Goal: Task Accomplishment & Management: Manage account settings

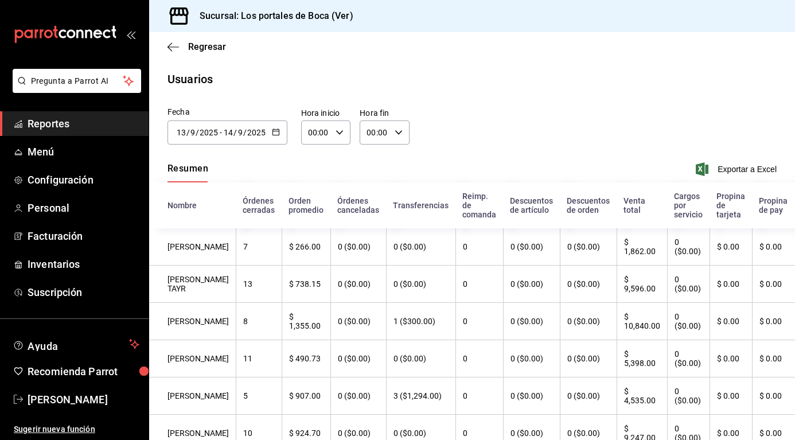
scroll to position [57, 0]
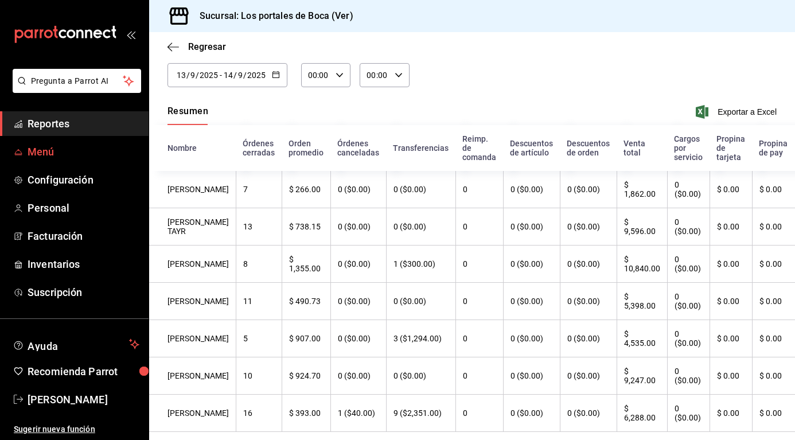
click at [24, 145] on link "Menú" at bounding box center [74, 151] width 149 height 25
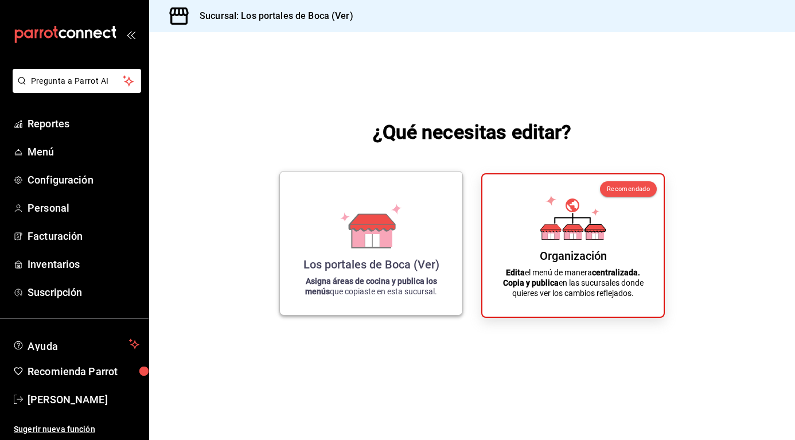
click at [411, 244] on div "Los portales de Boca (Ver) Asigna áreas de cocina y publica los menús que copia…" at bounding box center [371, 243] width 155 height 125
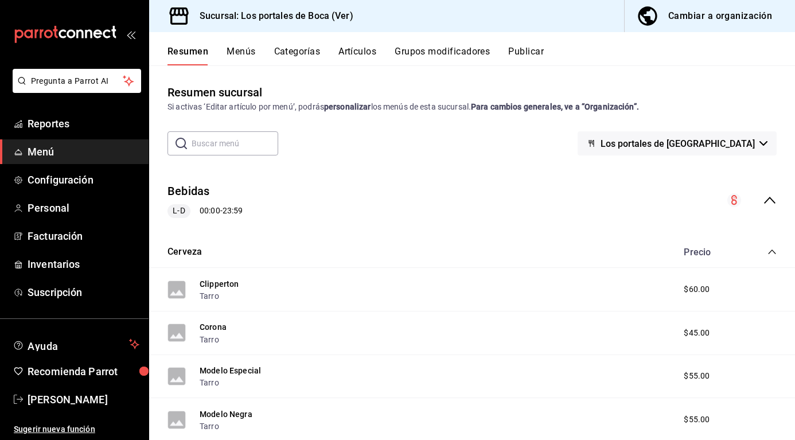
click at [431, 127] on div "Resumen sucursal Si activas ‘Editar artículo por menú’, podrás personalizar los…" at bounding box center [472, 262] width 646 height 356
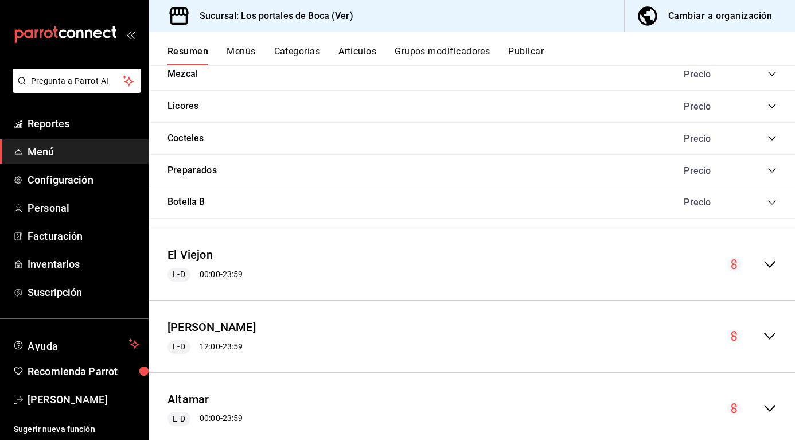
scroll to position [1218, 0]
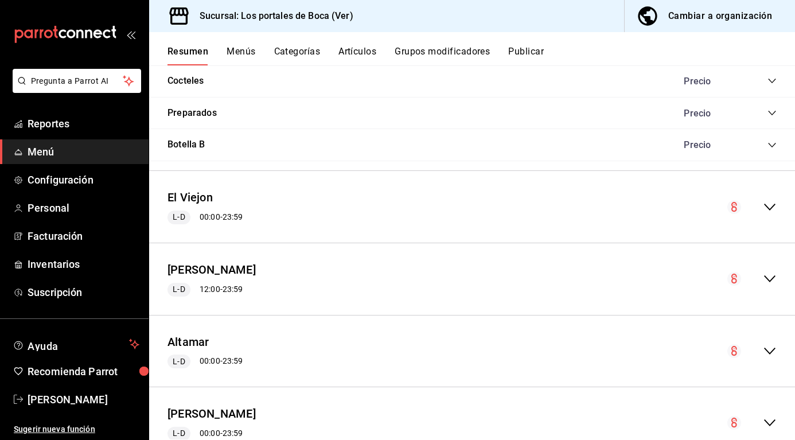
click at [770, 209] on div "El Viejon L-D 00:00 - 23:59" at bounding box center [472, 206] width 646 height 53
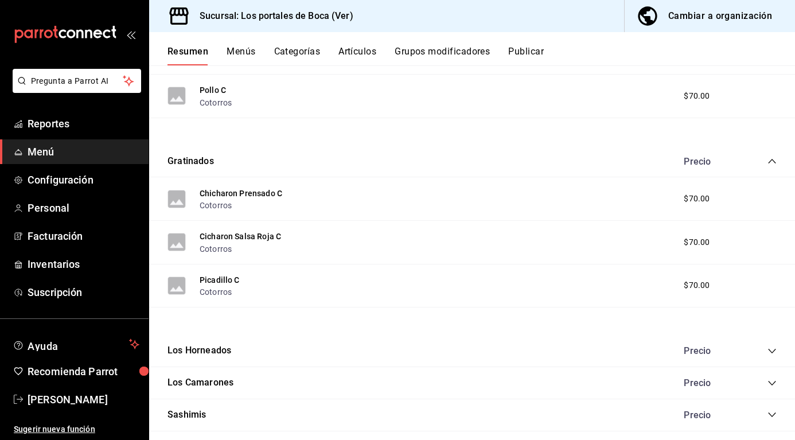
scroll to position [1562, 0]
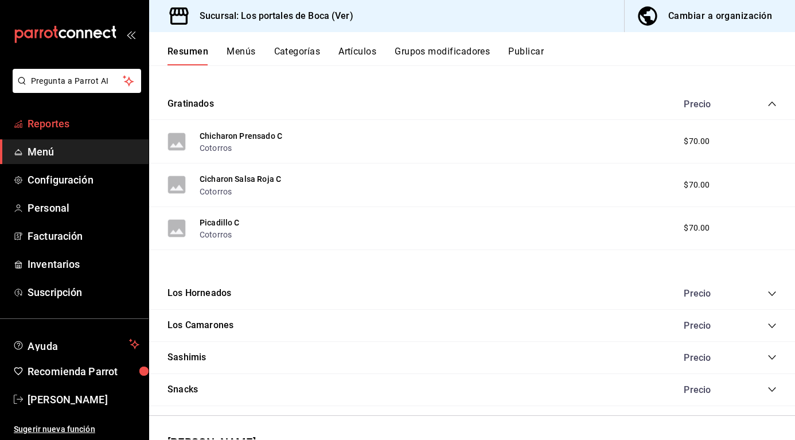
click at [100, 126] on span "Reportes" at bounding box center [84, 123] width 112 height 15
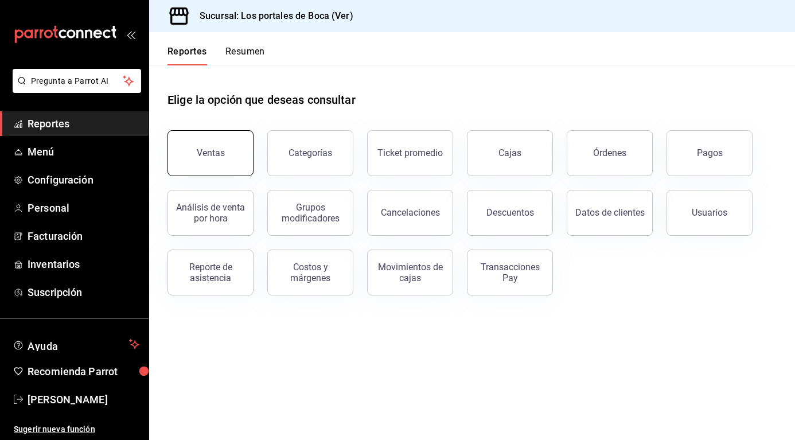
click at [226, 163] on button "Ventas" at bounding box center [211, 153] width 86 height 46
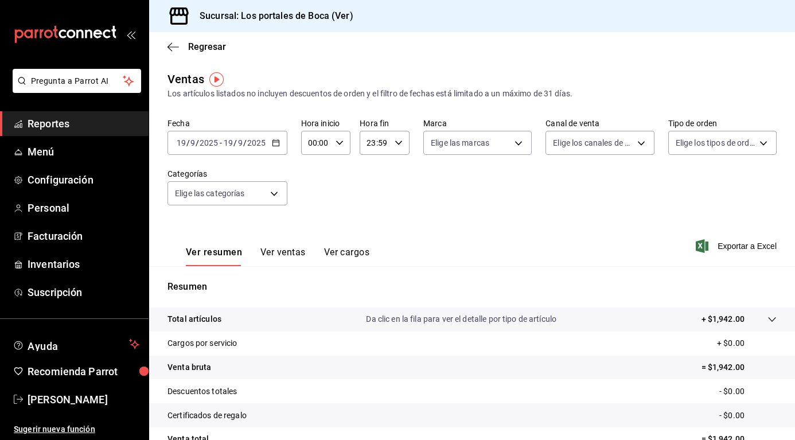
click at [553, 325] on div "Total artículos Da clic en la fila para ver el detalle por tipo de artículo + $…" at bounding box center [456, 319] width 577 height 12
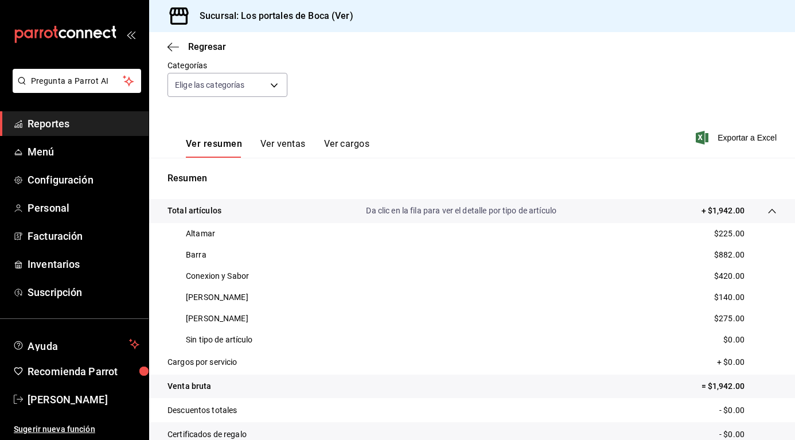
scroll to position [172, 0]
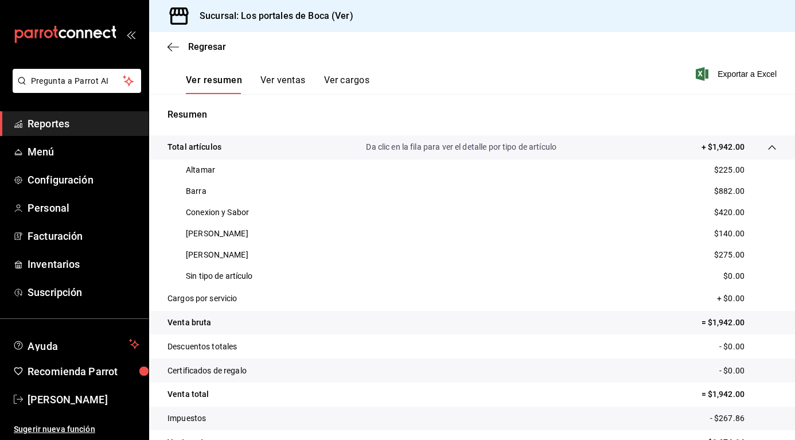
click at [251, 276] on p "Sin tipo de artículo" at bounding box center [219, 276] width 67 height 12
click at [103, 143] on link "Menú" at bounding box center [74, 151] width 149 height 25
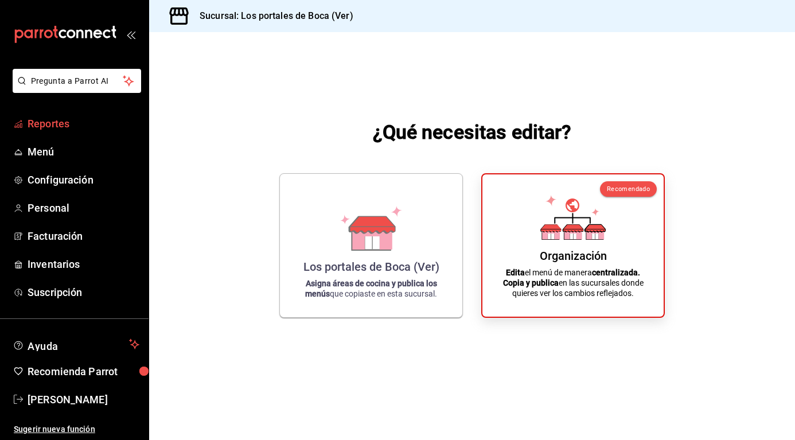
click at [73, 122] on span "Reportes" at bounding box center [84, 123] width 112 height 15
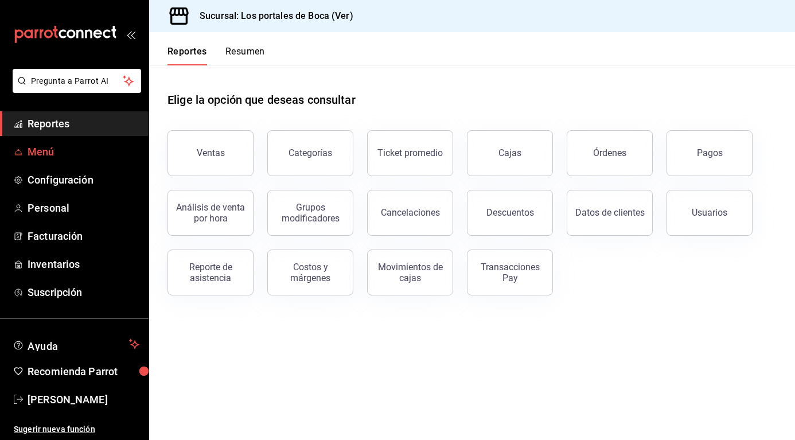
click at [60, 147] on span "Menú" at bounding box center [84, 151] width 112 height 15
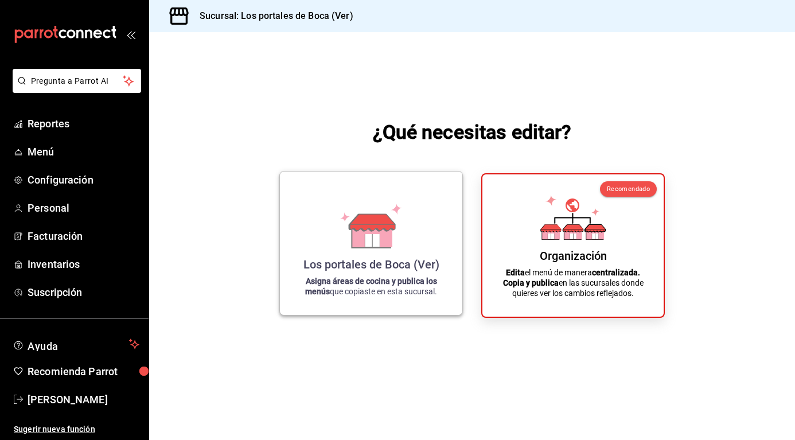
click at [364, 248] on div "Los portales de Boca (Ver) Asigna áreas de cocina y publica los menús que copia…" at bounding box center [371, 243] width 155 height 125
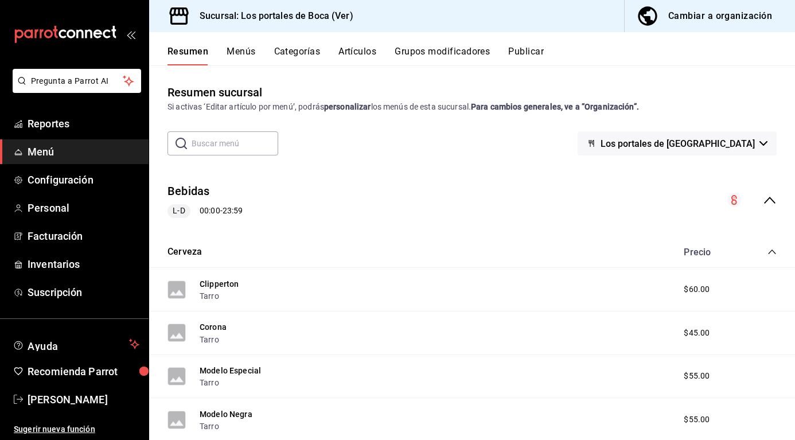
click at [248, 54] on button "Menús" at bounding box center [241, 56] width 29 height 20
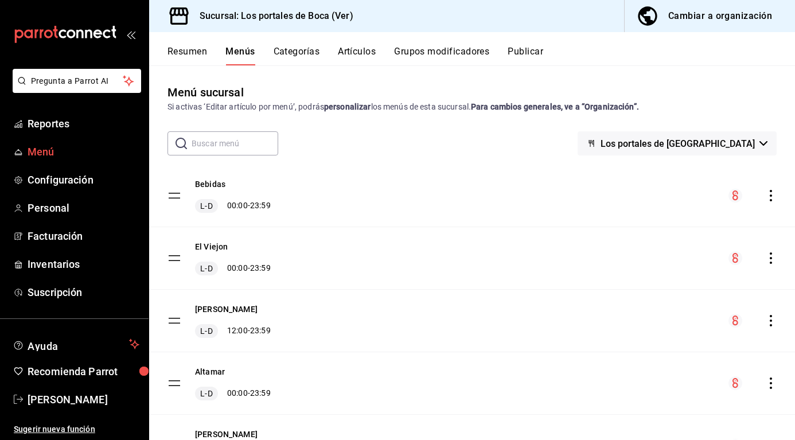
click at [52, 148] on span "Menú" at bounding box center [84, 151] width 112 height 15
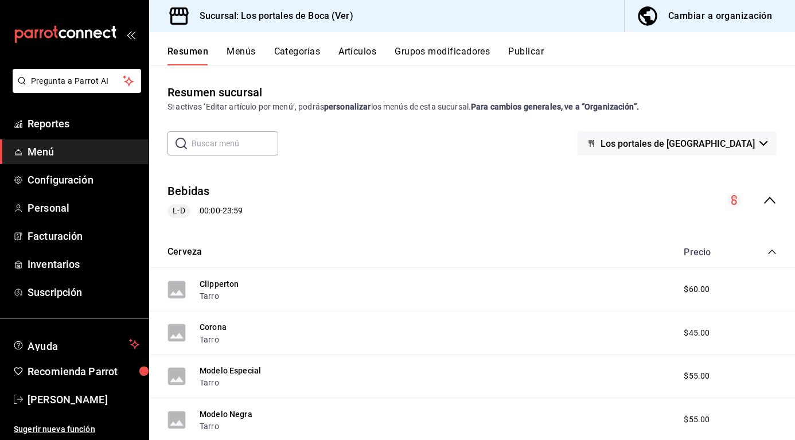
click at [727, 20] on div "Cambiar a organización" at bounding box center [720, 16] width 104 height 16
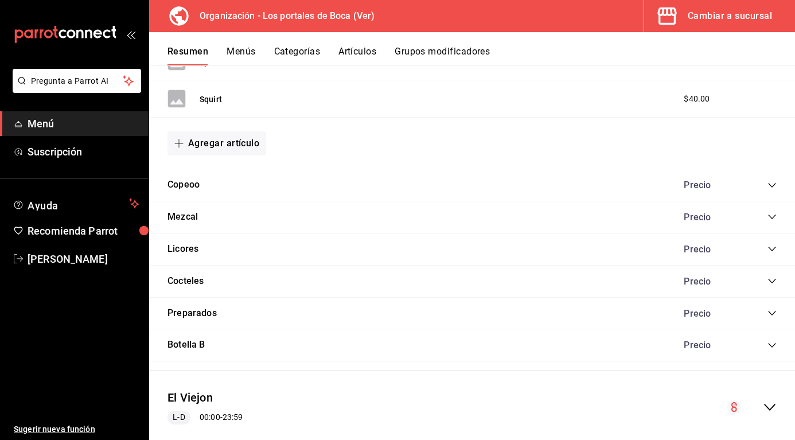
scroll to position [1205, 0]
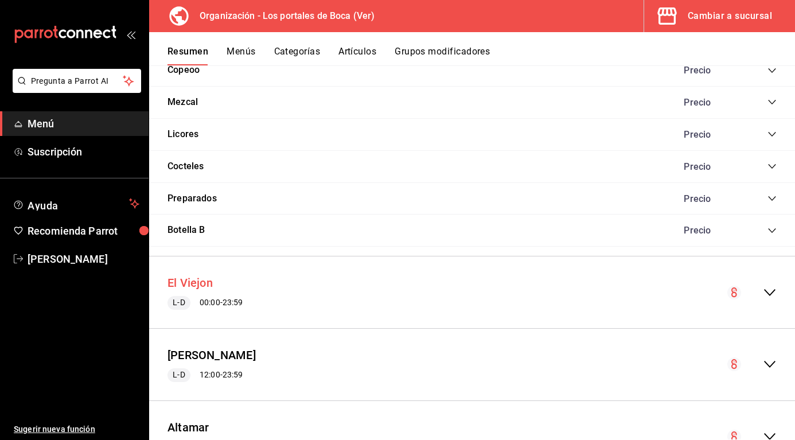
click at [210, 283] on button "El Viejon" at bounding box center [190, 283] width 45 height 17
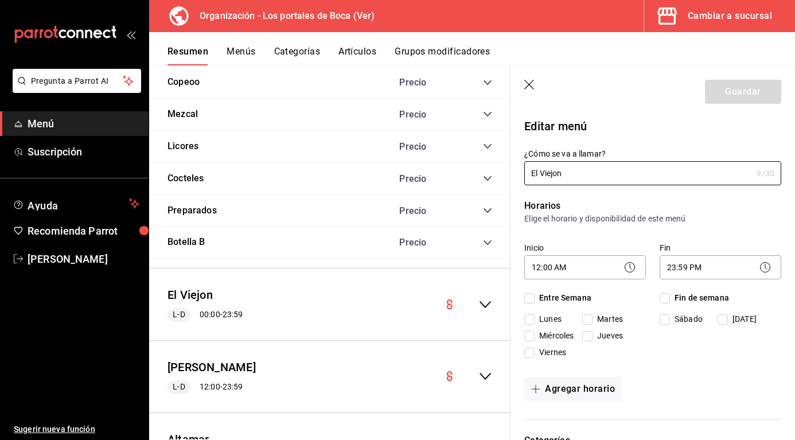
checkbox input "true"
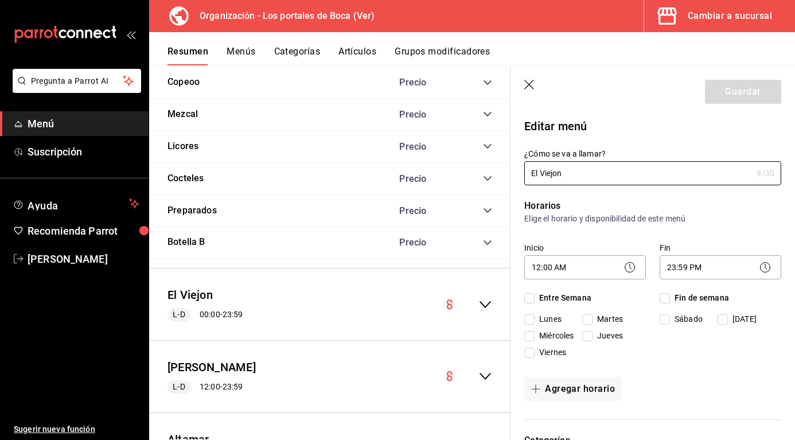
checkbox input "true"
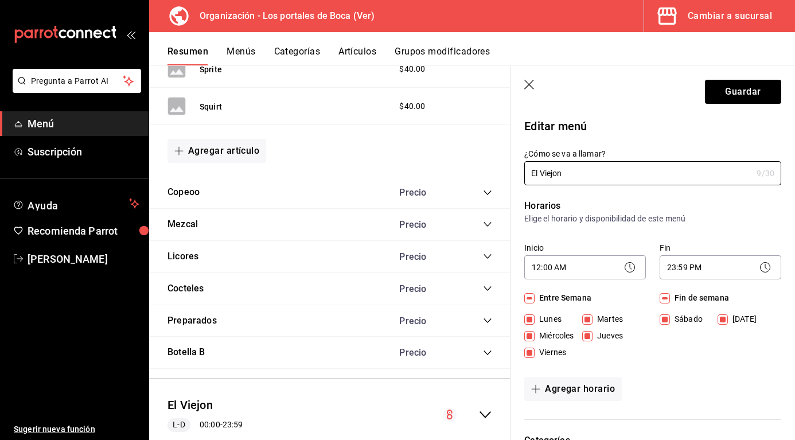
scroll to position [1073, 0]
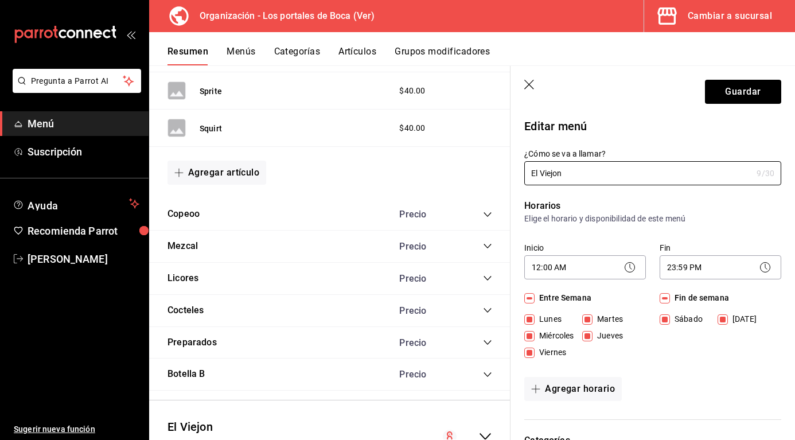
click at [483, 217] on icon "collapse-category-row" at bounding box center [487, 214] width 9 height 9
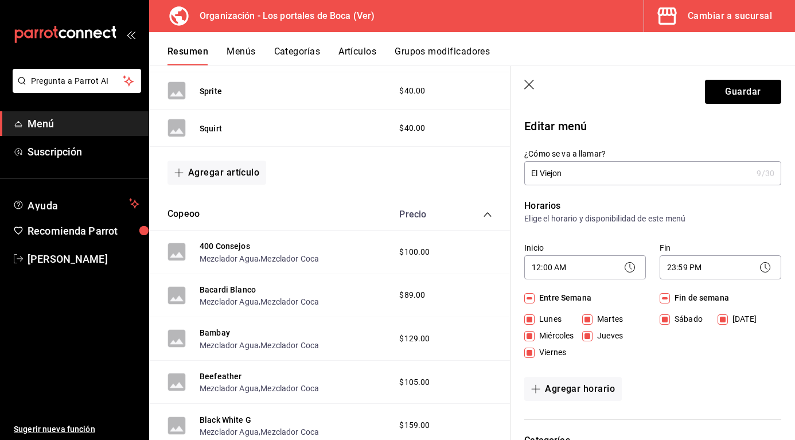
click at [369, 59] on button "Artículos" at bounding box center [357, 56] width 38 height 20
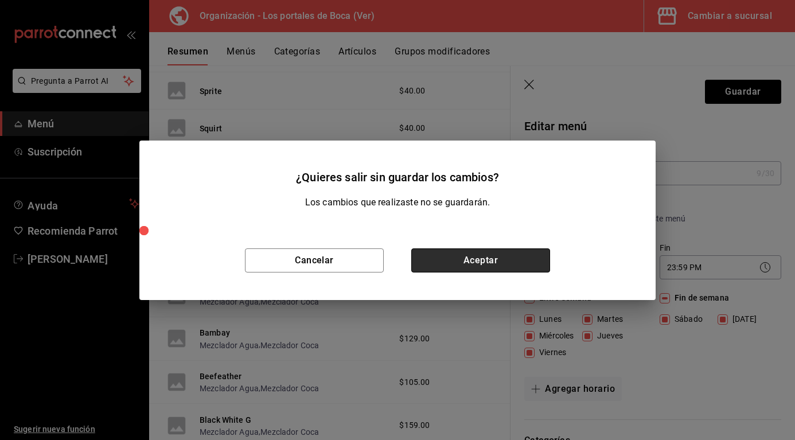
click at [468, 258] on button "Aceptar" at bounding box center [480, 260] width 139 height 24
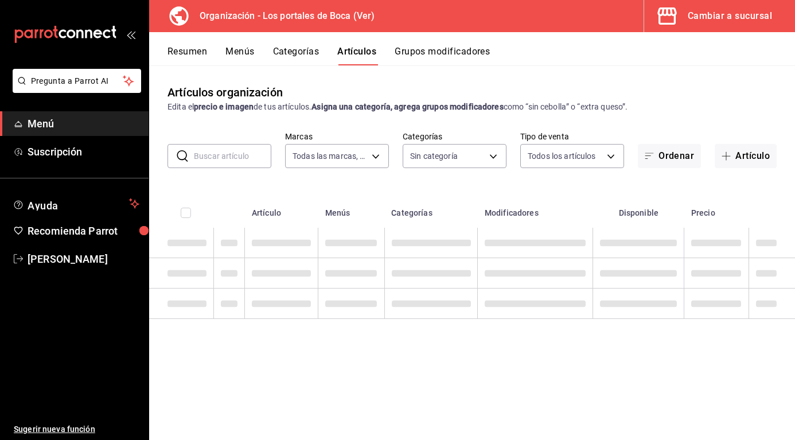
type input "b5ad986e-3551-40cf-bef2-a4391ef287b1"
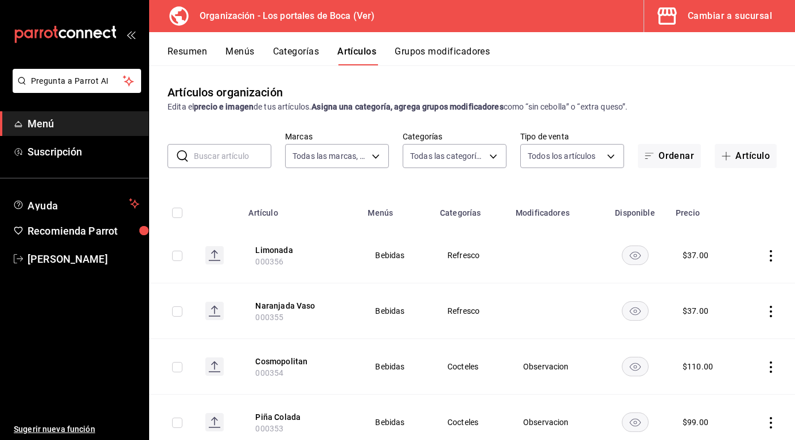
type input "3cb1c7d1-b678-45f1-8822-fafdb096e822,8b9dcd1e-86ce-40be-9bc7-b5ff9750edb9,ba916…"
click at [443, 146] on body "Pregunta a Parrot AI Menú Suscripción Ayuda Recomienda Parrot [PERSON_NAME] Sug…" at bounding box center [397, 220] width 795 height 440
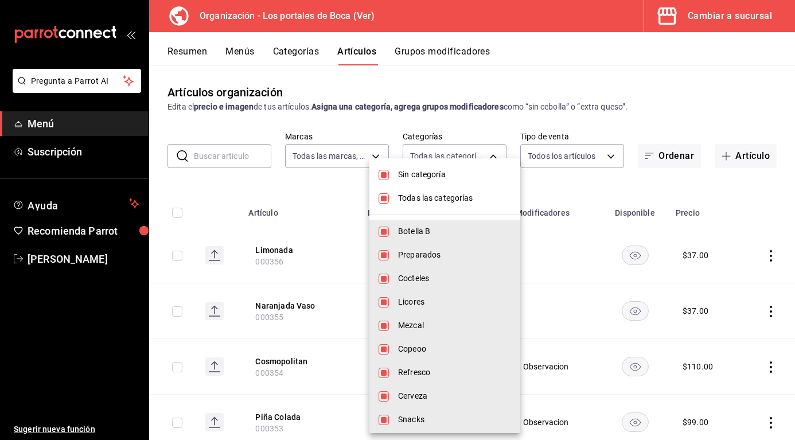
click at [406, 177] on span "Sin categoría" at bounding box center [454, 175] width 113 height 12
checkbox input "false"
click at [388, 201] on input "checkbox" at bounding box center [384, 198] width 10 height 10
checkbox input "false"
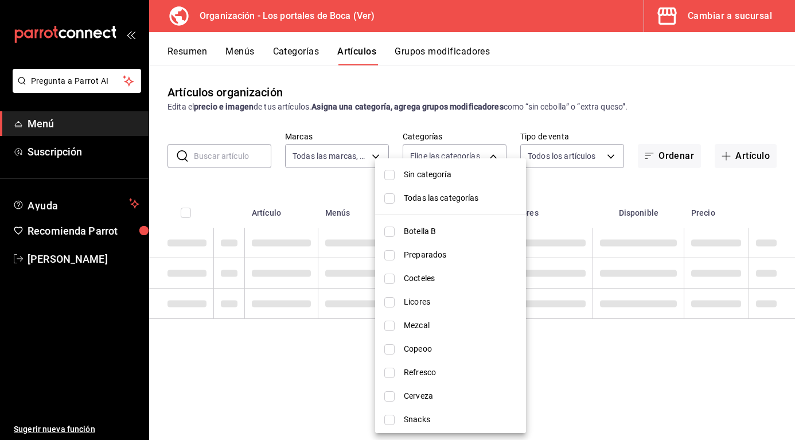
checkbox input "false"
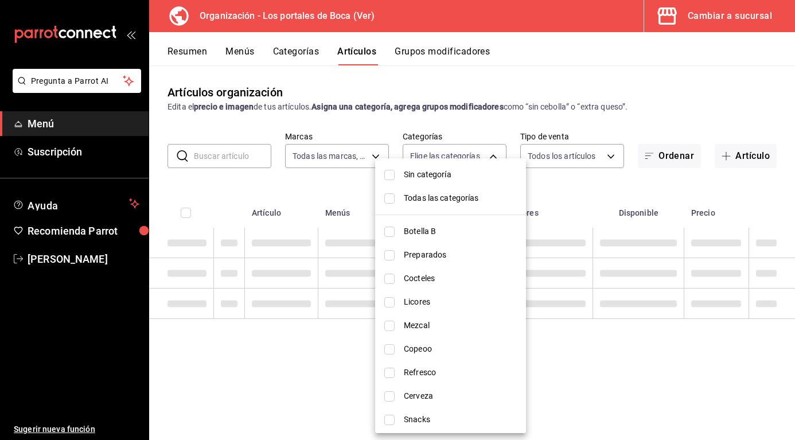
checkbox input "false"
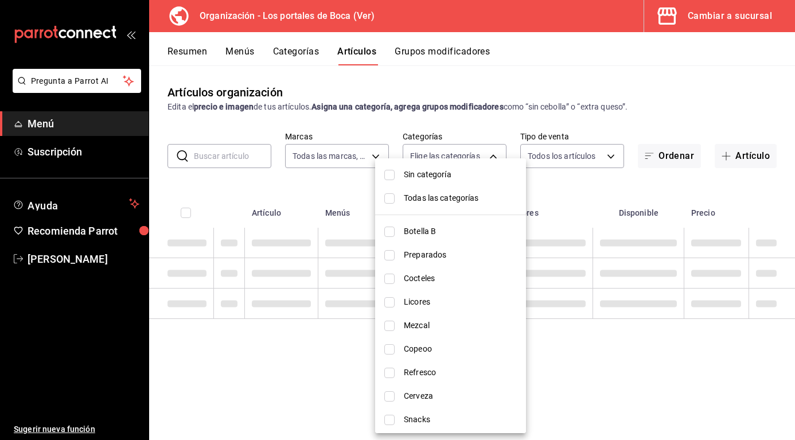
checkbox input "false"
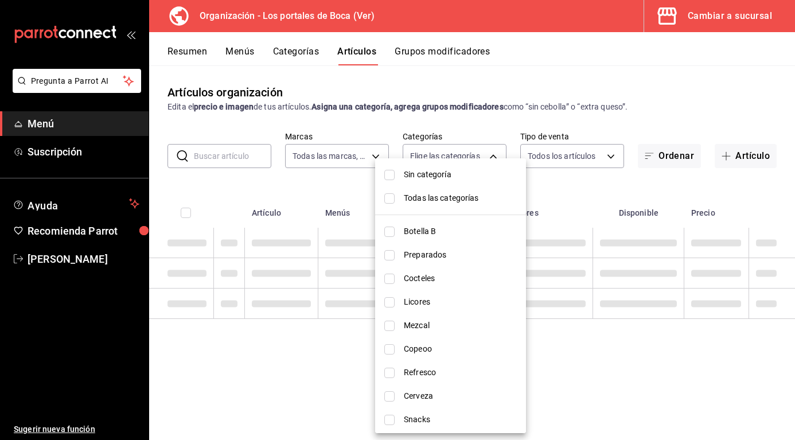
checkbox input "false"
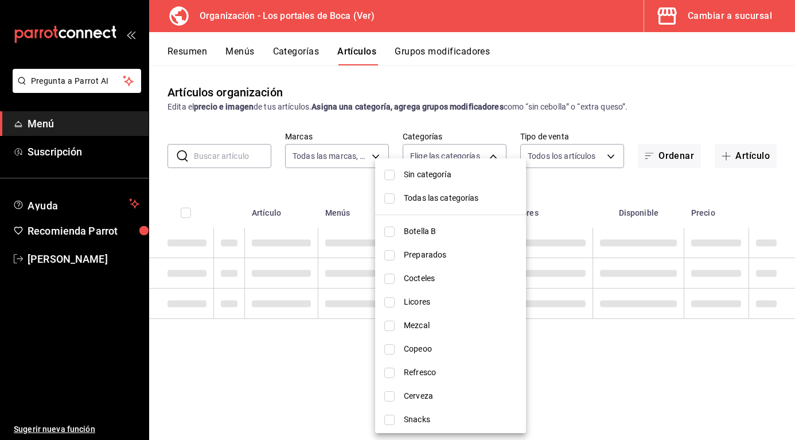
checkbox input "false"
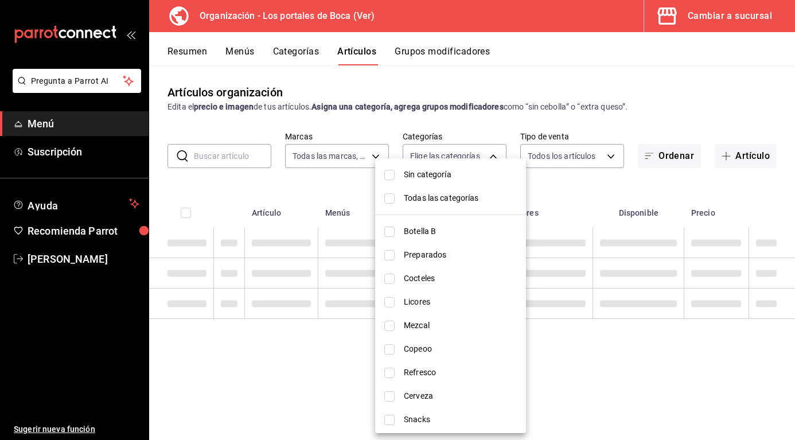
checkbox input "false"
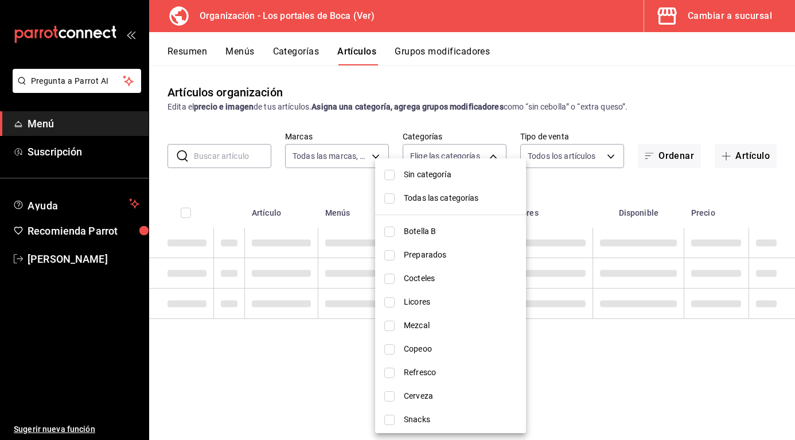
checkbox input "false"
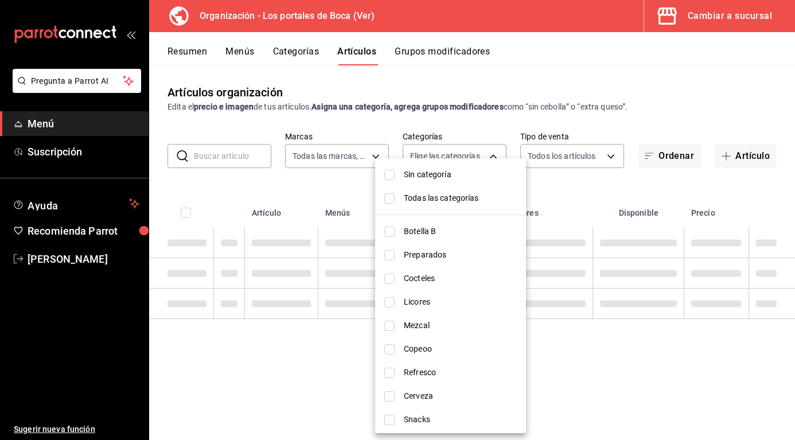
checkbox input "false"
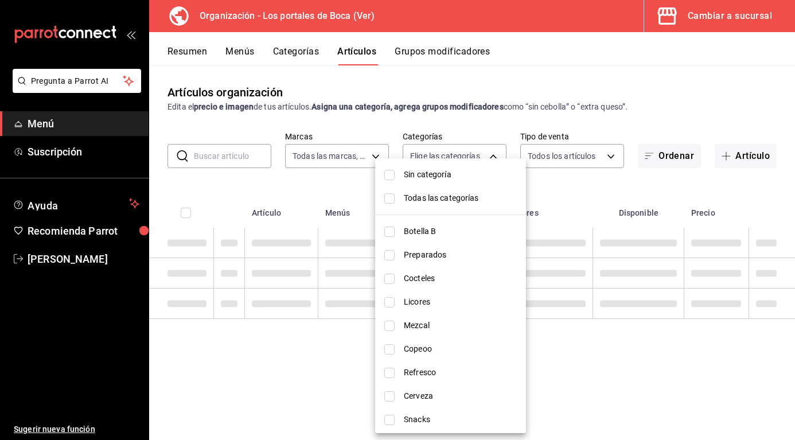
checkbox input "false"
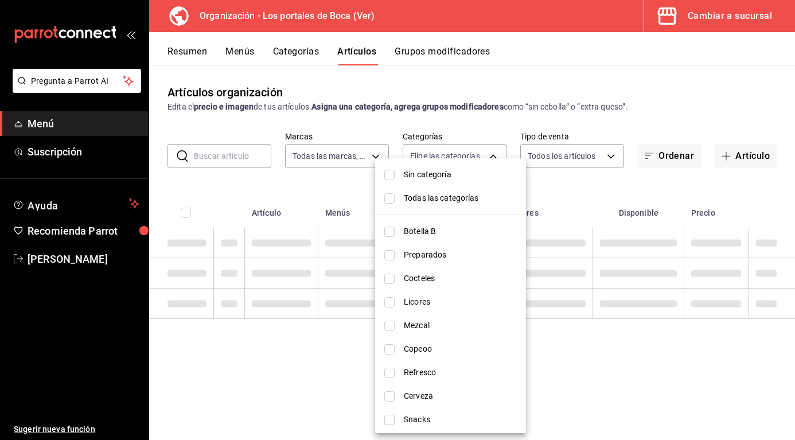
checkbox input "false"
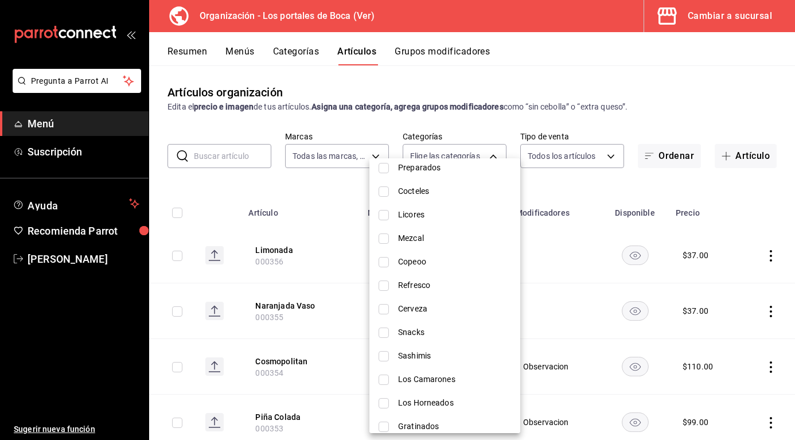
scroll to position [115, 0]
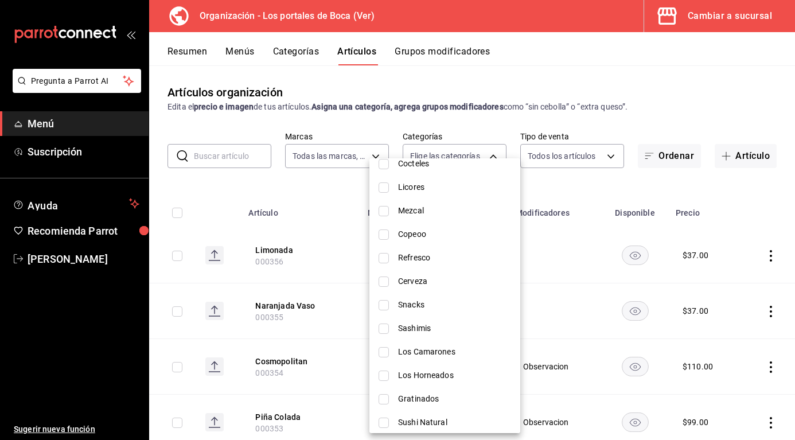
click at [380, 306] on input "checkbox" at bounding box center [384, 305] width 10 height 10
checkbox input "true"
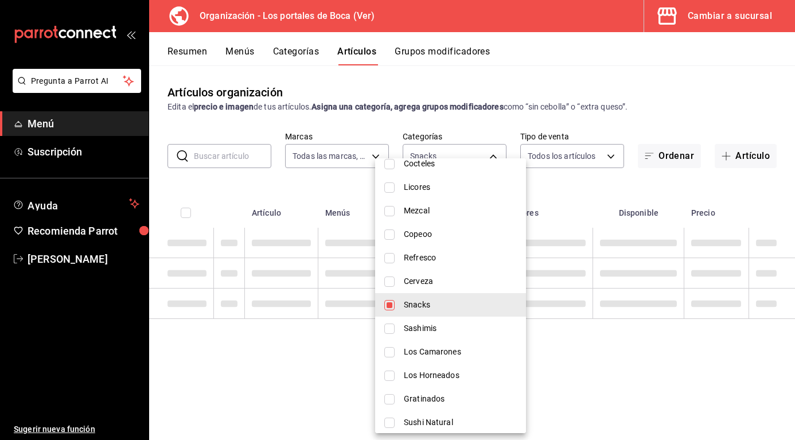
type input "b199092d-4bf4-47ea-88e0-d3ef22e185ba"
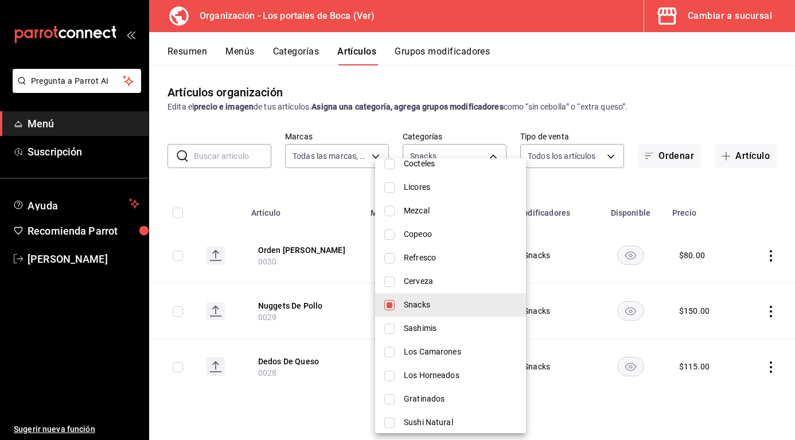
click at [387, 330] on input "checkbox" at bounding box center [389, 329] width 10 height 10
checkbox input "true"
type input "b199092d-4bf4-47ea-88e0-d3ef22e185ba,c88b97c4-4e08-42d8-a8ff-5acdac63e7d1"
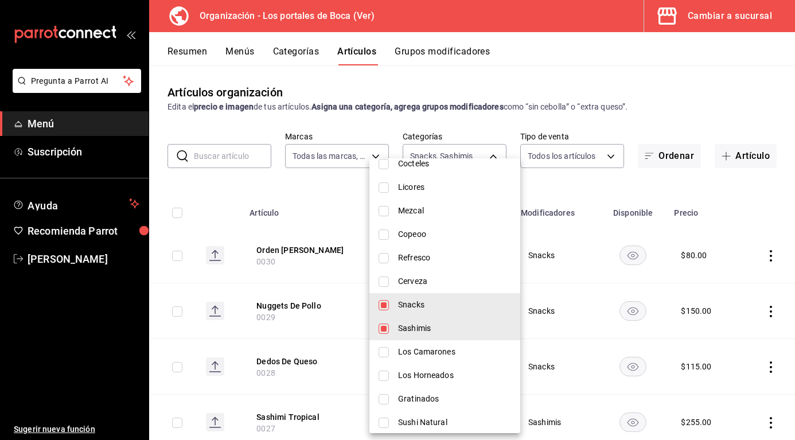
click at [383, 355] on input "checkbox" at bounding box center [384, 352] width 10 height 10
checkbox input "true"
type input "b199092d-4bf4-47ea-88e0-d3ef22e185ba,c88b97c4-4e08-42d8-a8ff-5acdac63e7d1,dfb70…"
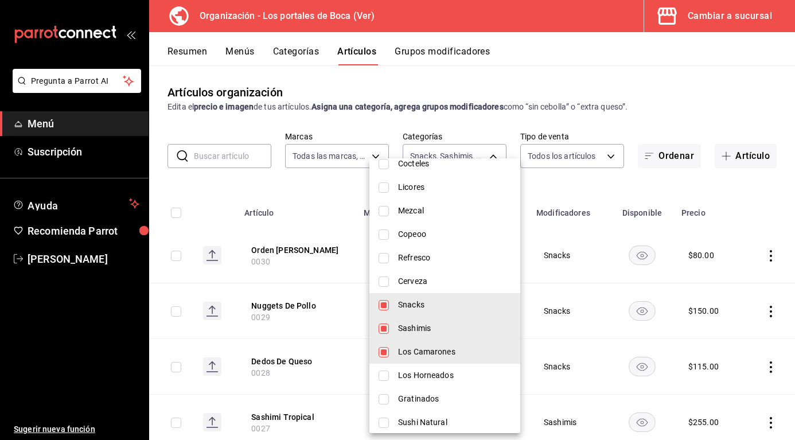
click at [386, 379] on input "checkbox" at bounding box center [384, 376] width 10 height 10
checkbox input "true"
type input "b199092d-4bf4-47ea-88e0-d3ef22e185ba,c88b97c4-4e08-42d8-a8ff-5acdac63e7d1,dfb70…"
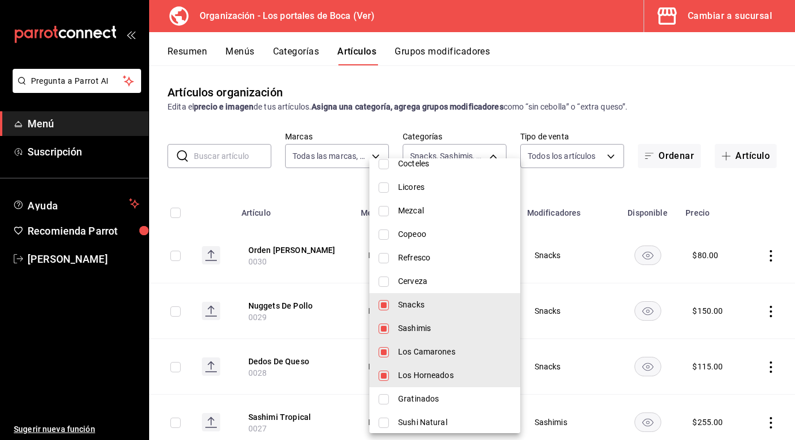
click at [387, 400] on input "checkbox" at bounding box center [384, 399] width 10 height 10
checkbox input "true"
click at [375, 429] on li "Sushi Natural" at bounding box center [444, 423] width 151 height 24
type input "b199092d-4bf4-47ea-88e0-d3ef22e185ba,c88b97c4-4e08-42d8-a8ff-5acdac63e7d1,dfb70…"
checkbox input "true"
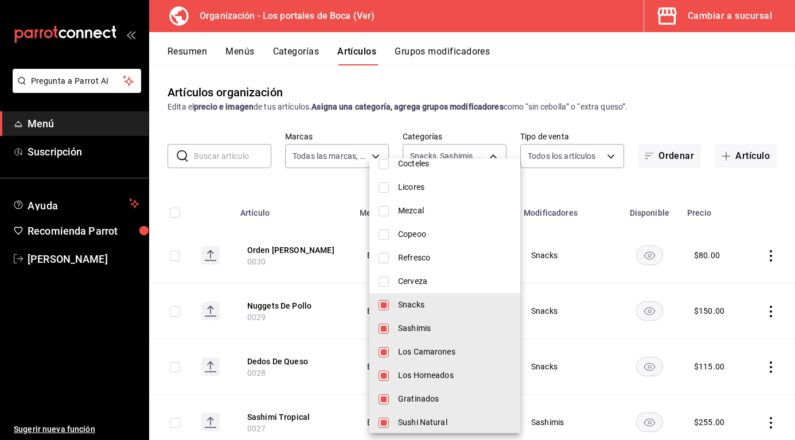
click at [590, 61] on div at bounding box center [397, 220] width 795 height 440
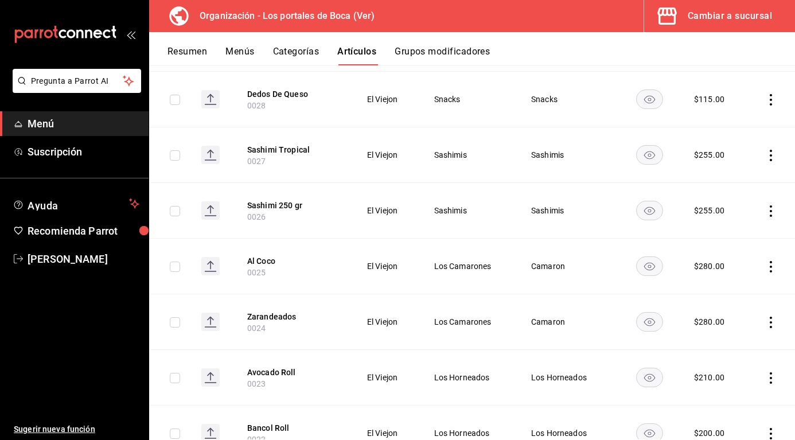
scroll to position [287, 0]
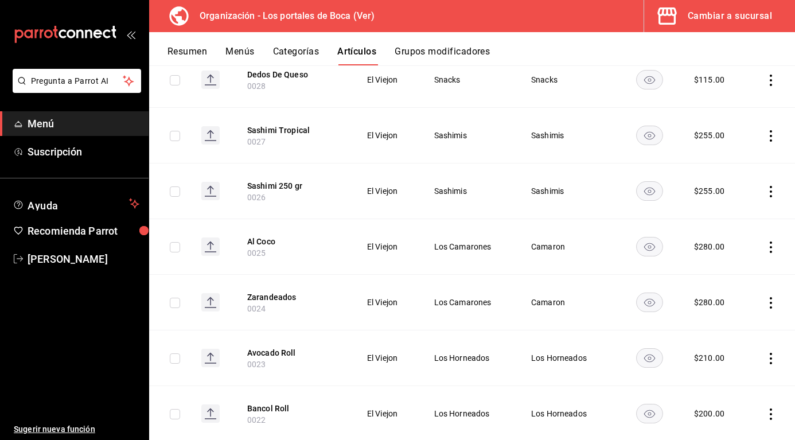
click at [269, 243] on button "Al Coco" at bounding box center [293, 241] width 92 height 11
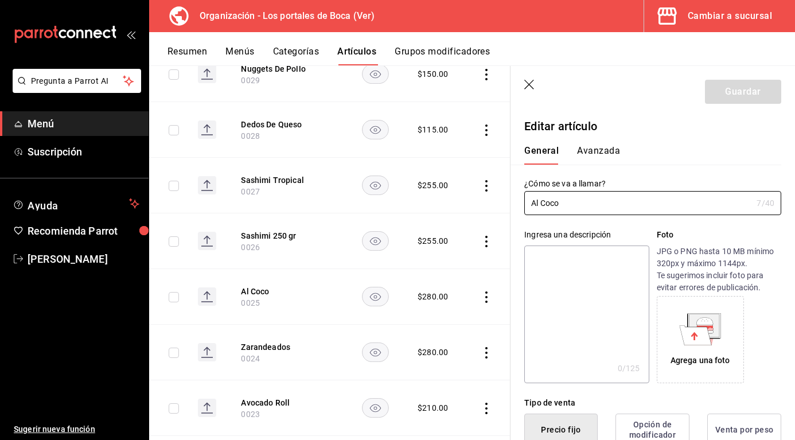
type input "$280.00"
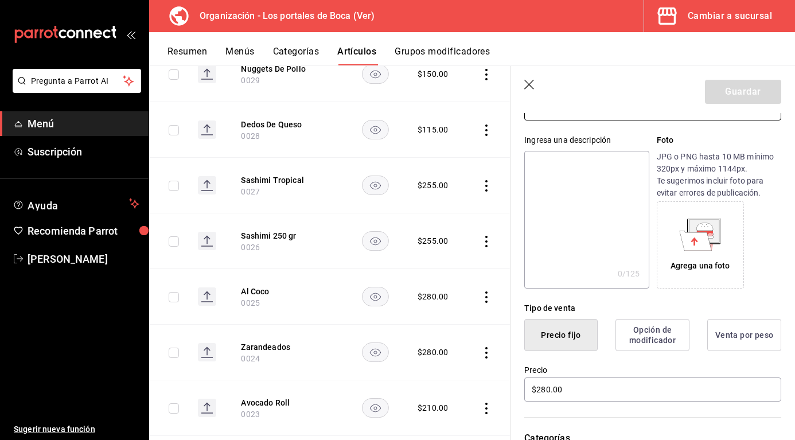
scroll to position [115, 0]
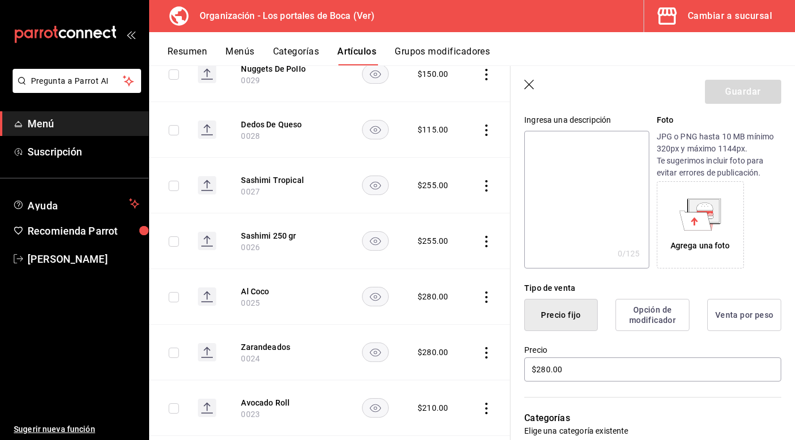
click at [534, 85] on icon "button" at bounding box center [529, 85] width 11 height 11
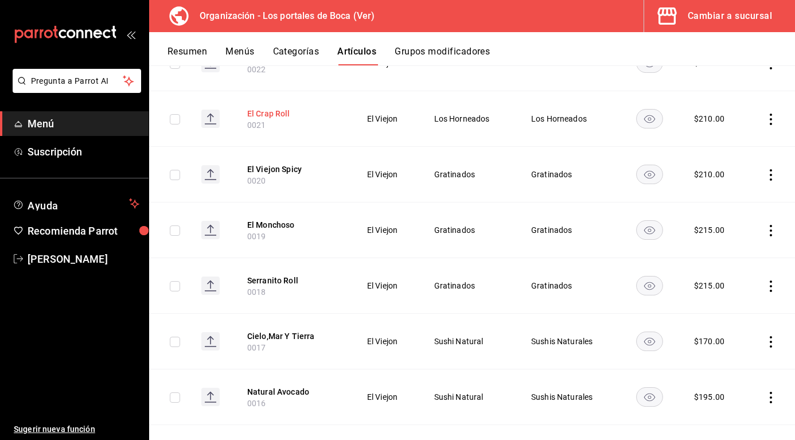
scroll to position [706, 0]
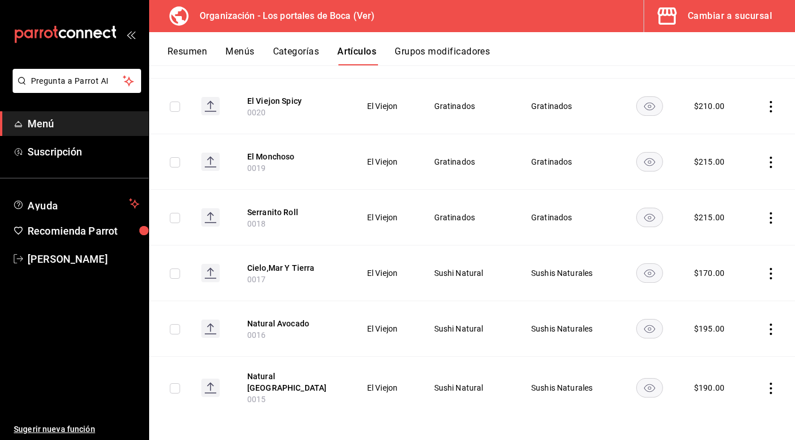
click at [597, 52] on div "Resumen Menús Categorías Artículos Grupos modificadores" at bounding box center [482, 56] width 628 height 20
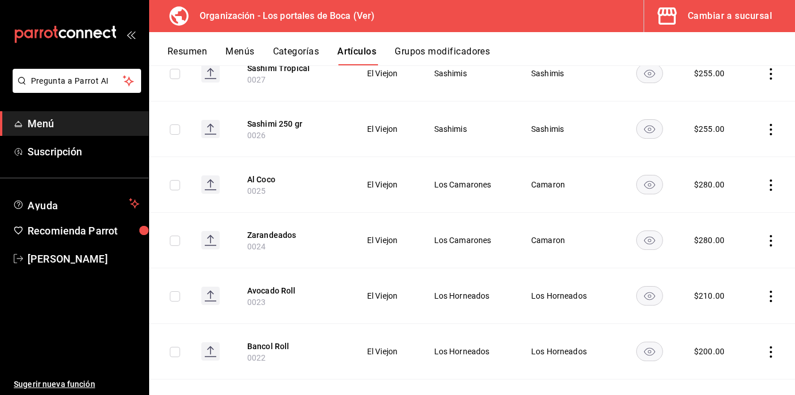
scroll to position [0, 0]
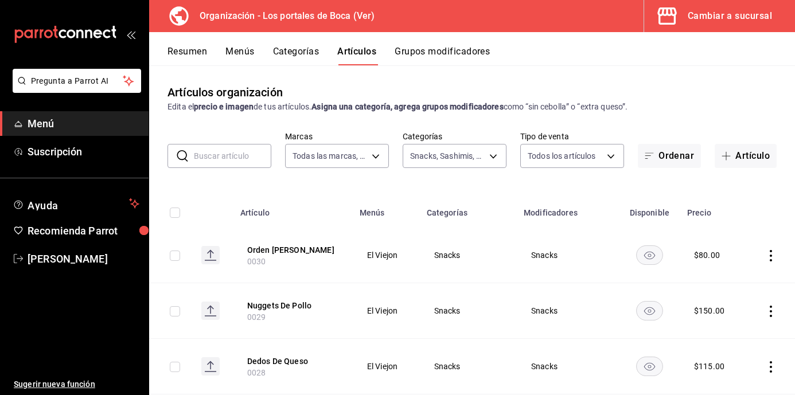
drag, startPoint x: 237, startPoint y: 162, endPoint x: 236, endPoint y: 155, distance: 6.3
click at [237, 162] on input "text" at bounding box center [232, 156] width 77 height 23
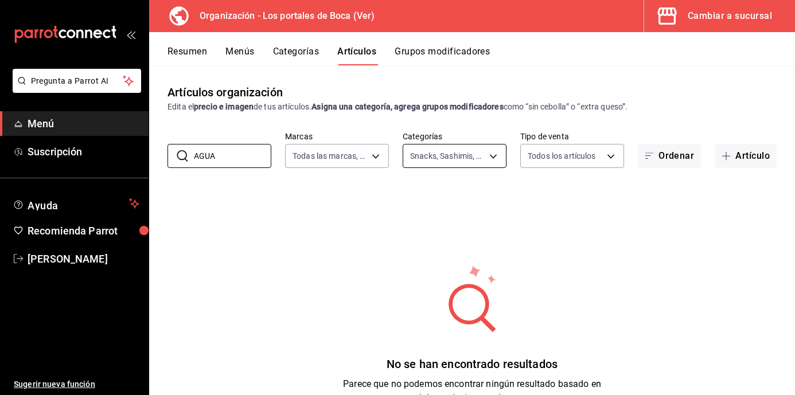
type input "AGUA"
click at [477, 153] on body "Pregunta a Parrot AI Menú Suscripción Ayuda Recomienda Parrot [PERSON_NAME] Sug…" at bounding box center [397, 197] width 795 height 395
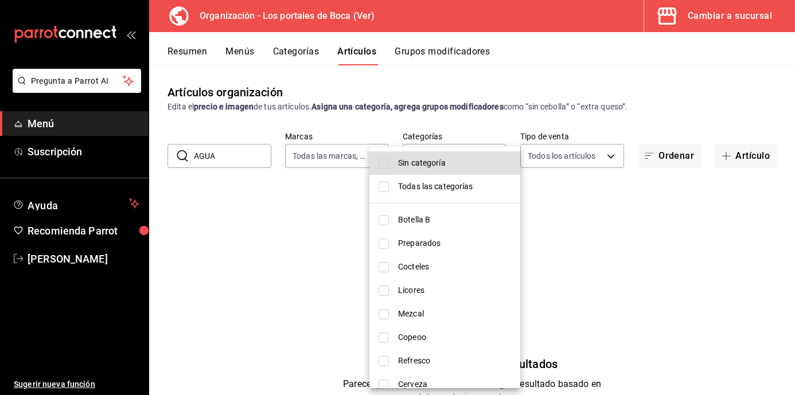
click at [386, 164] on input "checkbox" at bounding box center [384, 163] width 10 height 10
checkbox input "true"
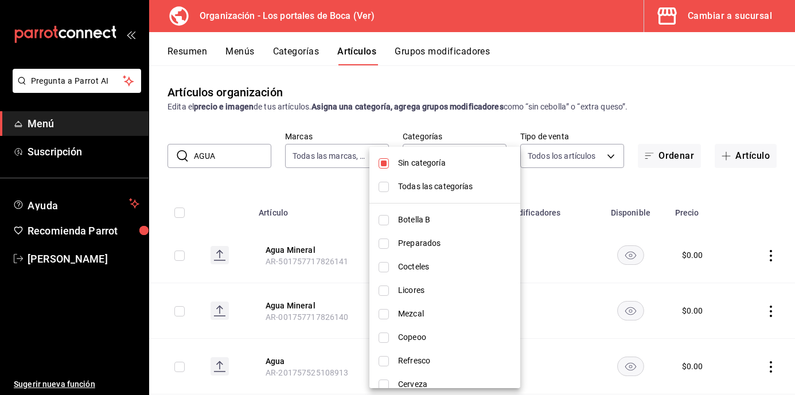
click at [387, 192] on li "Todas las categorías" at bounding box center [444, 187] width 151 height 24
type input "3cb1c7d1-b678-45f1-8822-fafdb096e822,8b9dcd1e-86ce-40be-9bc7-b5ff9750edb9,ba916…"
checkbox input "true"
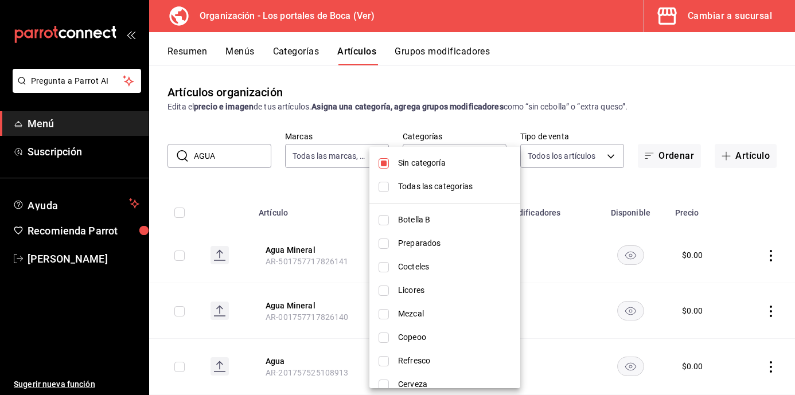
checkbox input "true"
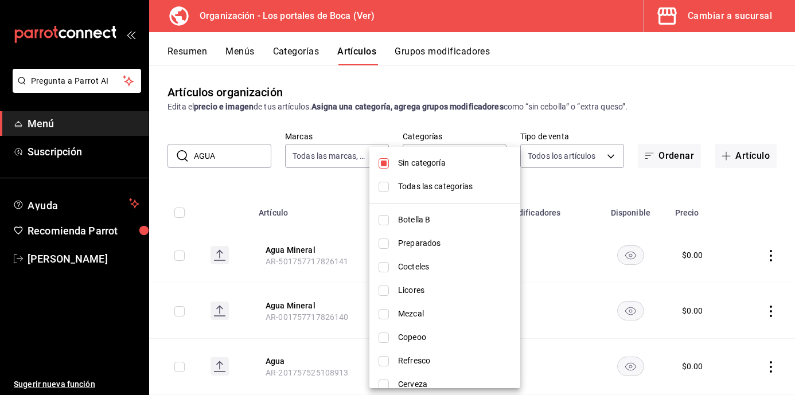
checkbox input "true"
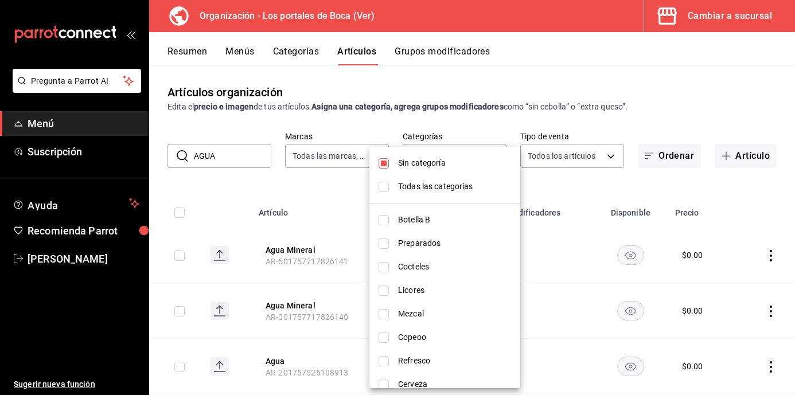
checkbox input "true"
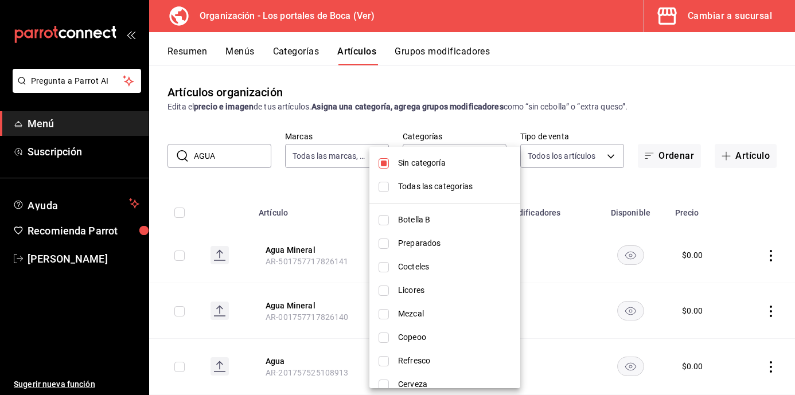
checkbox input "true"
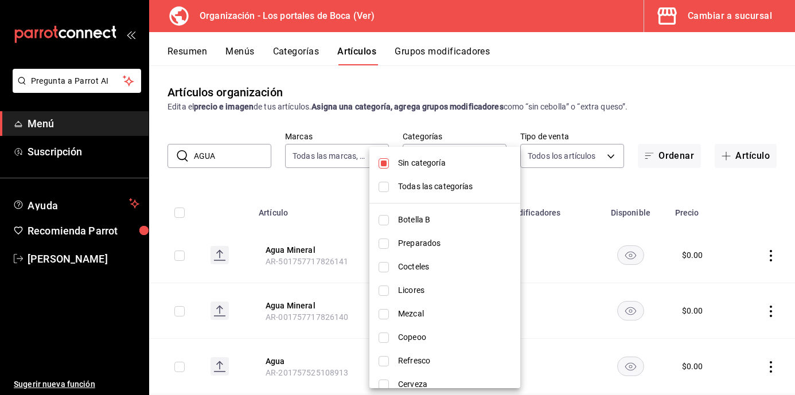
checkbox input "true"
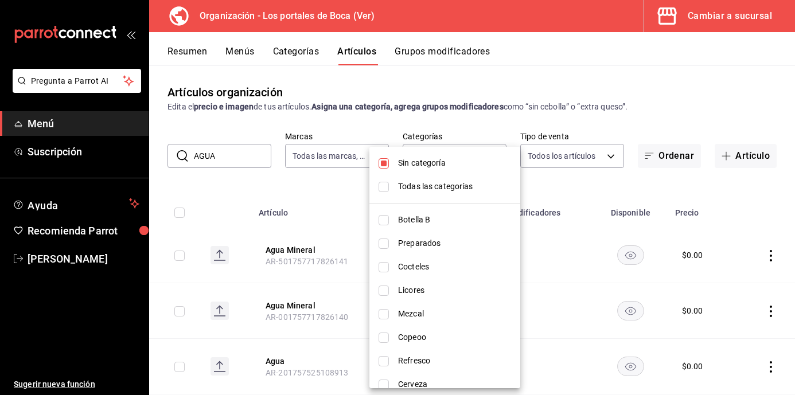
checkbox input "true"
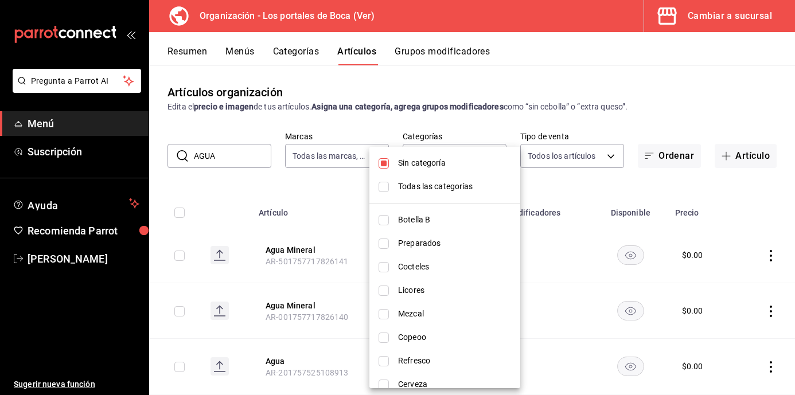
checkbox input "true"
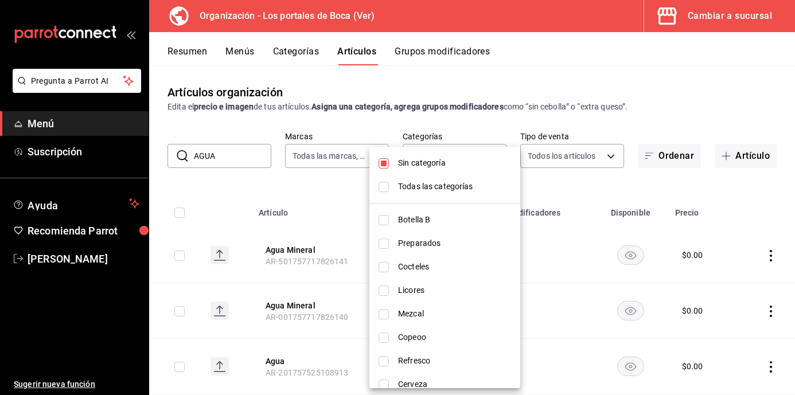
checkbox input "true"
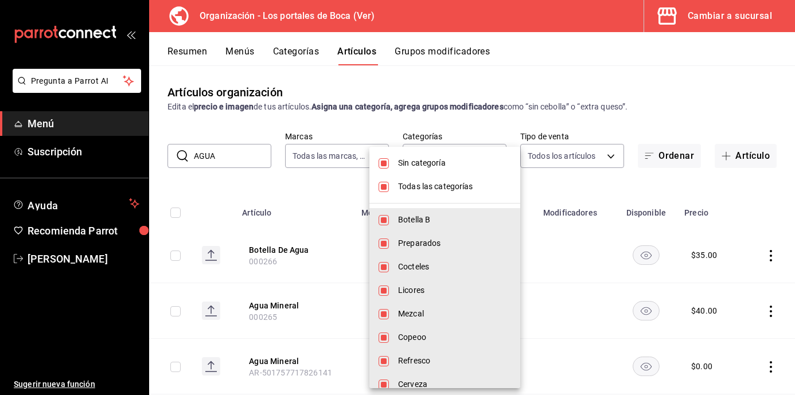
click at [232, 155] on div at bounding box center [397, 197] width 795 height 395
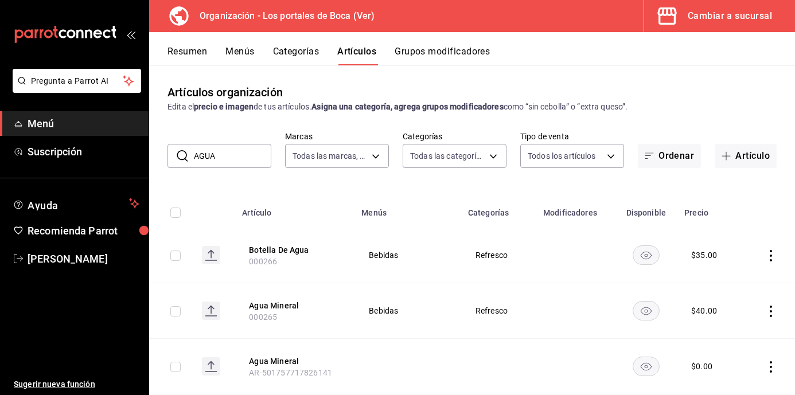
click at [237, 162] on input "AGUA" at bounding box center [232, 156] width 77 height 23
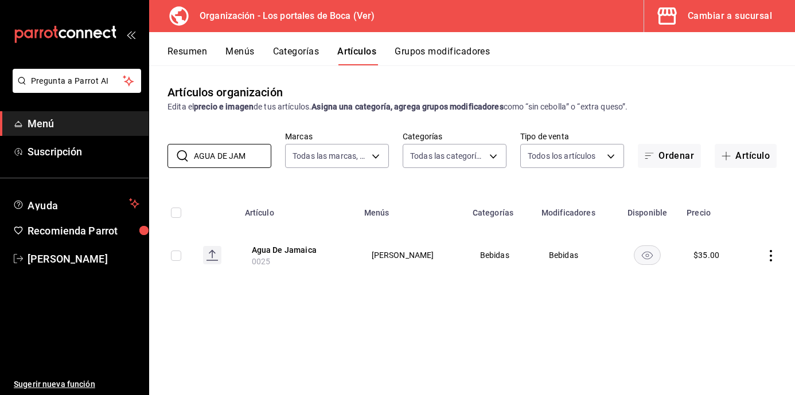
type input "AGUA DE JAM"
drag, startPoint x: 427, startPoint y: 258, endPoint x: 351, endPoint y: 260, distance: 76.9
click at [348, 252] on tr "Agua De Jamaica 0025 [PERSON_NAME] Bebidas Bebidas $ 35.00" at bounding box center [472, 255] width 646 height 55
click at [388, 324] on div "Artículos organización Edita el precio e imagen de tus artículos. Asigna una ca…" at bounding box center [472, 229] width 646 height 329
drag, startPoint x: 494, startPoint y: 258, endPoint x: 446, endPoint y: 248, distance: 48.6
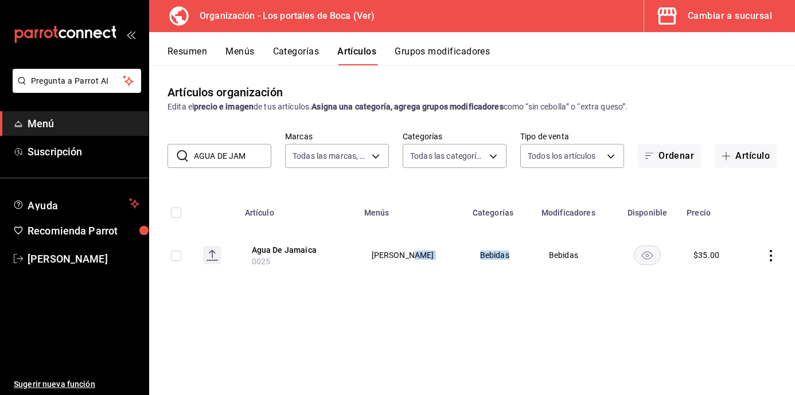
click at [446, 248] on tr "Agua De Jamaica 0025 [PERSON_NAME] Bebidas Bebidas $ 35.00" at bounding box center [472, 255] width 646 height 55
click at [460, 330] on div "Artículos organización Edita el precio e imagen de tus artículos. Asigna una ca…" at bounding box center [472, 229] width 646 height 329
click at [770, 256] on icon "actions" at bounding box center [770, 255] width 11 height 11
drag, startPoint x: 751, startPoint y: 287, endPoint x: 639, endPoint y: 267, distance: 114.1
click at [750, 286] on span "Editar" at bounding box center [737, 282] width 30 height 12
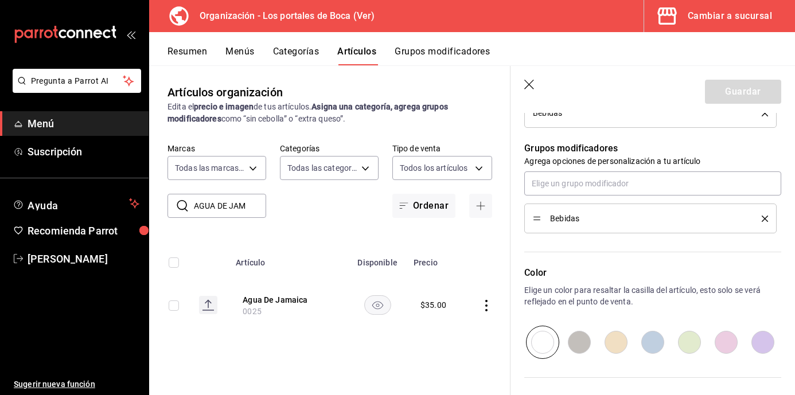
scroll to position [516, 0]
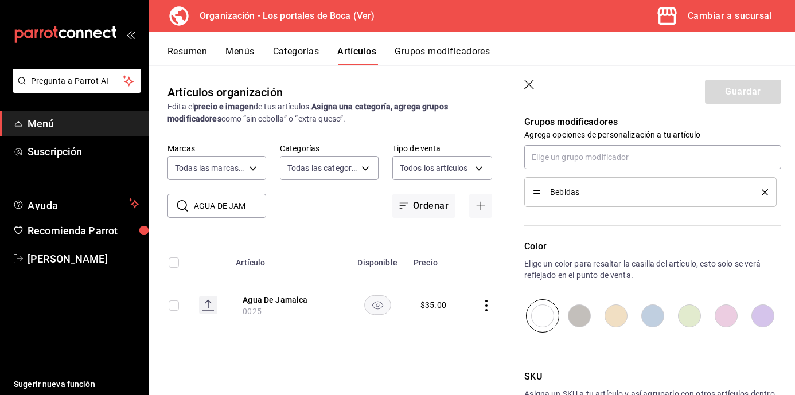
click at [752, 198] on div "Bebidas" at bounding box center [650, 192] width 235 height 13
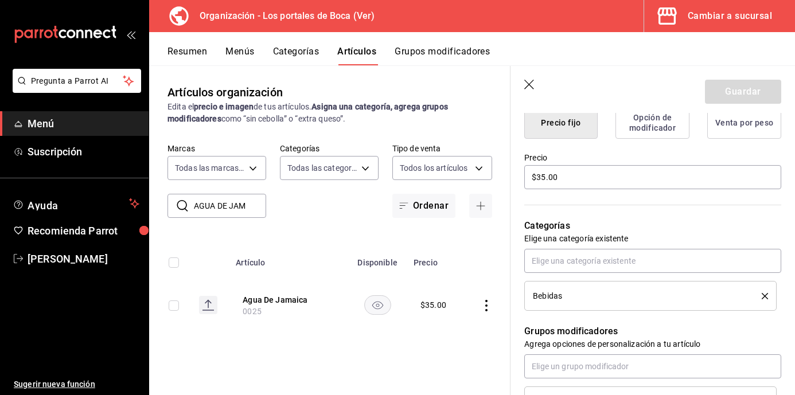
scroll to position [287, 0]
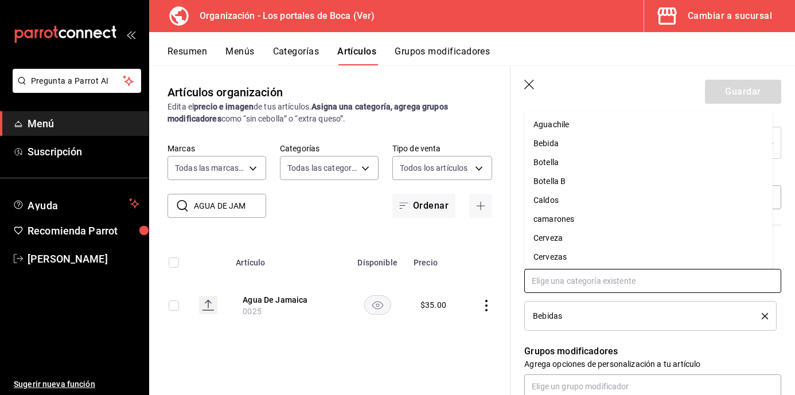
click at [605, 280] on input "text" at bounding box center [652, 281] width 257 height 24
click at [598, 278] on input "text" at bounding box center [652, 281] width 257 height 24
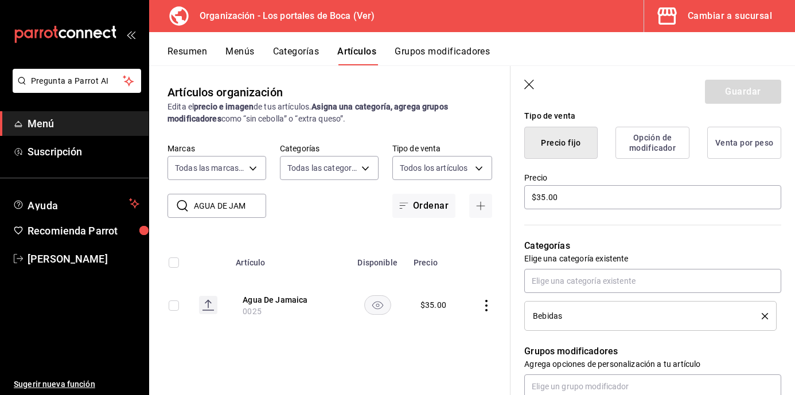
click at [501, 276] on th at bounding box center [487, 259] width 46 height 37
click at [565, 279] on input "text" at bounding box center [652, 281] width 257 height 24
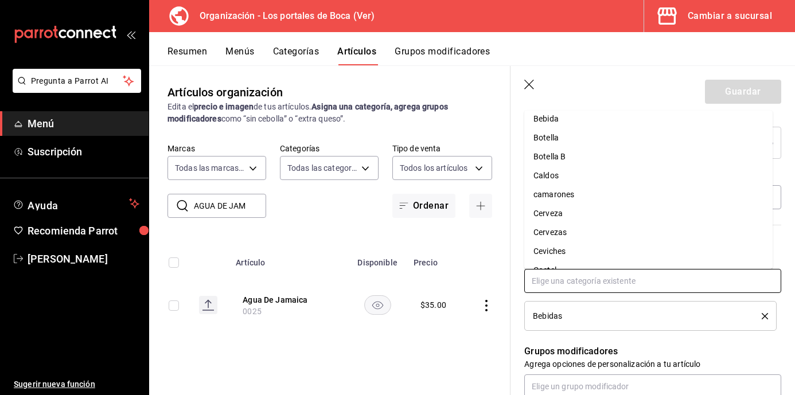
scroll to position [0, 0]
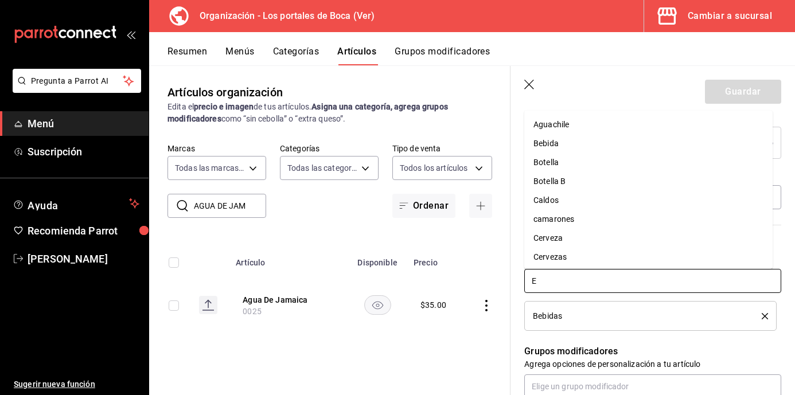
type input "EL"
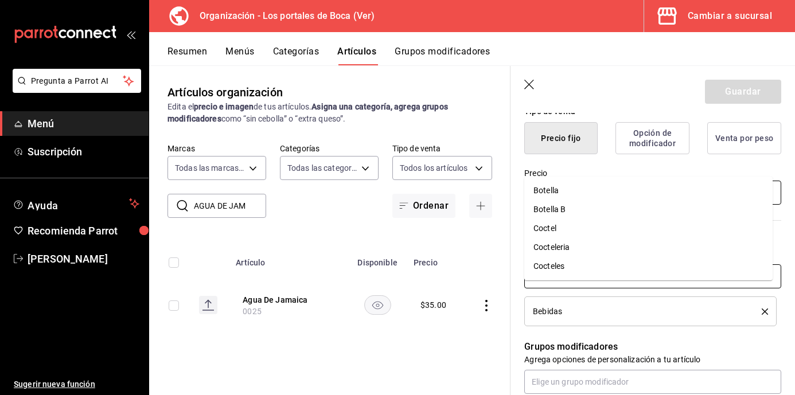
scroll to position [229, 0]
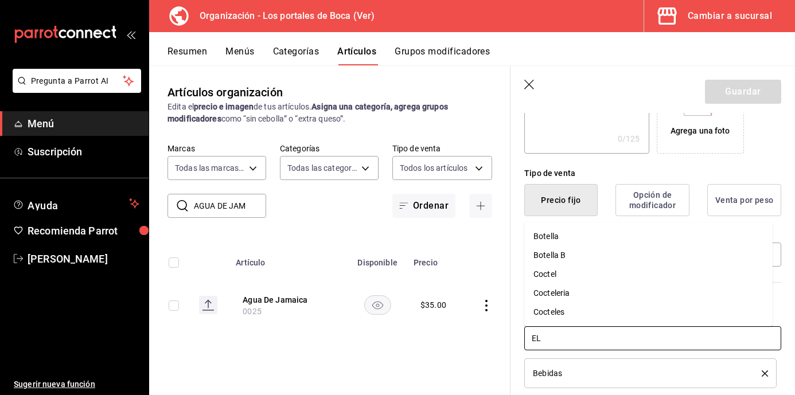
click at [614, 337] on input "EL" at bounding box center [652, 338] width 257 height 24
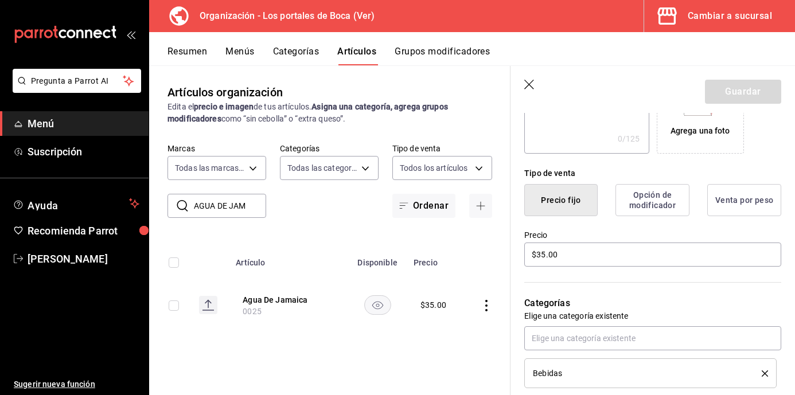
click at [302, 48] on button "Categorías" at bounding box center [296, 56] width 46 height 20
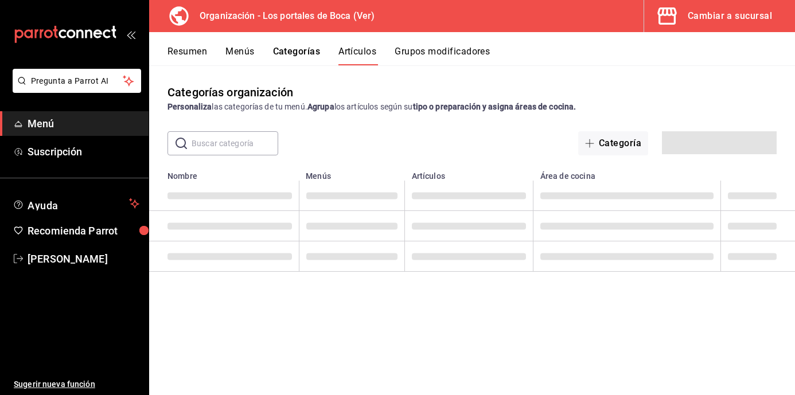
click at [302, 52] on button "Categorías" at bounding box center [297, 56] width 48 height 20
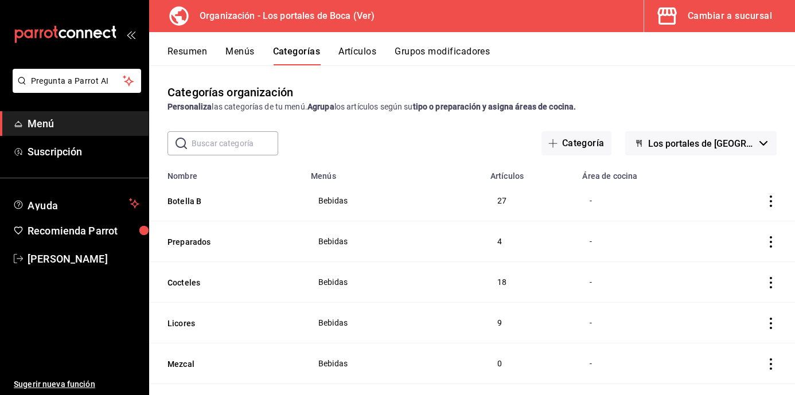
click at [227, 152] on input "text" at bounding box center [235, 143] width 87 height 23
click at [737, 15] on div "Cambiar a sucursal" at bounding box center [730, 16] width 84 height 16
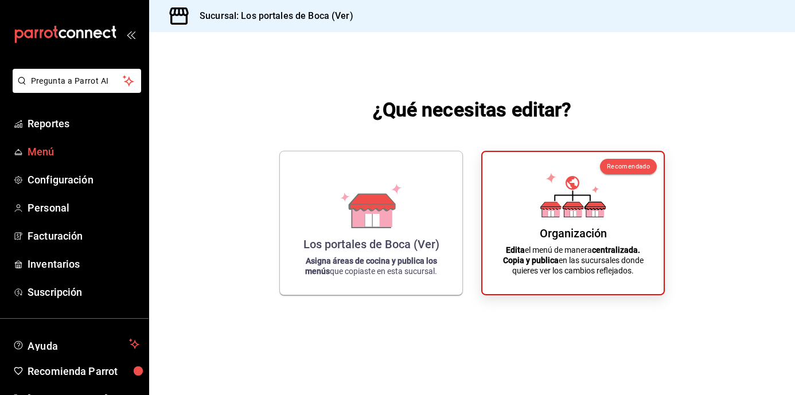
click at [79, 152] on span "Menú" at bounding box center [84, 151] width 112 height 15
click at [41, 147] on span "Menú" at bounding box center [84, 151] width 112 height 15
click at [671, 82] on div "¿Qué necesitas editar? Los portales de Boca (Ver) Asigna áreas de cocina y publ…" at bounding box center [472, 195] width 646 height 326
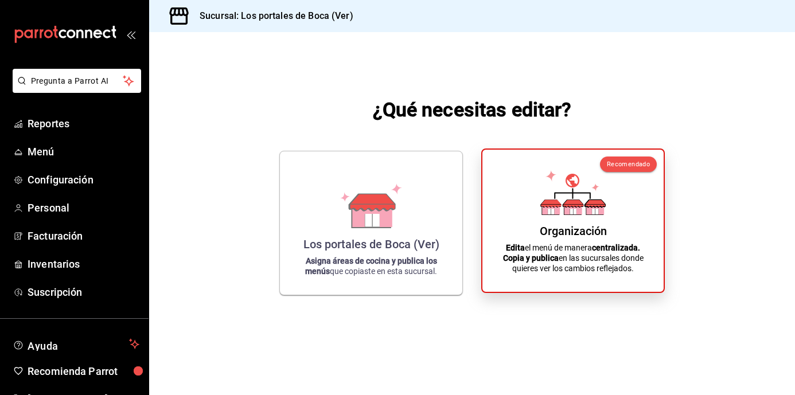
click at [587, 204] on icon at bounding box center [572, 192] width 65 height 45
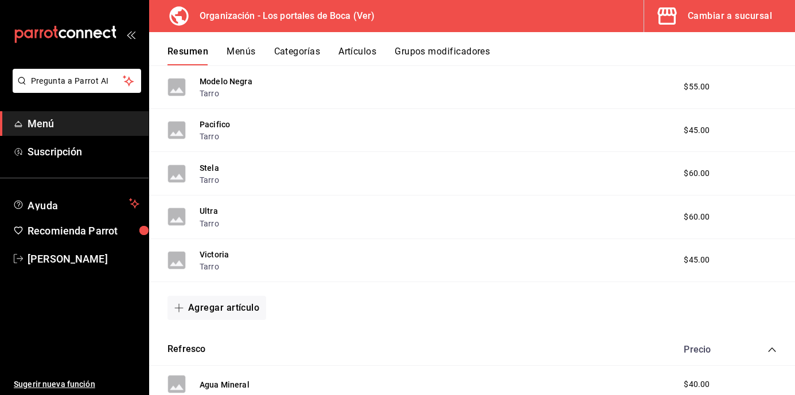
scroll to position [516, 0]
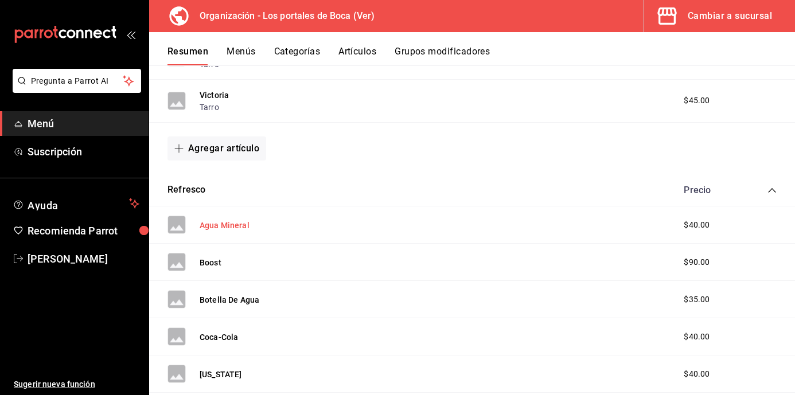
click at [233, 224] on button "Agua Mineral" at bounding box center [225, 225] width 50 height 11
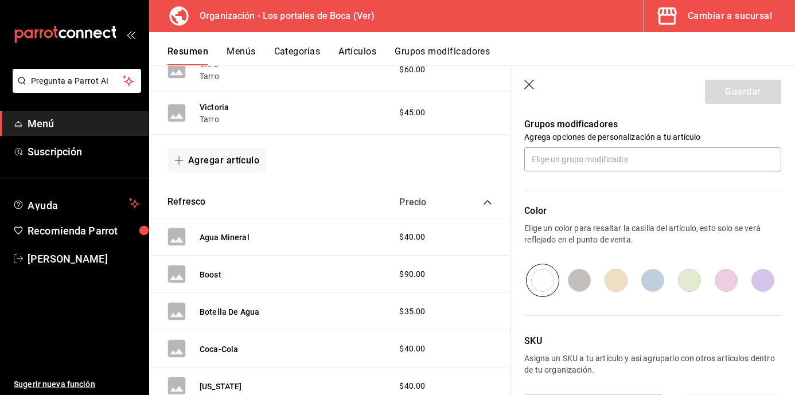
scroll to position [560, 0]
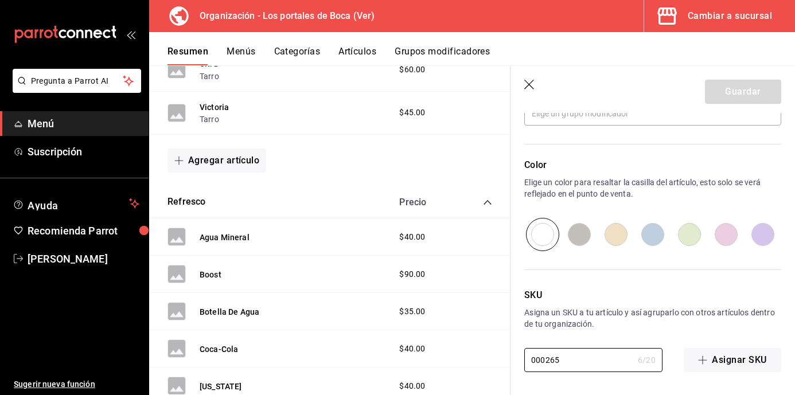
drag, startPoint x: 554, startPoint y: 359, endPoint x: 504, endPoint y: 349, distance: 51.4
click at [504, 349] on main "Resumen organización Agrega y edita los menús, las categorías, artículos y grup…" at bounding box center [472, 230] width 646 height 330
click at [529, 88] on icon "button" at bounding box center [529, 85] width 11 height 11
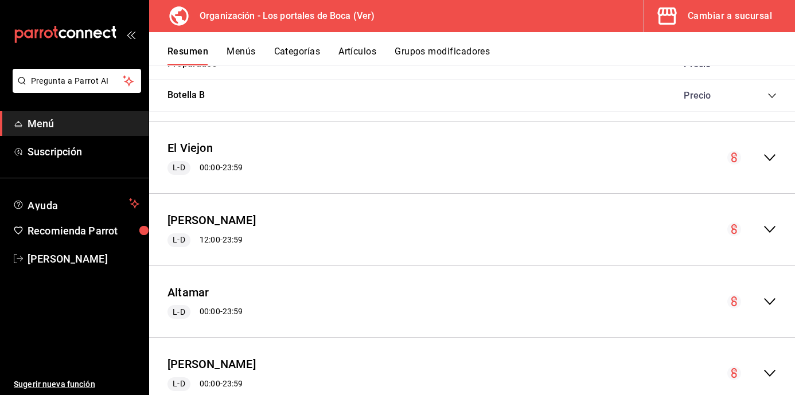
scroll to position [1335, 0]
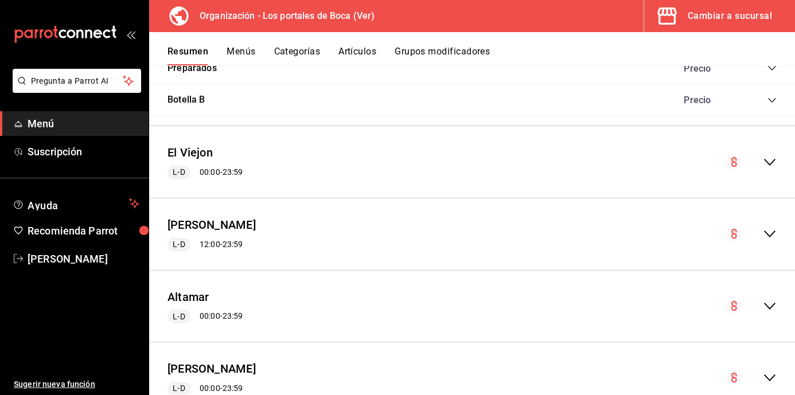
click at [626, 170] on div "El Viejon L-D 00:00 - 23:59" at bounding box center [472, 161] width 646 height 53
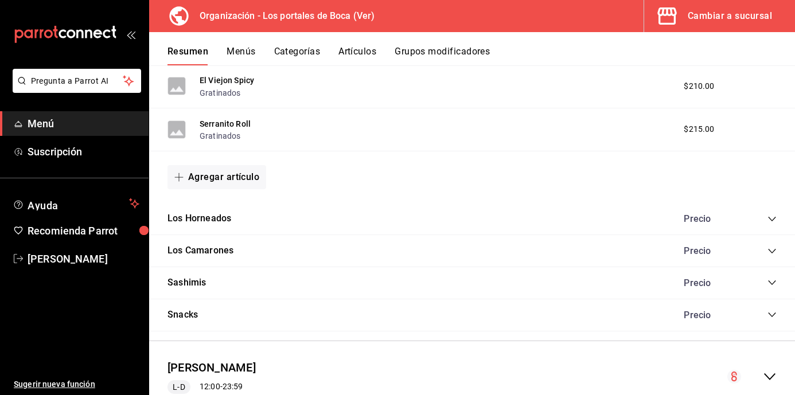
scroll to position [1794, 0]
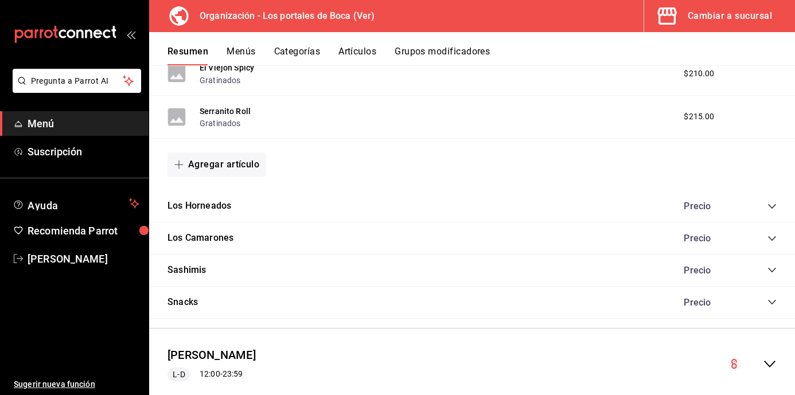
click at [766, 265] on div "Precio" at bounding box center [724, 270] width 104 height 11
click at [768, 267] on icon "collapse-category-row" at bounding box center [772, 270] width 9 height 9
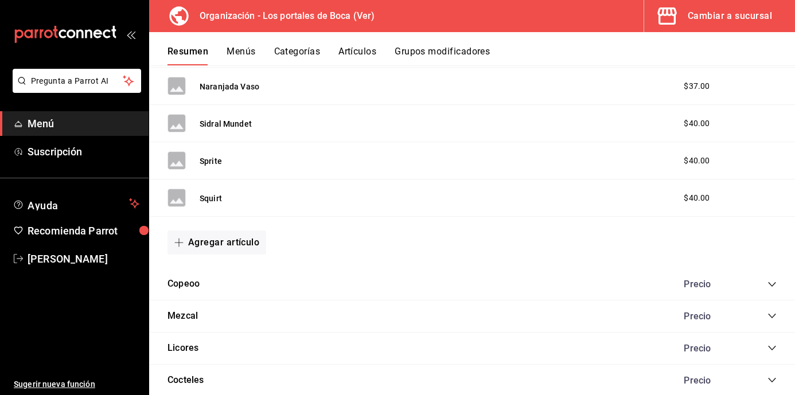
scroll to position [1220, 0]
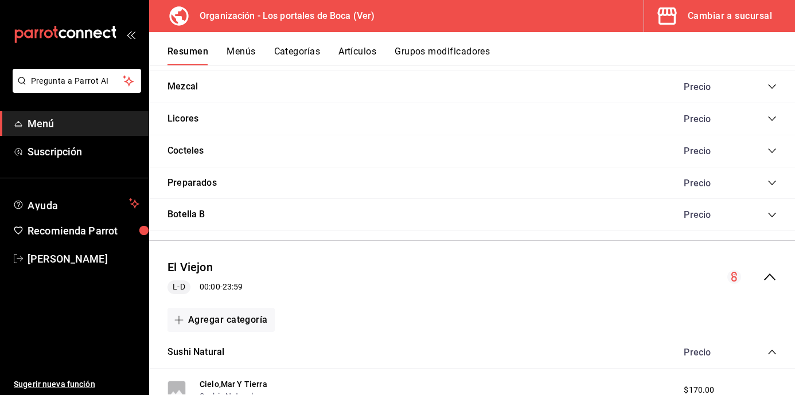
click at [301, 51] on button "Categorías" at bounding box center [297, 56] width 46 height 20
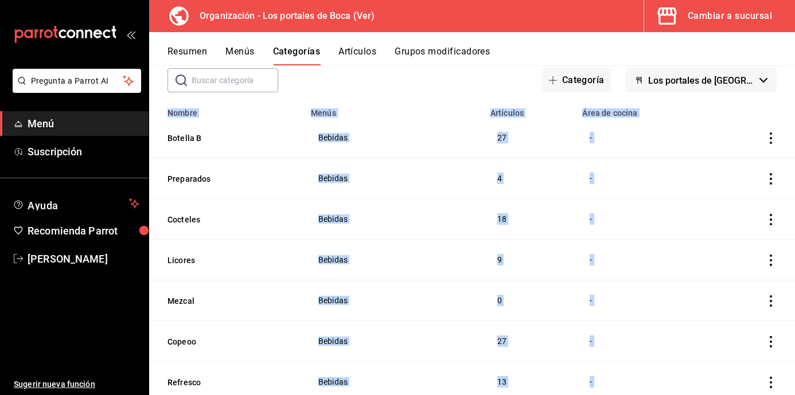
drag, startPoint x: 162, startPoint y: 164, endPoint x: 229, endPoint y: 399, distance: 245.3
click at [229, 395] on html "Pregunta a Parrot AI Menú Suscripción Ayuda Recomienda Parrot [PERSON_NAME] Sug…" at bounding box center [397, 197] width 795 height 395
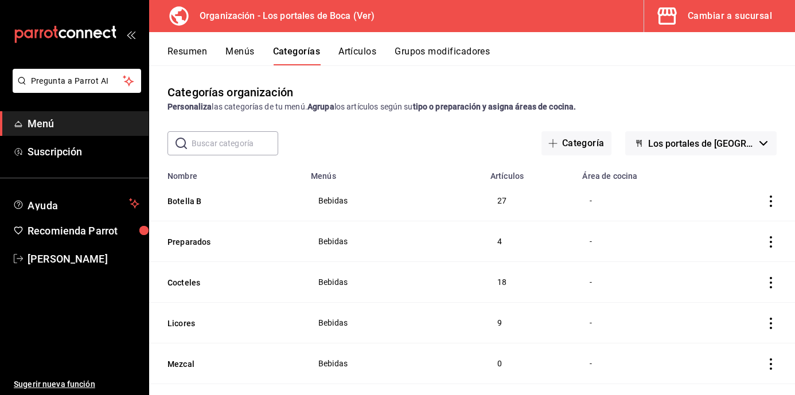
click at [358, 129] on div "Categorías organización Personaliza las categorías de tu menú. Agrupa los artíc…" at bounding box center [472, 229] width 646 height 329
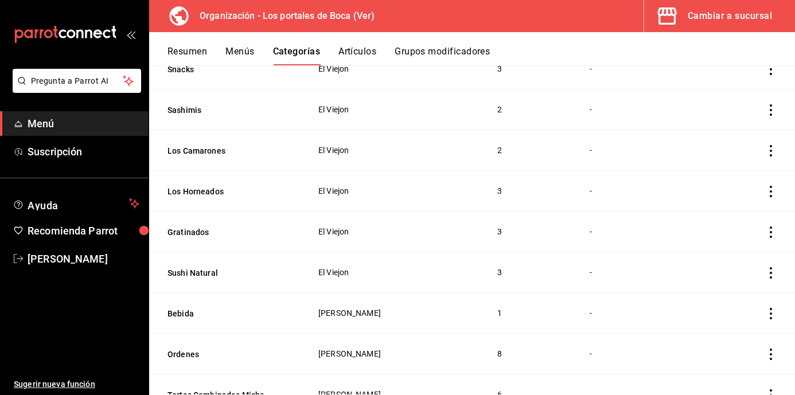
scroll to position [402, 0]
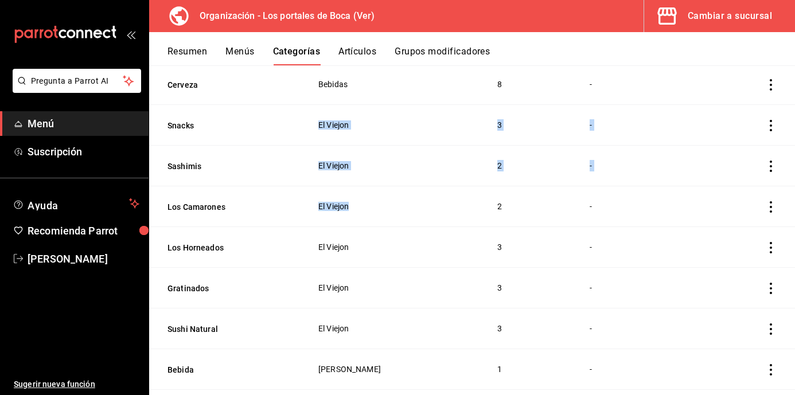
drag, startPoint x: 169, startPoint y: 112, endPoint x: 382, endPoint y: 238, distance: 247.6
click at [363, 332] on span "El Viejon" at bounding box center [393, 329] width 151 height 8
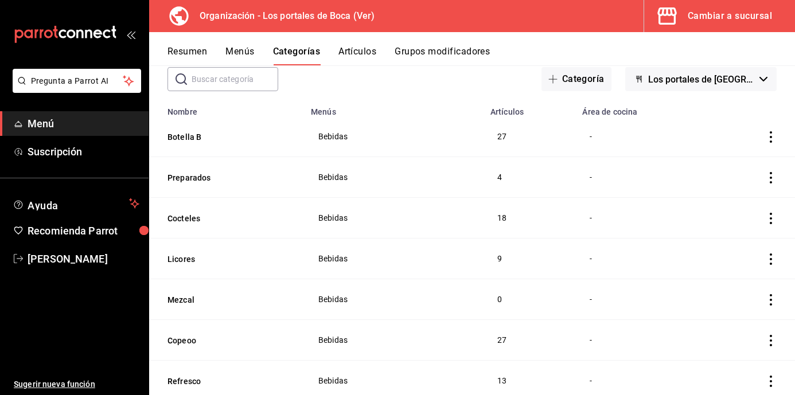
scroll to position [0, 0]
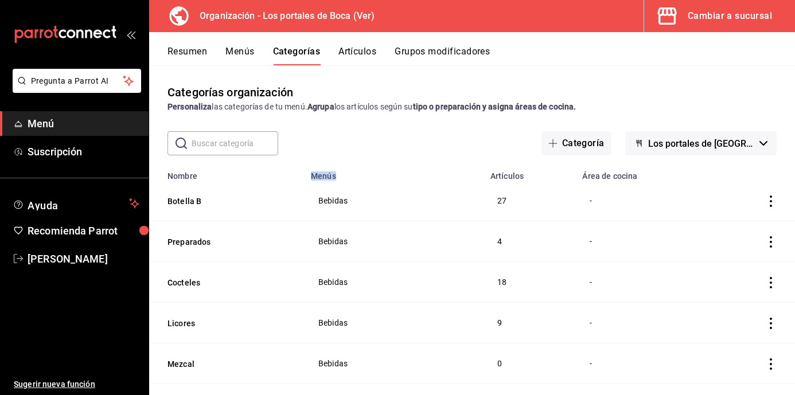
drag, startPoint x: 339, startPoint y: 179, endPoint x: 260, endPoint y: 179, distance: 78.6
click at [260, 179] on tr "Nombre Menús Artículos Área de cocina" at bounding box center [472, 173] width 646 height 16
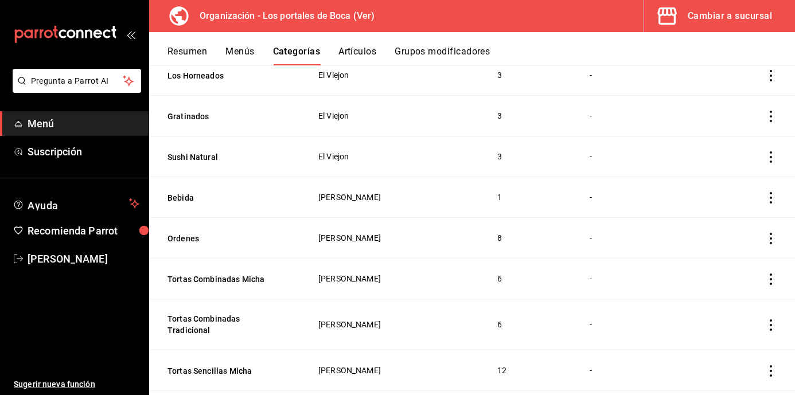
scroll to position [516, 0]
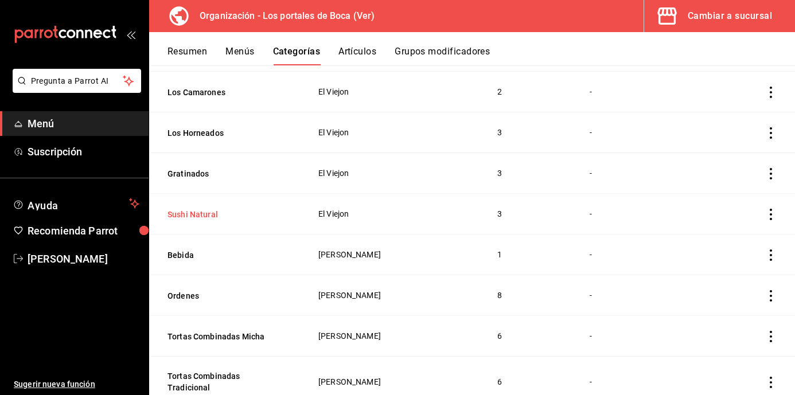
click at [188, 210] on button "Sushi Natural" at bounding box center [225, 214] width 115 height 11
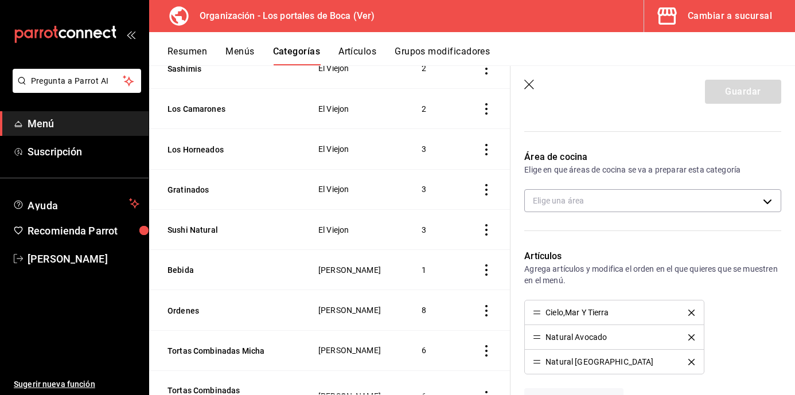
scroll to position [172, 0]
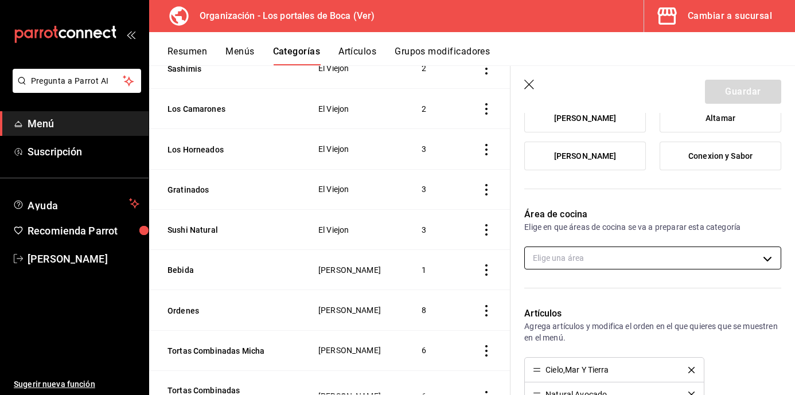
click at [543, 261] on body "Pregunta a Parrot AI Menú Suscripción Ayuda Recomienda Parrot [PERSON_NAME] Sug…" at bounding box center [397, 197] width 795 height 395
click at [640, 259] on div at bounding box center [397, 197] width 795 height 395
click at [524, 78] on header "Guardar" at bounding box center [653, 89] width 285 height 47
click at [531, 85] on icon "button" at bounding box center [529, 85] width 11 height 11
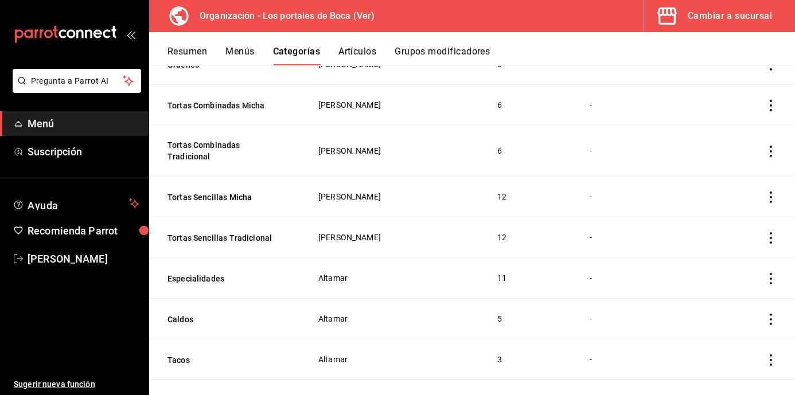
scroll to position [346, 0]
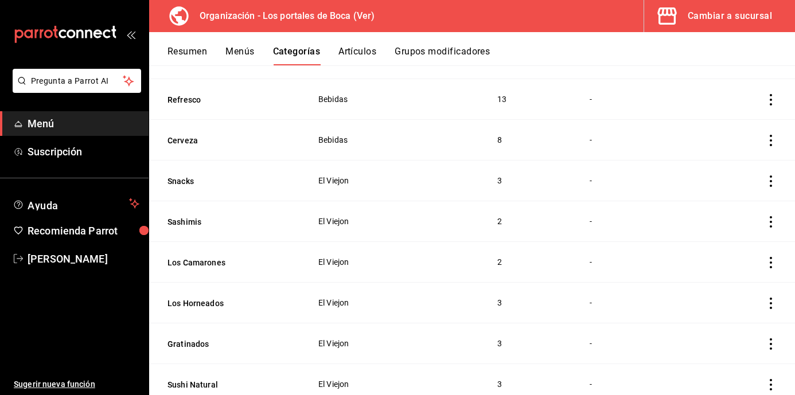
click at [379, 57] on div "Resumen Menús Categorías Artículos Grupos modificadores" at bounding box center [482, 56] width 628 height 20
click at [356, 57] on button "Artículos" at bounding box center [357, 56] width 38 height 20
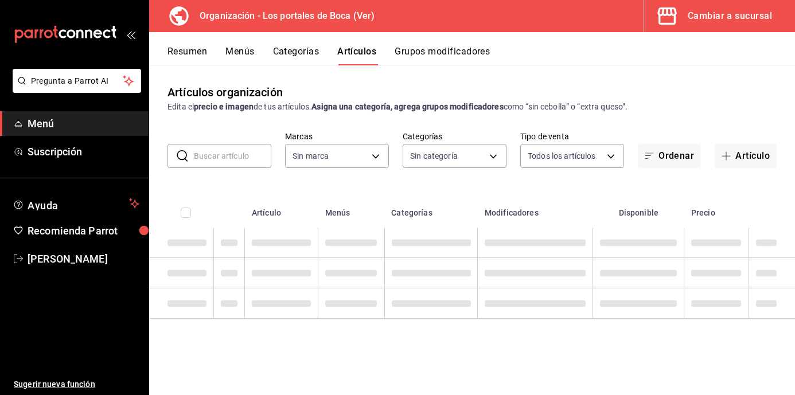
type input "b5ad986e-3551-40cf-bef2-a4391ef287b1"
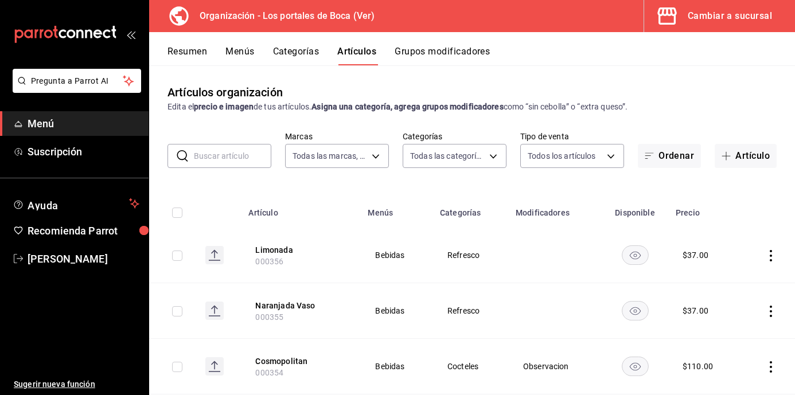
type input "3cb1c7d1-b678-45f1-8822-fafdb096e822,8b9dcd1e-86ce-40be-9bc7-b5ff9750edb9,ba916…"
click at [246, 157] on input "text" at bounding box center [232, 156] width 77 height 23
type input "AGUA DE JAM"
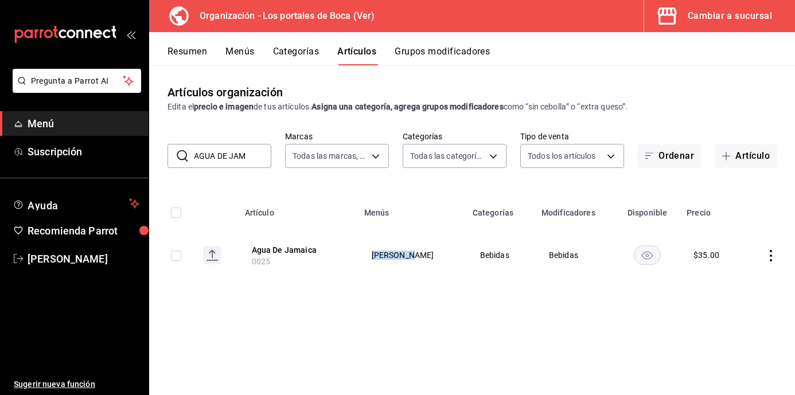
drag, startPoint x: 379, startPoint y: 255, endPoint x: 414, endPoint y: 254, distance: 34.5
click at [414, 254] on span "[PERSON_NAME]" at bounding box center [412, 255] width 80 height 8
drag, startPoint x: 504, startPoint y: 252, endPoint x: 450, endPoint y: 298, distance: 70.4
click at [466, 260] on td "Bebidas" at bounding box center [500, 255] width 69 height 55
click at [374, 237] on td "[PERSON_NAME]" at bounding box center [411, 255] width 108 height 55
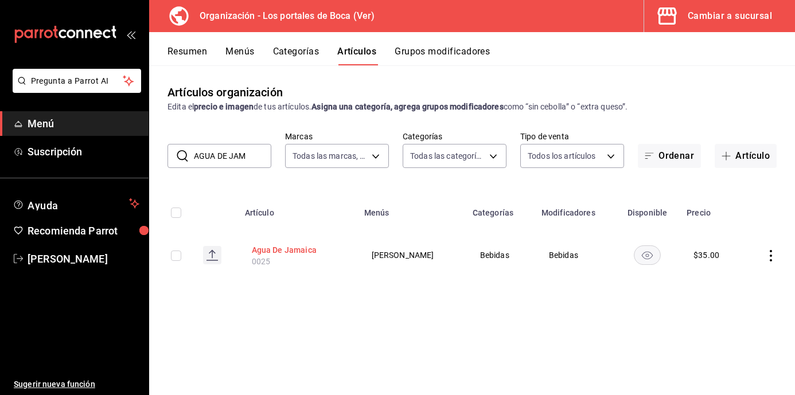
click at [274, 242] on th "Agua De Jamaica 0025" at bounding box center [297, 255] width 119 height 55
click at [282, 249] on button "Agua De Jamaica" at bounding box center [298, 249] width 92 height 11
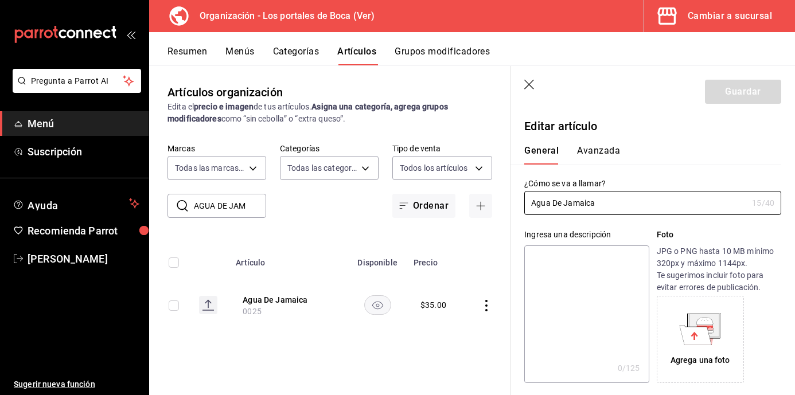
type input "$35.00"
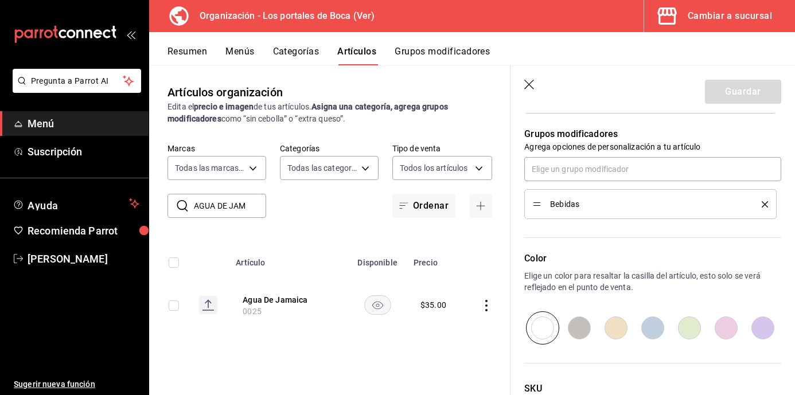
scroll to position [540, 0]
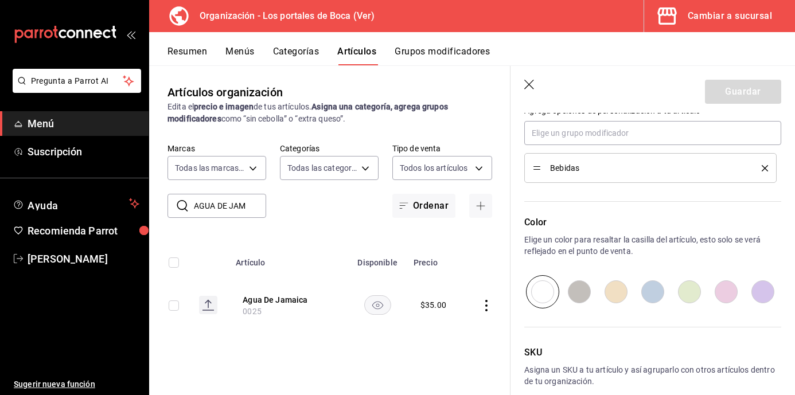
drag, startPoint x: 532, startPoint y: 87, endPoint x: 520, endPoint y: 143, distance: 56.8
click at [532, 88] on icon "button" at bounding box center [529, 85] width 11 height 11
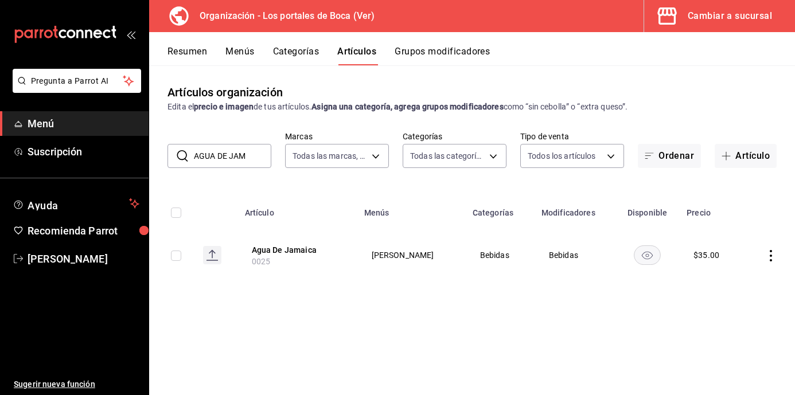
click at [726, 18] on div "Cambiar a sucursal" at bounding box center [730, 16] width 84 height 16
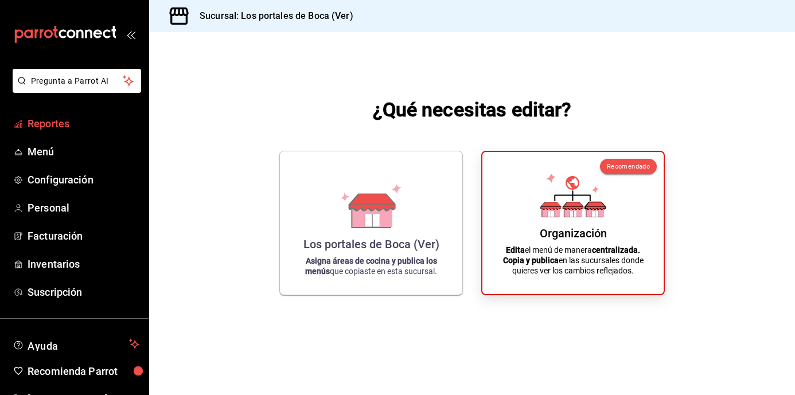
click at [56, 121] on span "Reportes" at bounding box center [84, 123] width 112 height 15
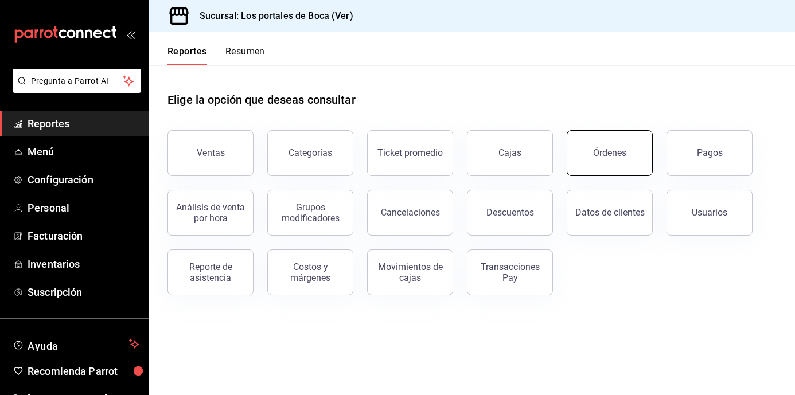
click at [589, 160] on button "Órdenes" at bounding box center [610, 153] width 86 height 46
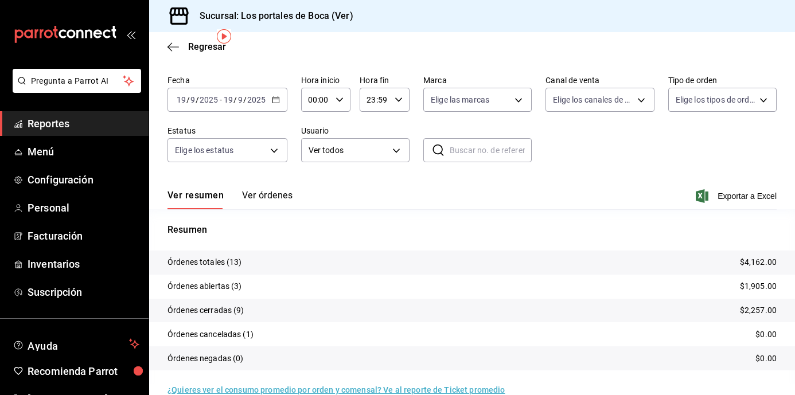
scroll to position [55, 0]
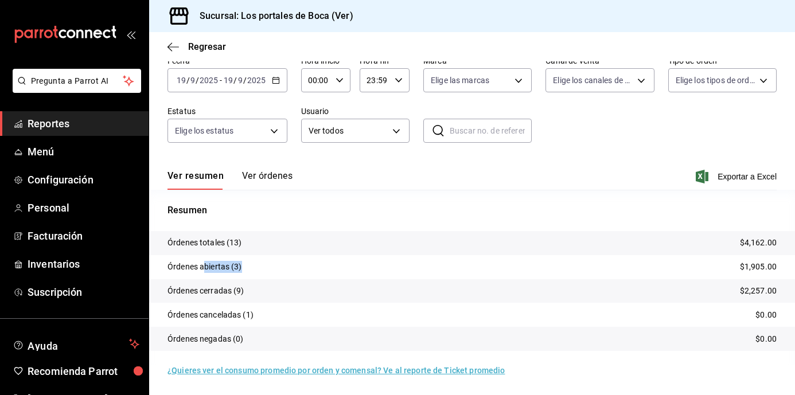
click at [203, 258] on tr "Órdenes abiertas (3) $1,905.00" at bounding box center [472, 267] width 646 height 24
click at [371, 160] on div "Ver resumen Ver órdenes Exportar a Excel" at bounding box center [472, 173] width 609 height 33
click at [39, 154] on span "Menú" at bounding box center [84, 151] width 112 height 15
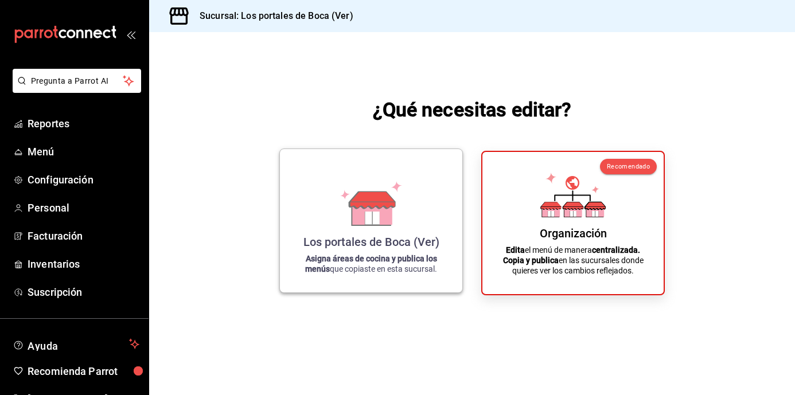
click at [337, 200] on div "Los portales de Boca (Ver) Asigna áreas de cocina y publica los menús que copia…" at bounding box center [371, 220] width 155 height 125
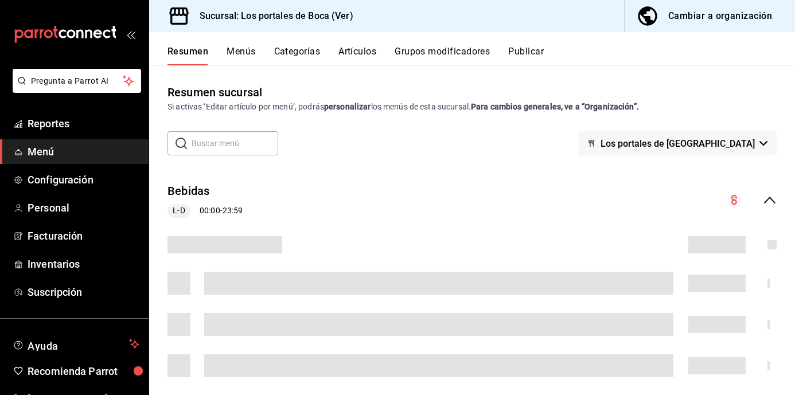
click at [294, 58] on button "Categorías" at bounding box center [297, 56] width 46 height 20
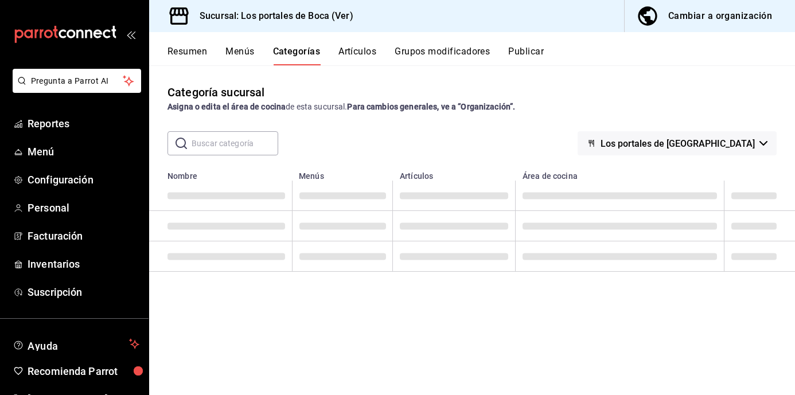
click at [240, 57] on button "Menús" at bounding box center [239, 56] width 29 height 20
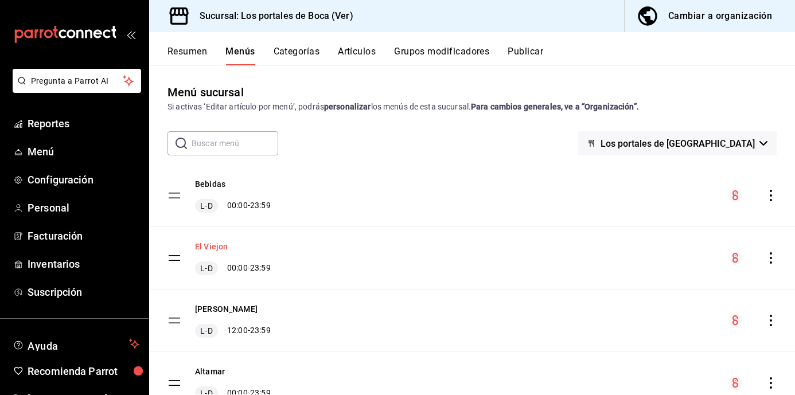
click at [212, 247] on button "El Viejon" at bounding box center [211, 246] width 33 height 11
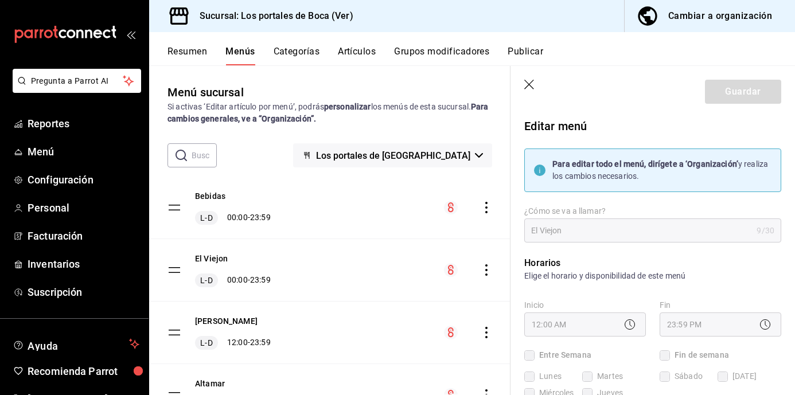
checkbox input "true"
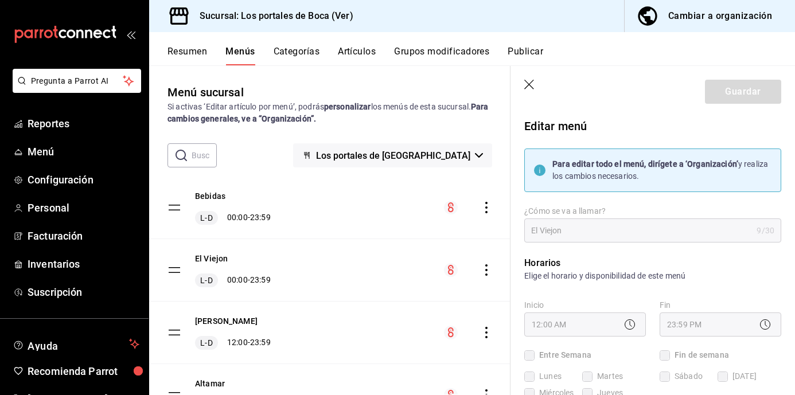
checkbox input "true"
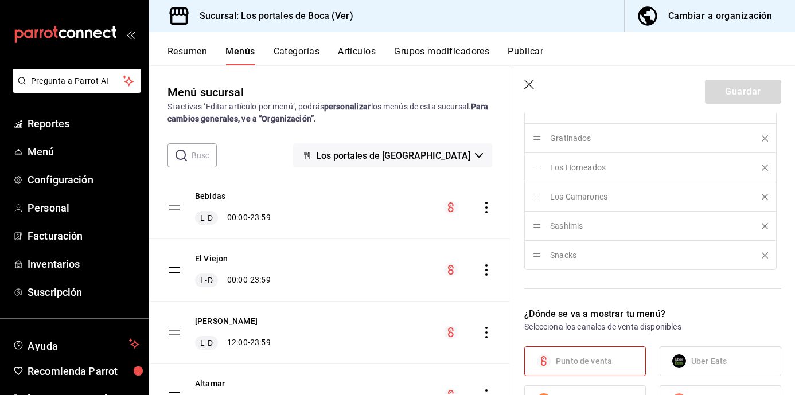
scroll to position [402, 0]
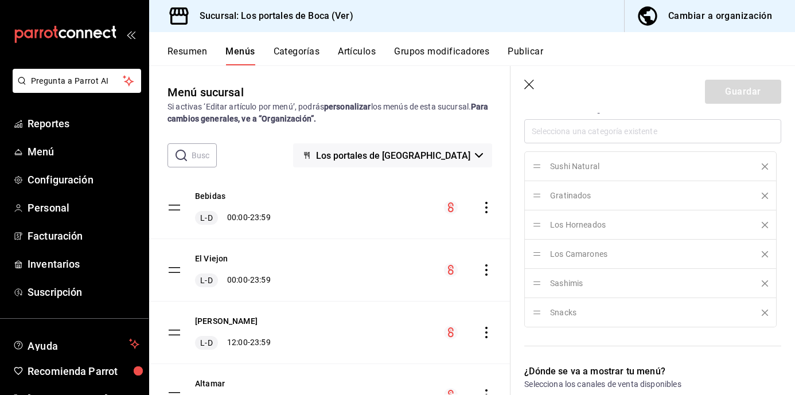
click at [379, 64] on div "Resumen Menús Categorías Artículos Grupos modificadores Publicar" at bounding box center [482, 56] width 628 height 20
click at [369, 58] on button "Artículos" at bounding box center [357, 56] width 38 height 20
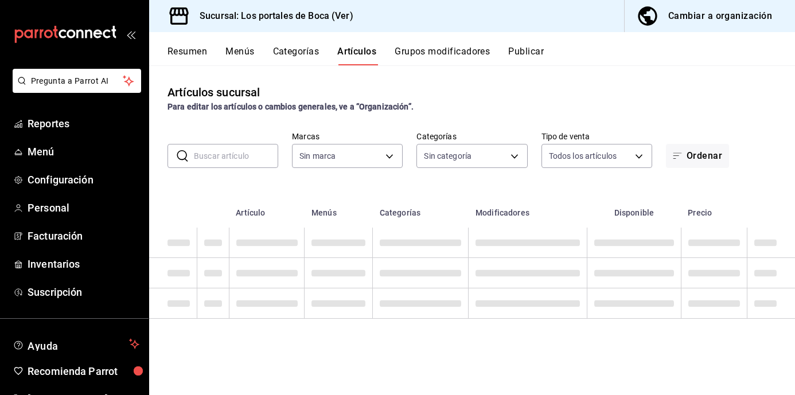
type input "3d32fec7-31fa-41a3-8b0d-c50462704563"
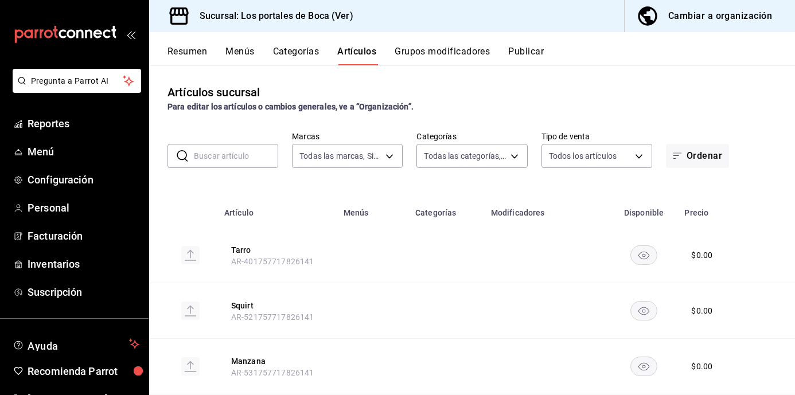
type input "1b6c659a-7616-4a54-8daa-e4eef18bc885,f35d1a42-00a0-464d-bd65-64b7e21a5f61,419ce…"
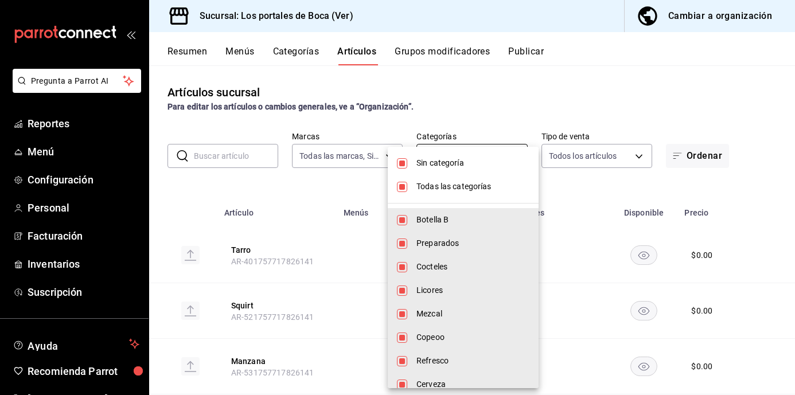
click at [456, 159] on body "Pregunta a Parrot AI Reportes Menú Configuración Personal Facturación Inventari…" at bounding box center [397, 197] width 795 height 395
click at [408, 158] on li "Sin categoría" at bounding box center [463, 163] width 151 height 24
checkbox input "false"
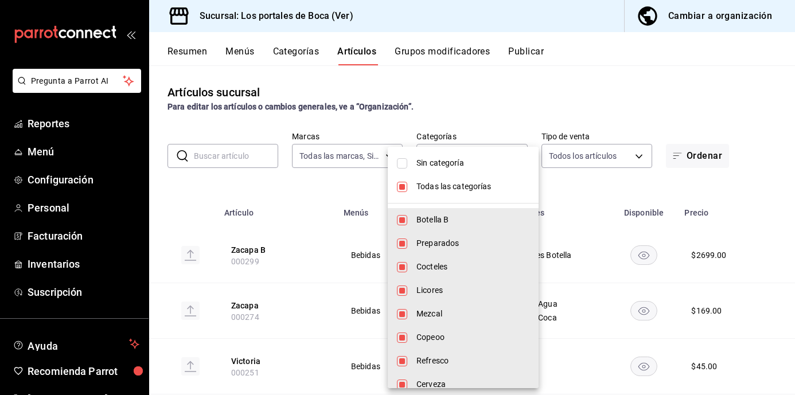
drag, startPoint x: 407, startPoint y: 190, endPoint x: 412, endPoint y: 191, distance: 5.8
click at [409, 190] on li "Todas las categorías" at bounding box center [463, 187] width 151 height 24
checkbox input "false"
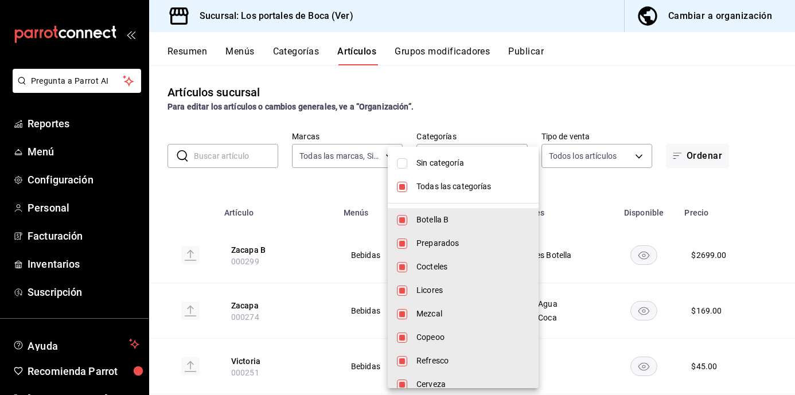
checkbox input "false"
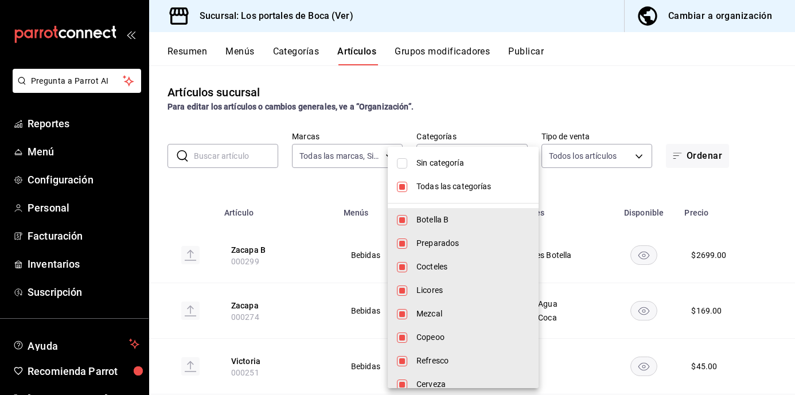
checkbox input "false"
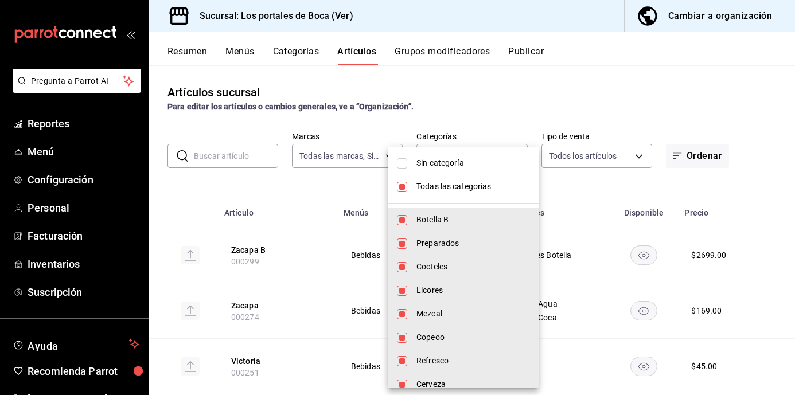
checkbox input "false"
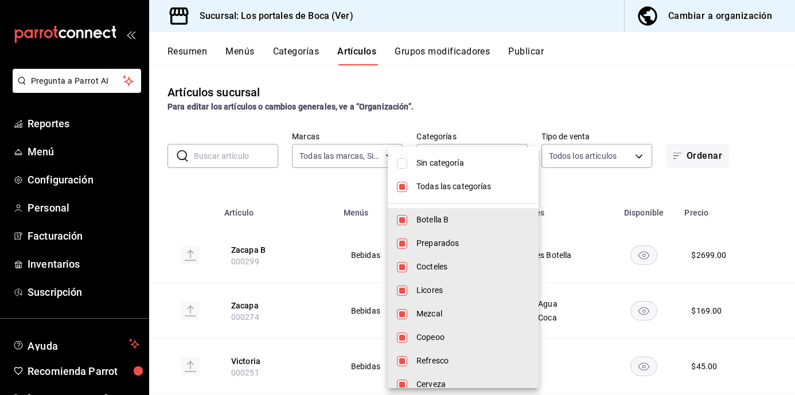
checkbox input "false"
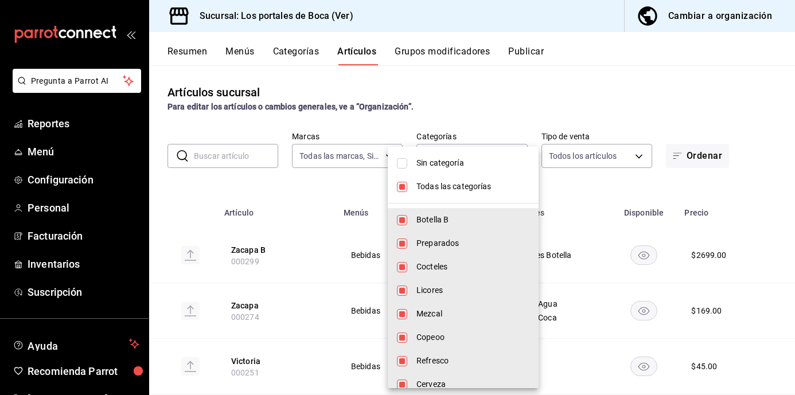
checkbox input "false"
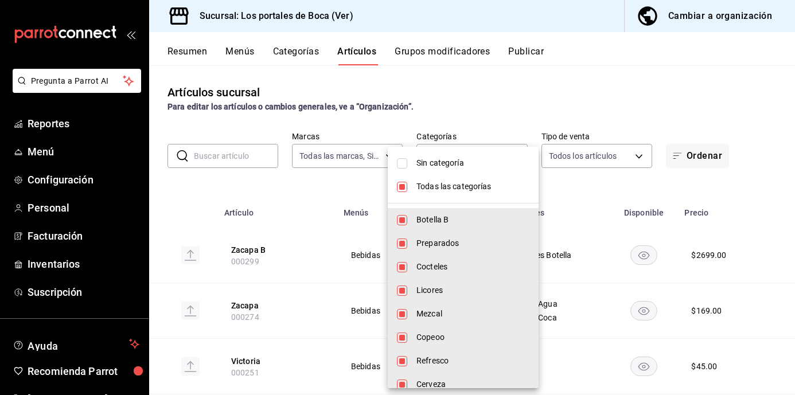
checkbox input "false"
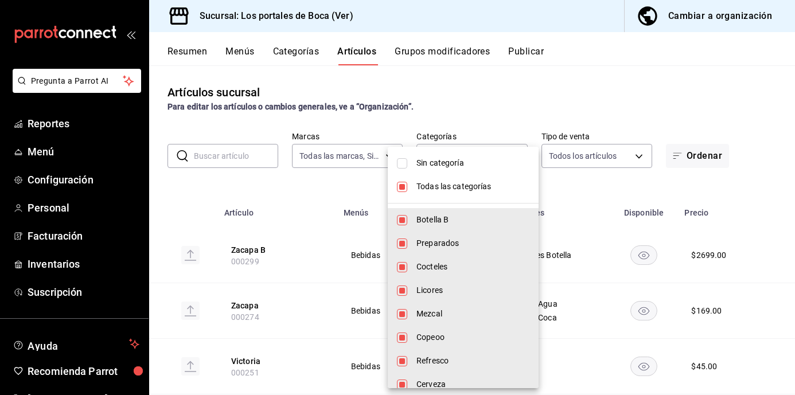
checkbox input "false"
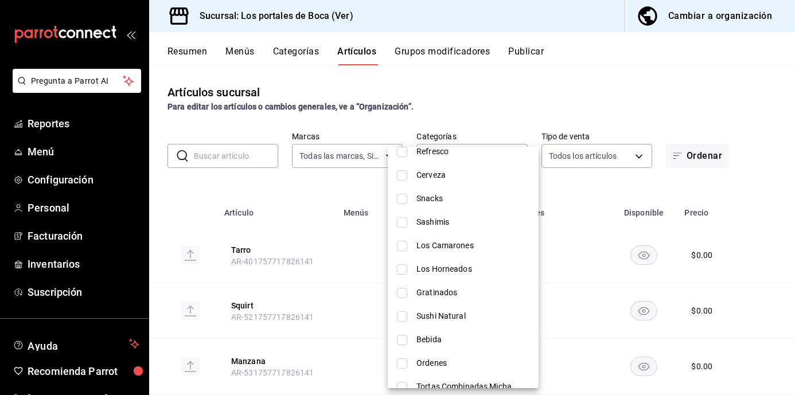
scroll to position [229, 0]
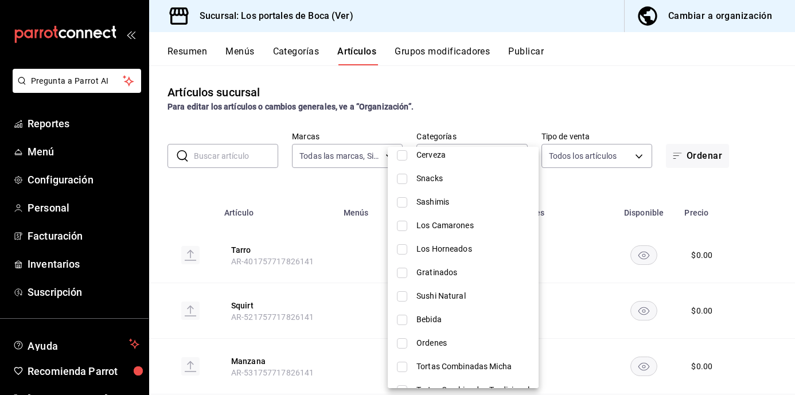
click at [400, 180] on input "checkbox" at bounding box center [402, 179] width 10 height 10
checkbox input "true"
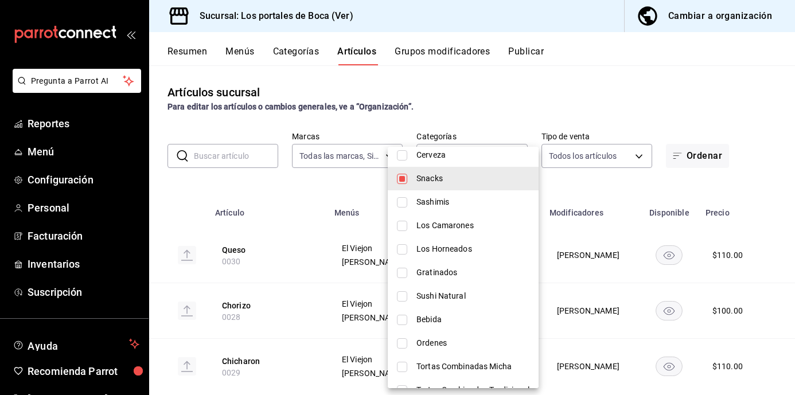
click at [408, 203] on li "Sashimis" at bounding box center [463, 202] width 151 height 24
type input "b85eb0da-0072-4fb0-a011-dd517b230770,c5bde795-9ce8-45b7-bcae-1904cb50fcb1"
checkbox input "true"
click at [406, 231] on input "checkbox" at bounding box center [402, 226] width 10 height 10
checkbox input "true"
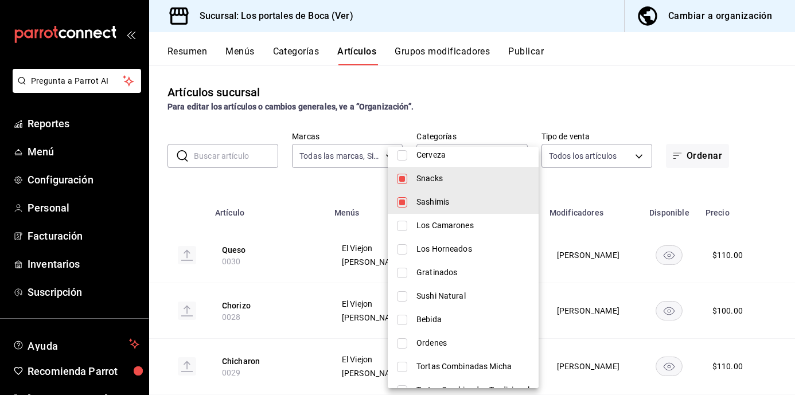
type input "b85eb0da-0072-4fb0-a011-dd517b230770,c5bde795-9ce8-45b7-bcae-1904cb50fcb1,8477d…"
click at [399, 254] on input "checkbox" at bounding box center [402, 249] width 10 height 10
checkbox input "true"
type input "b85eb0da-0072-4fb0-a011-dd517b230770,c5bde795-9ce8-45b7-bcae-1904cb50fcb1,8477d…"
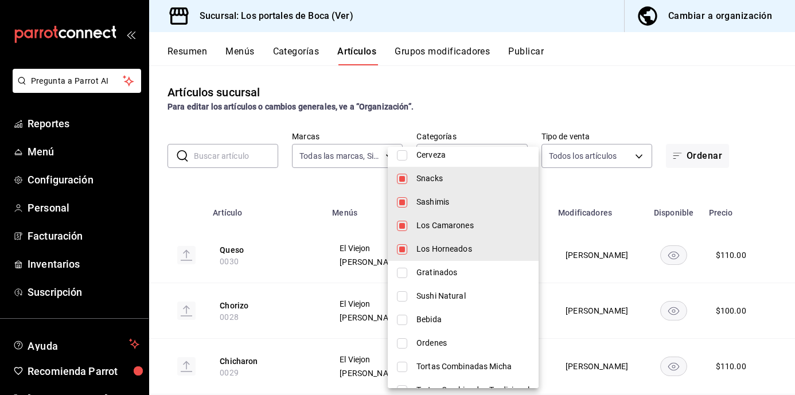
click at [399, 274] on input "checkbox" at bounding box center [402, 273] width 10 height 10
checkbox input "true"
type input "b85eb0da-0072-4fb0-a011-dd517b230770,c5bde795-9ce8-45b7-bcae-1904cb50fcb1,8477d…"
click at [407, 298] on input "checkbox" at bounding box center [402, 296] width 10 height 10
checkbox input "true"
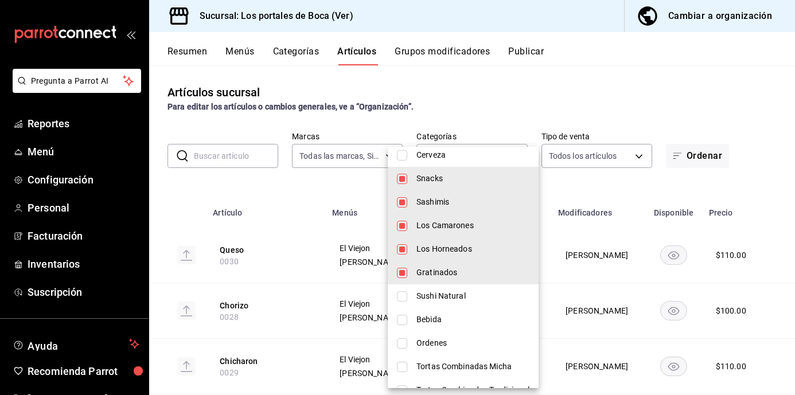
type input "b85eb0da-0072-4fb0-a011-dd517b230770,c5bde795-9ce8-45b7-bcae-1904cb50fcb1,8477d…"
click at [495, 104] on div at bounding box center [397, 197] width 795 height 395
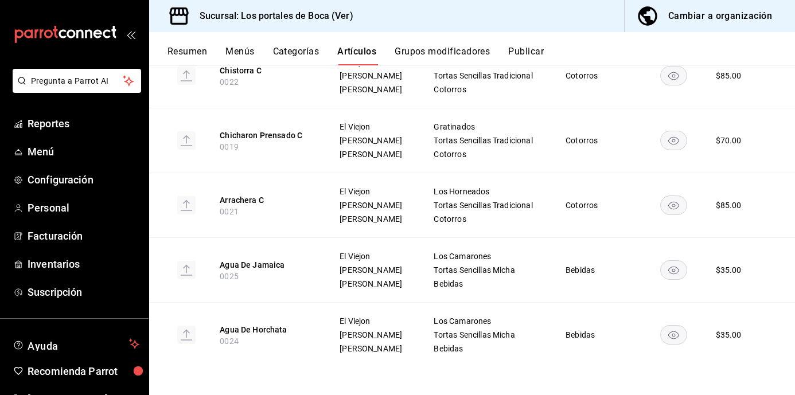
scroll to position [755, 0]
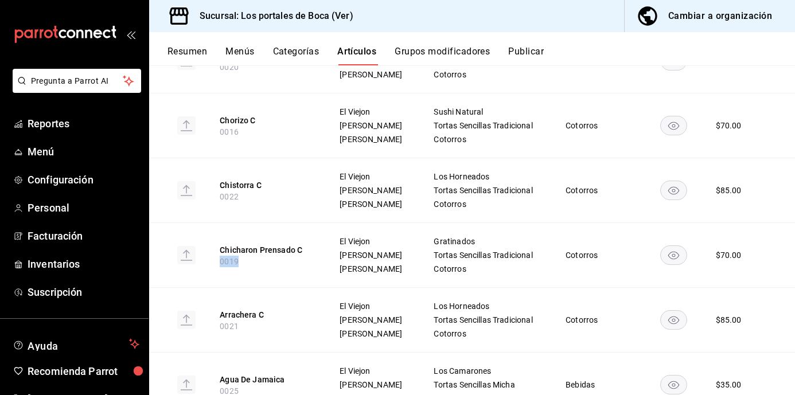
drag, startPoint x: 236, startPoint y: 262, endPoint x: 208, endPoint y: 262, distance: 28.7
click at [208, 262] on th "Chicharon Prensado C 0019" at bounding box center [265, 255] width 119 height 65
click at [277, 297] on th "Arrachera C 0021" at bounding box center [265, 320] width 119 height 65
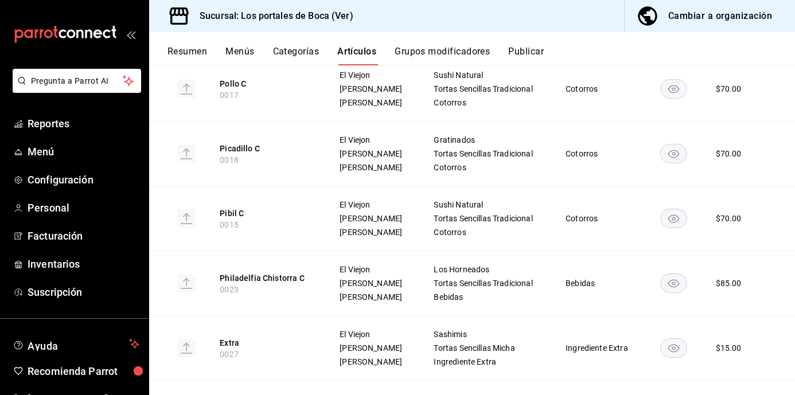
scroll to position [353, 0]
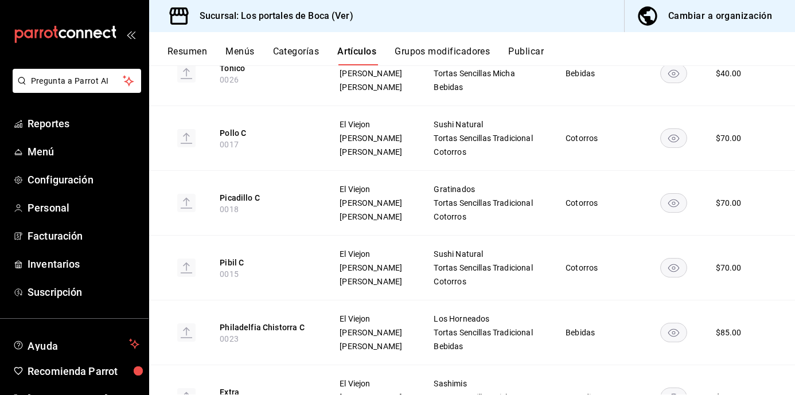
click at [189, 53] on button "Resumen" at bounding box center [188, 56] width 40 height 20
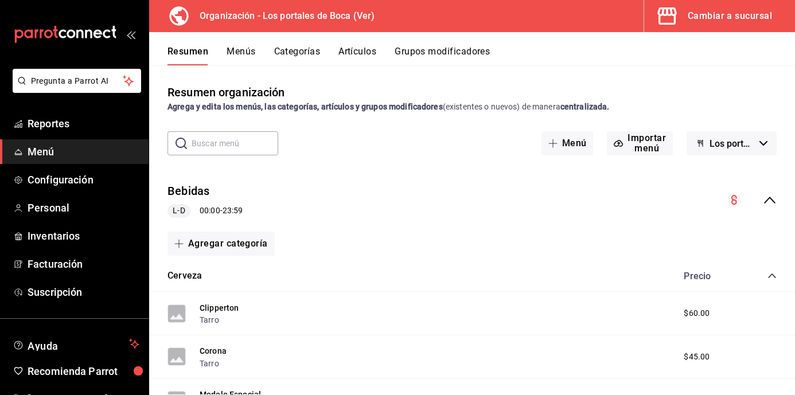
click at [351, 52] on button "Artículos" at bounding box center [357, 56] width 38 height 20
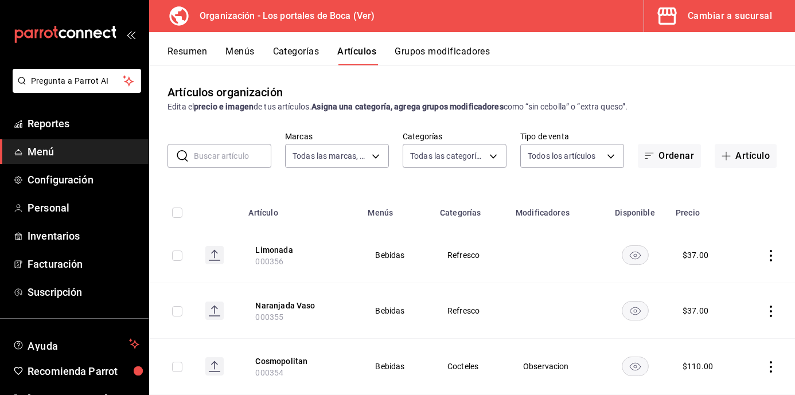
click at [726, 14] on div "Cambiar a sucursal" at bounding box center [730, 16] width 84 height 16
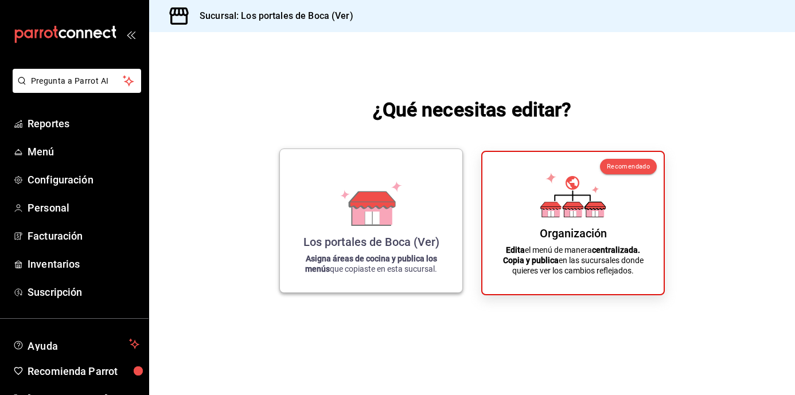
click at [369, 207] on icon at bounding box center [371, 200] width 45 height 17
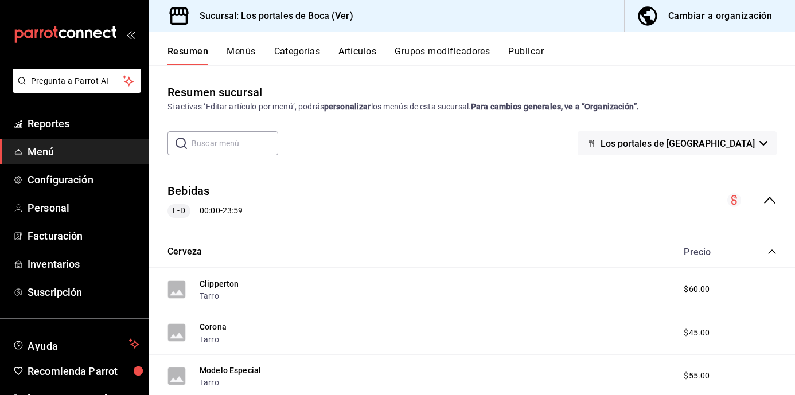
click at [364, 49] on button "Artículos" at bounding box center [357, 56] width 38 height 20
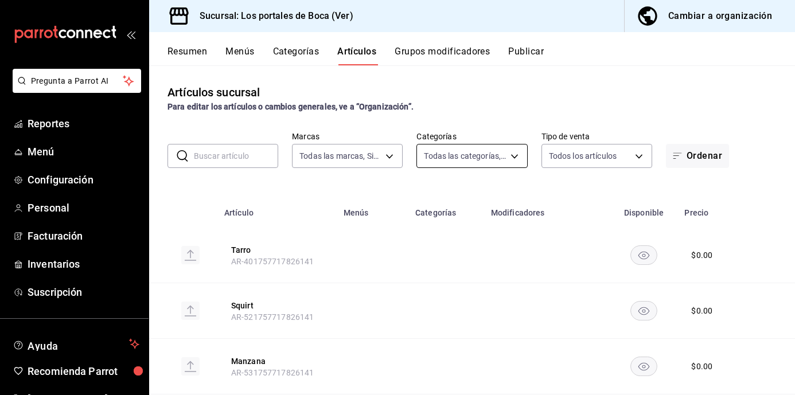
type input "3d32fec7-31fa-41a3-8b0d-c50462704563"
type input "1b6c659a-7616-4a54-8daa-e4eef18bc885,f35d1a42-00a0-464d-bd65-64b7e21a5f61,419ce…"
click at [473, 166] on body "Pregunta a Parrot AI Reportes Menú Configuración Personal Facturación Inventari…" at bounding box center [397, 197] width 795 height 395
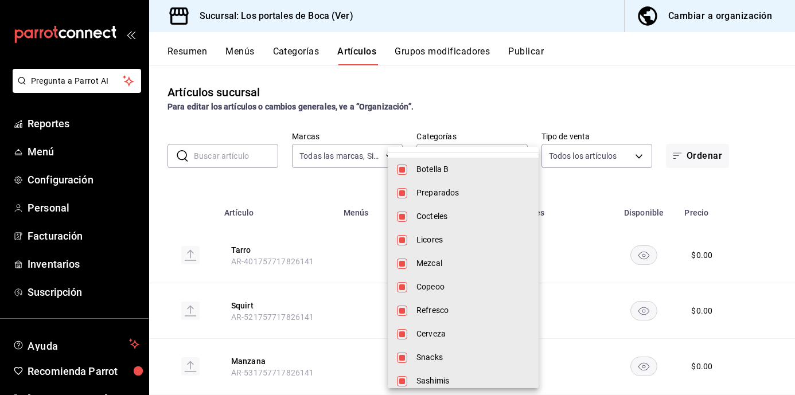
scroll to position [172, 0]
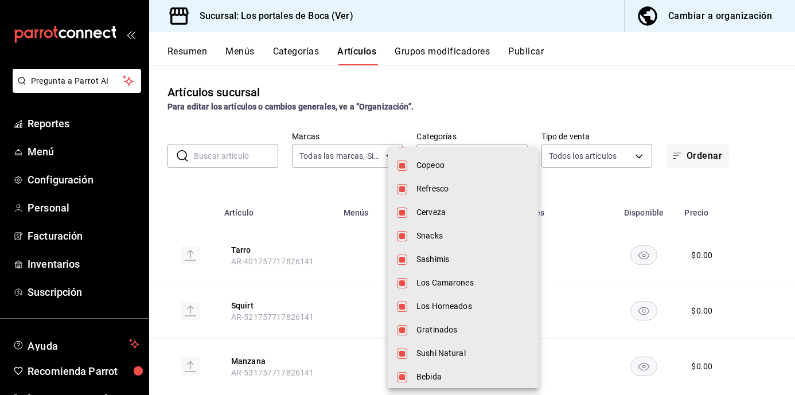
click at [402, 238] on input "checkbox" at bounding box center [402, 236] width 10 height 10
checkbox input "false"
type input "1b6c659a-7616-4a54-8daa-e4eef18bc885,f35d1a42-00a0-464d-bd65-64b7e21a5f61,419ce…"
checkbox input "false"
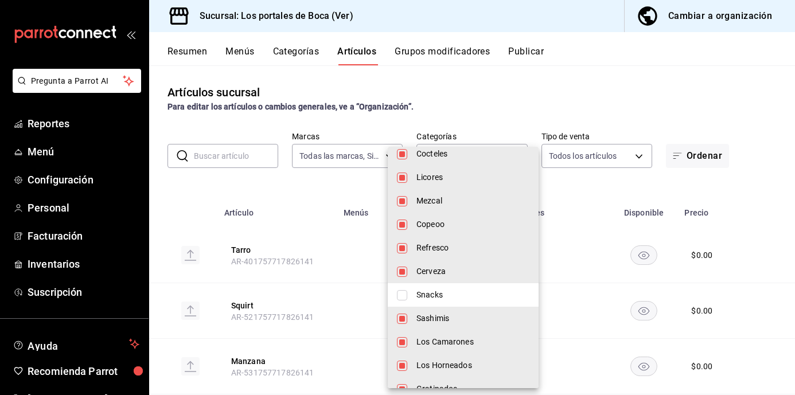
scroll to position [0, 0]
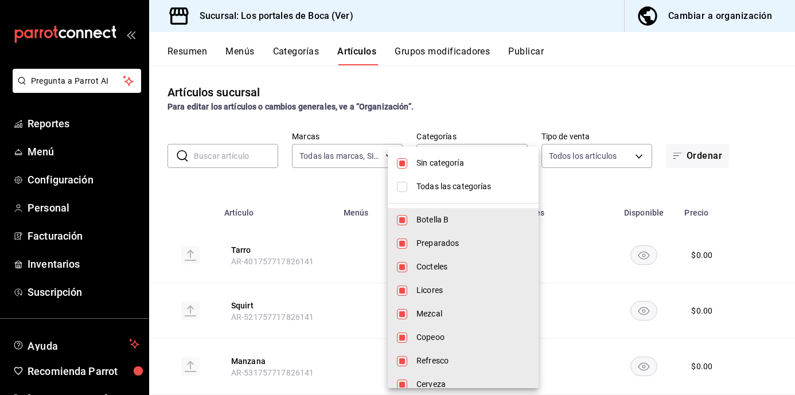
click at [408, 187] on li "Todas las categorías" at bounding box center [463, 187] width 151 height 24
type input "1b6c659a-7616-4a54-8daa-e4eef18bc885,f35d1a42-00a0-464d-bd65-64b7e21a5f61,419ce…"
checkbox input "true"
click at [404, 159] on input "checkbox" at bounding box center [402, 163] width 10 height 10
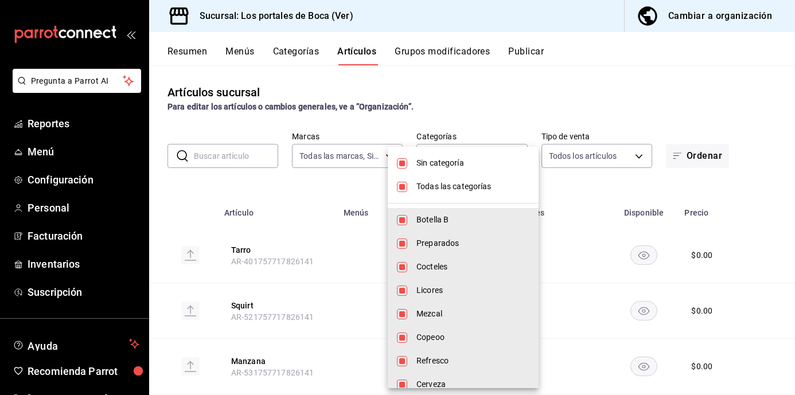
checkbox input "false"
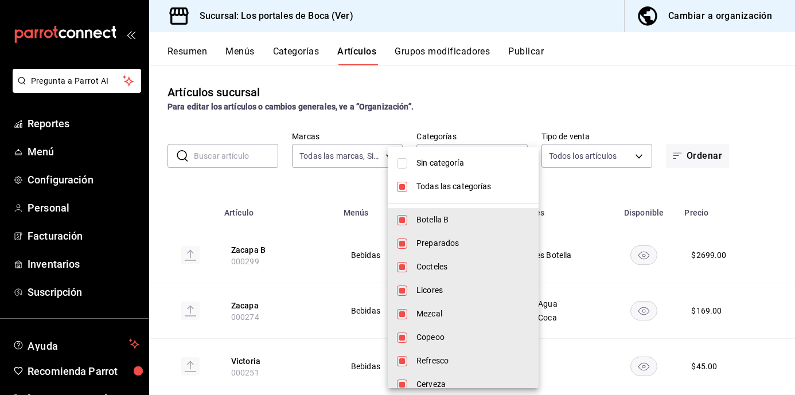
click at [400, 194] on li "Todas las categorías" at bounding box center [463, 187] width 151 height 24
checkbox input "false"
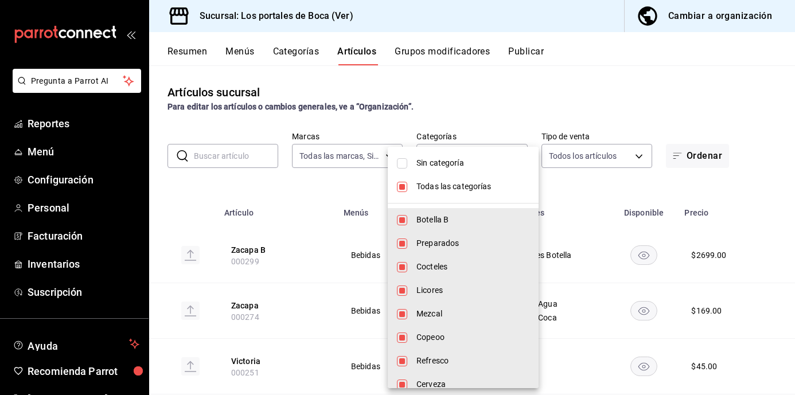
checkbox input "false"
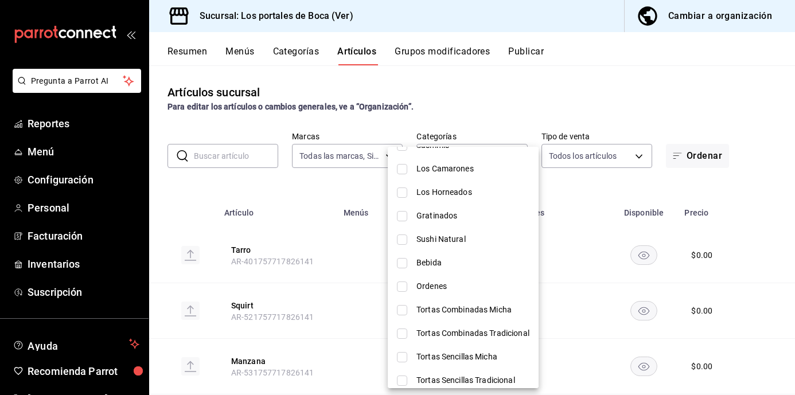
scroll to position [229, 0]
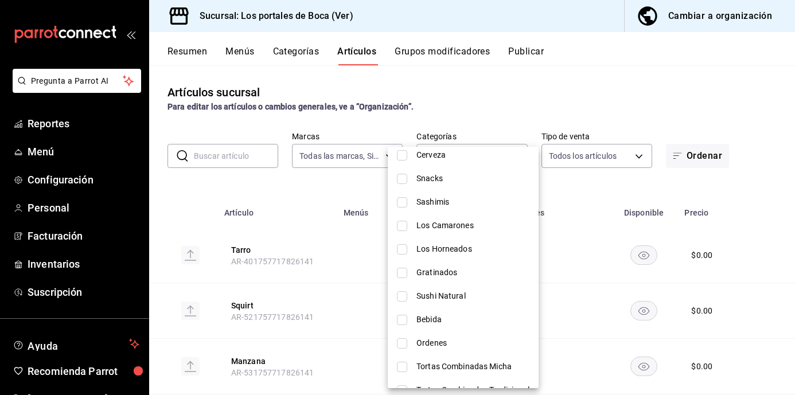
click at [400, 180] on input "checkbox" at bounding box center [402, 179] width 10 height 10
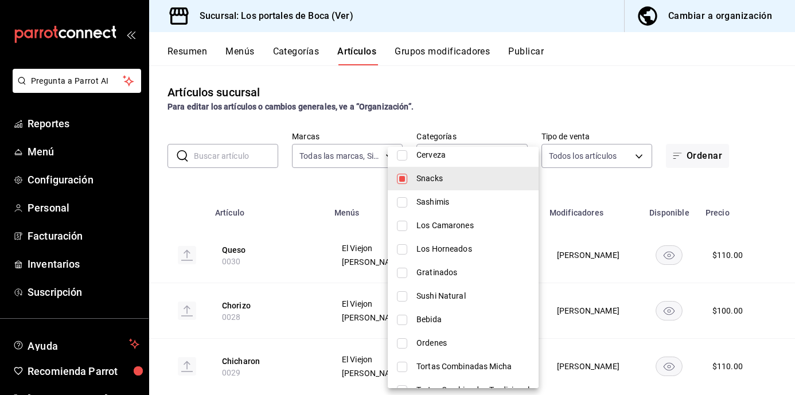
click at [404, 203] on input "checkbox" at bounding box center [402, 202] width 10 height 10
click at [406, 226] on input "checkbox" at bounding box center [402, 226] width 10 height 10
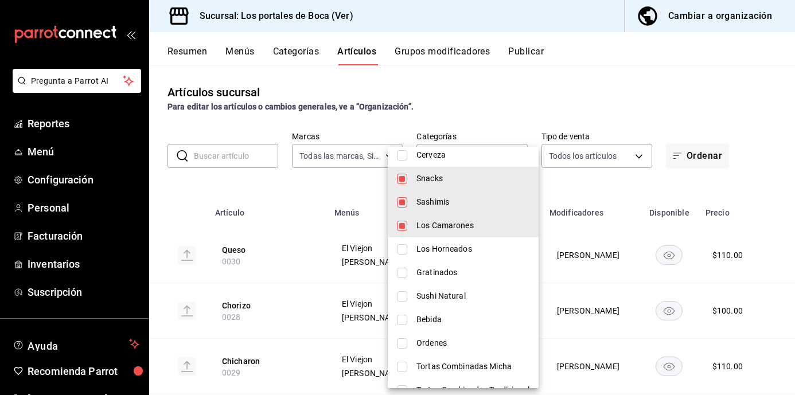
click at [406, 251] on input "checkbox" at bounding box center [402, 249] width 10 height 10
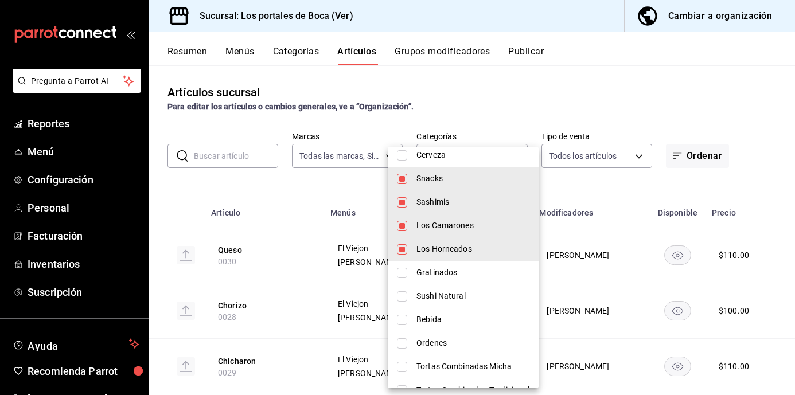
click at [408, 272] on li "Gratinados" at bounding box center [463, 273] width 151 height 24
click at [405, 295] on input "checkbox" at bounding box center [402, 296] width 10 height 10
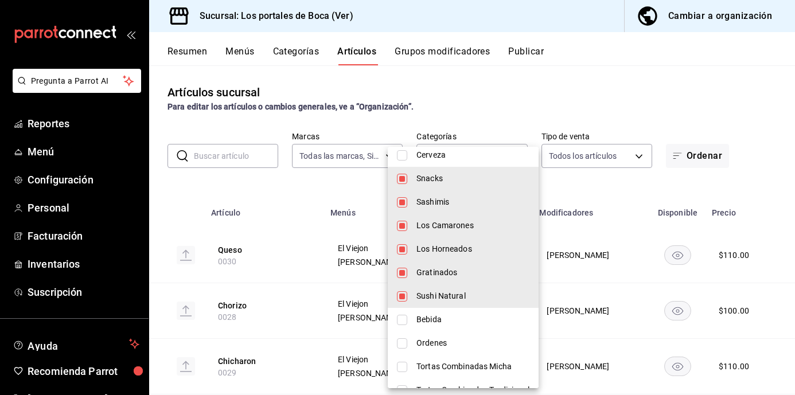
click at [573, 104] on div at bounding box center [397, 197] width 795 height 395
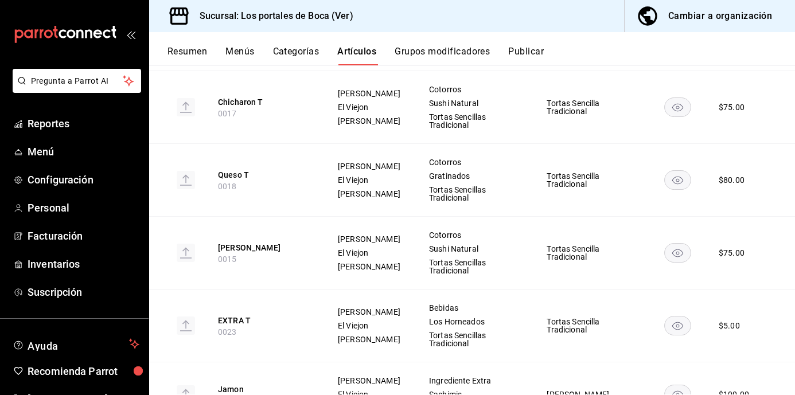
scroll to position [402, 0]
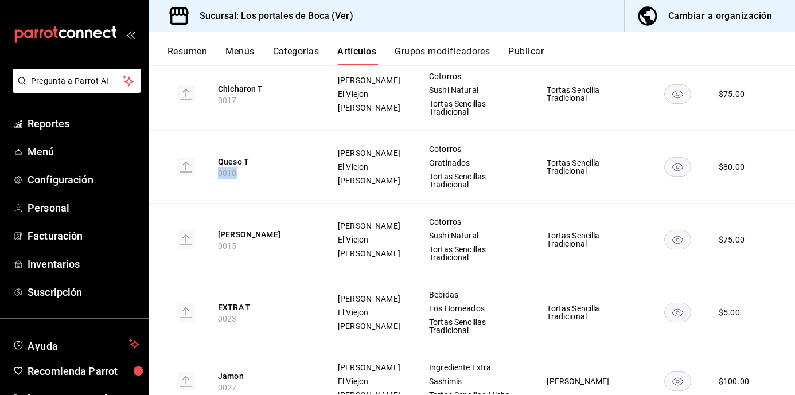
drag, startPoint x: 245, startPoint y: 196, endPoint x: 203, endPoint y: 186, distance: 42.9
click at [203, 186] on tr "Queso T 0018 [PERSON_NAME] El Viejon Tortas [PERSON_NAME] Cotorros Gratinados T…" at bounding box center [472, 167] width 646 height 73
click at [280, 240] on button "[PERSON_NAME]" at bounding box center [264, 234] width 92 height 11
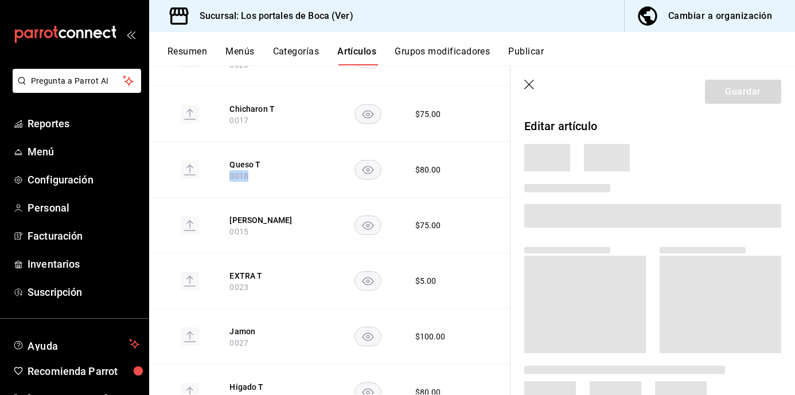
scroll to position [391, 0]
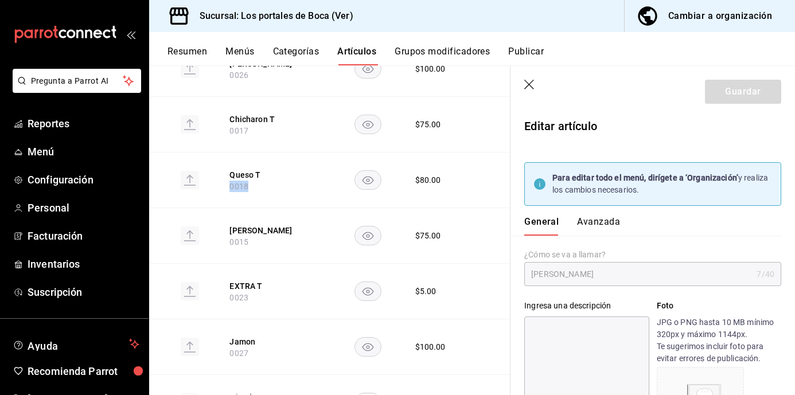
click at [526, 84] on icon "button" at bounding box center [529, 85] width 11 height 11
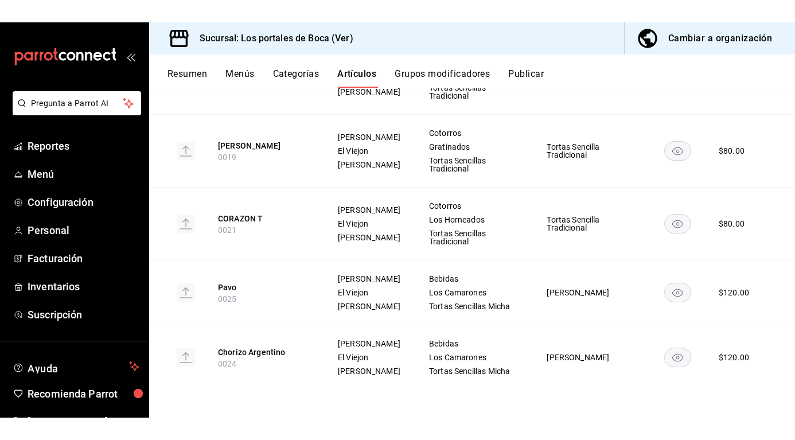
scroll to position [984, 0]
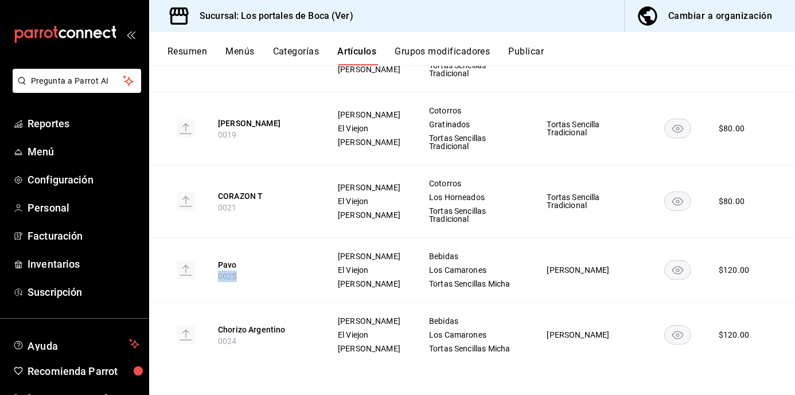
drag, startPoint x: 222, startPoint y: 265, endPoint x: 216, endPoint y: 265, distance: 6.3
click at [216, 265] on th "Pavo 0025" at bounding box center [263, 270] width 119 height 65
drag, startPoint x: 253, startPoint y: 343, endPoint x: 215, endPoint y: 343, distance: 37.9
click at [215, 343] on th "Chorizo Argentino 0024" at bounding box center [263, 335] width 119 height 65
click at [250, 383] on div "Artículos sucursal Para editar los artículos o cambios generales, ve a “Organiz…" at bounding box center [472, 229] width 646 height 329
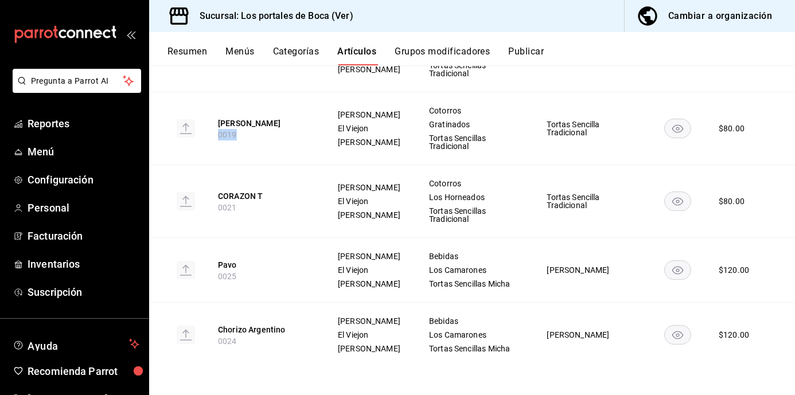
drag, startPoint x: 254, startPoint y: 120, endPoint x: 211, endPoint y: 119, distance: 42.5
click at [211, 119] on th "Molleja T 0019" at bounding box center [263, 128] width 119 height 73
click at [260, 165] on th "CORAZON T 0021" at bounding box center [263, 201] width 119 height 73
click at [686, 20] on div "Cambiar a organización" at bounding box center [720, 16] width 104 height 16
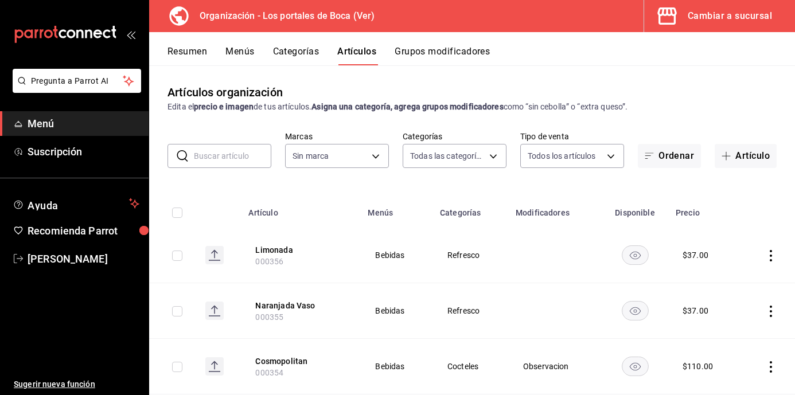
click at [233, 46] on button "Menús" at bounding box center [239, 56] width 29 height 20
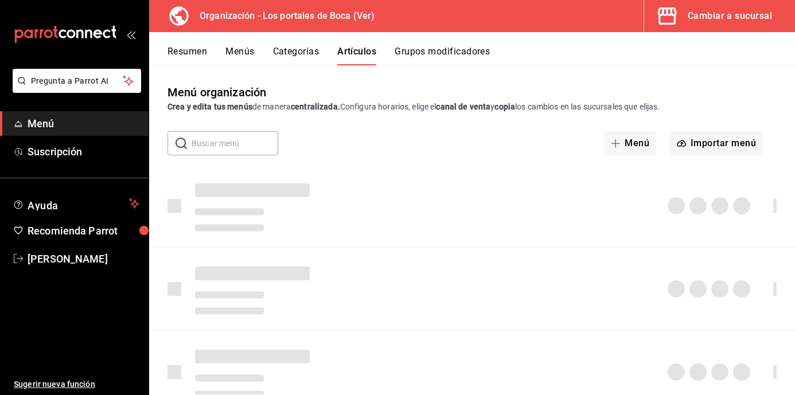
click at [237, 49] on button "Menús" at bounding box center [239, 56] width 29 height 20
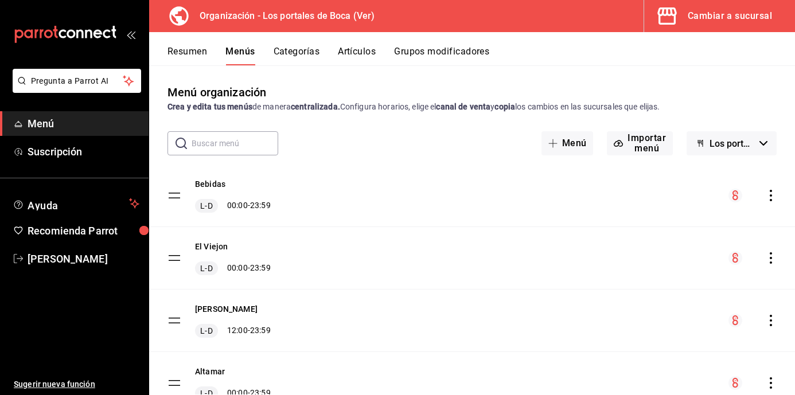
click at [736, 142] on span "Los portales de [GEOGRAPHIC_DATA]" at bounding box center [732, 143] width 45 height 11
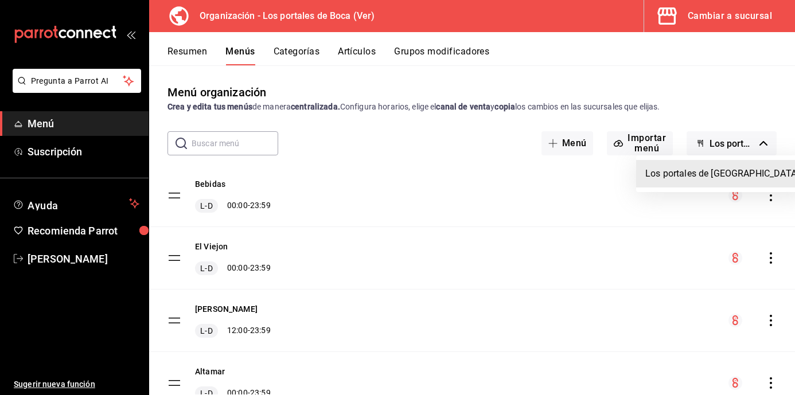
drag, startPoint x: 722, startPoint y: 107, endPoint x: 762, endPoint y: 157, distance: 63.7
click at [725, 107] on div at bounding box center [397, 197] width 795 height 395
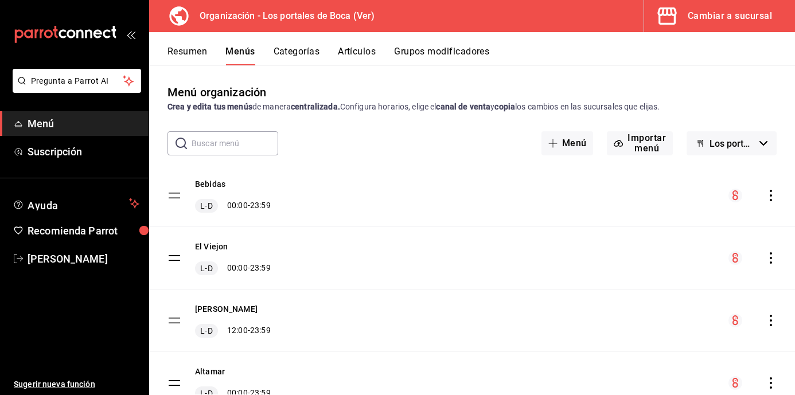
click at [760, 267] on div "El Viejon L-D 00:00 - 23:59" at bounding box center [472, 258] width 646 height 62
click at [765, 254] on icon "actions" at bounding box center [770, 257] width 11 height 11
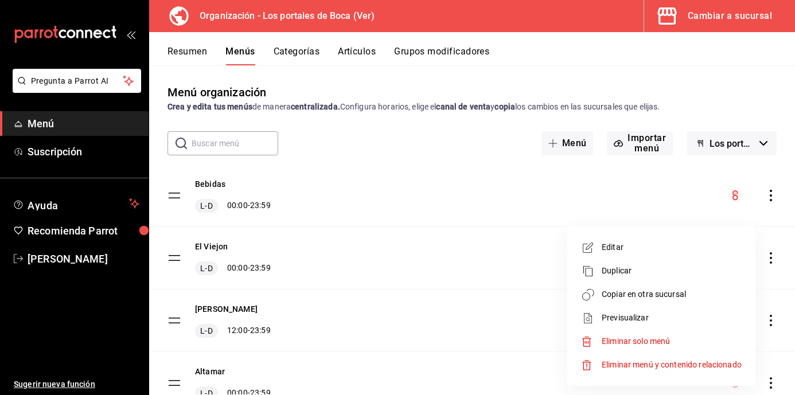
click at [626, 316] on span "Previsualizar" at bounding box center [672, 318] width 140 height 12
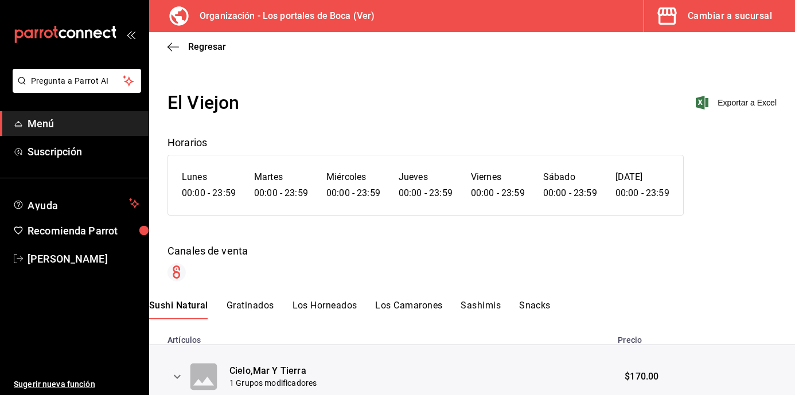
click at [757, 118] on div "El Viejon Exportar a Excel Horarios [DATE] 00:00 - 23:59 [DATE] 00:00 - 23:59 […" at bounding box center [472, 185] width 646 height 193
click at [742, 104] on span "Exportar a Excel" at bounding box center [737, 103] width 79 height 14
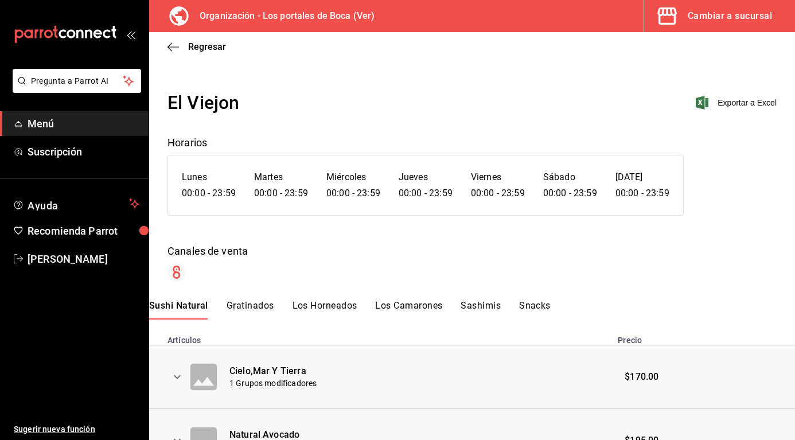
click at [377, 8] on div "Organización - Los portales de Boca (Ver)" at bounding box center [268, 16] width 221 height 32
click at [702, 13] on div "Cambiar a sucursal" at bounding box center [730, 16] width 84 height 16
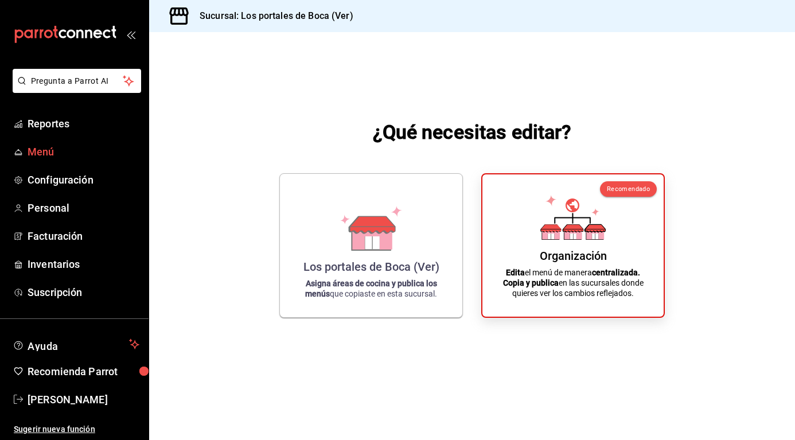
click at [80, 147] on span "Menú" at bounding box center [84, 151] width 112 height 15
click at [64, 129] on span "Reportes" at bounding box center [84, 123] width 112 height 15
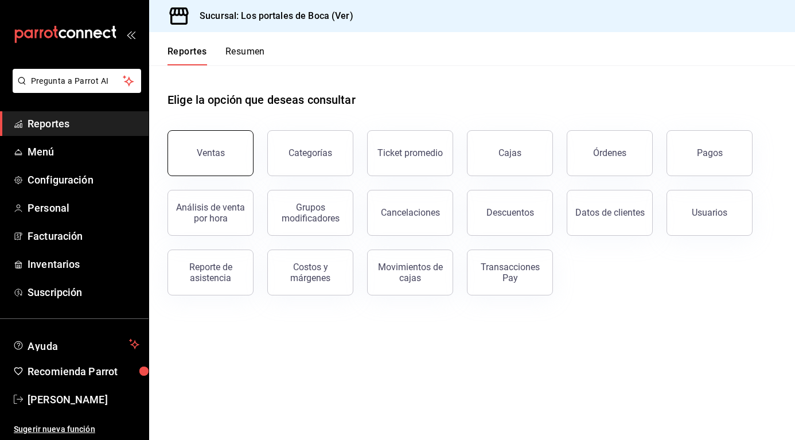
click at [209, 150] on div "Ventas" at bounding box center [211, 152] width 28 height 11
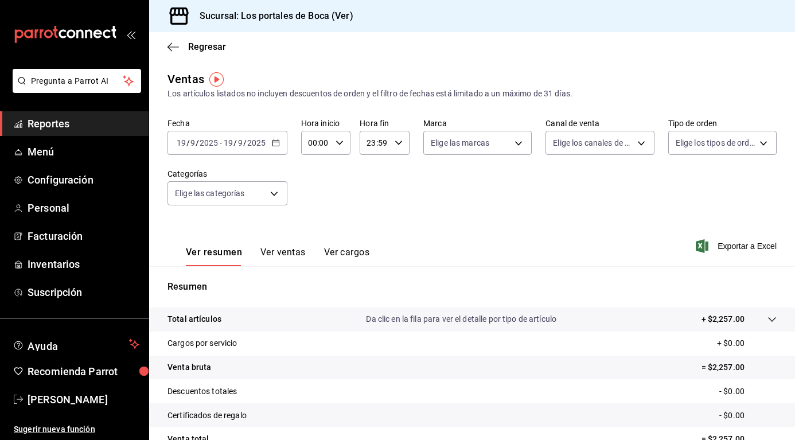
click at [279, 143] on div "[DATE] [DATE] - [DATE] [DATE]" at bounding box center [228, 143] width 120 height 24
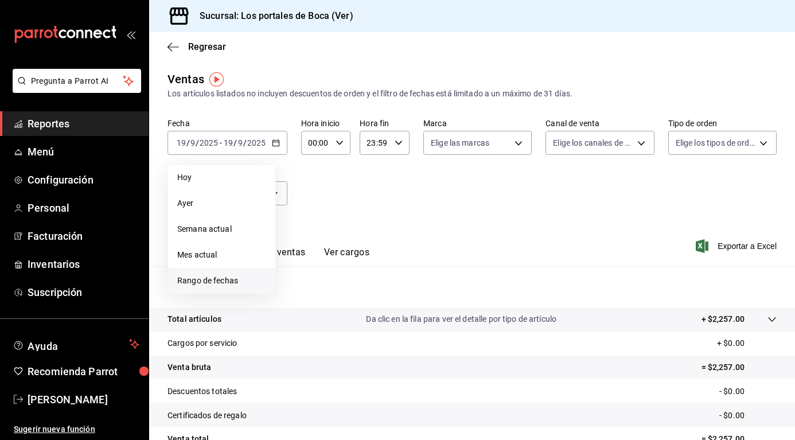
click at [199, 277] on span "Rango de fechas" at bounding box center [221, 281] width 89 height 12
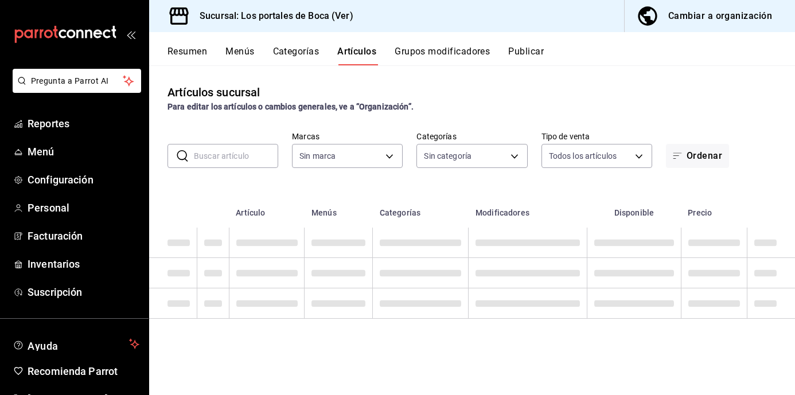
type input "1b6c659a-7616-4a54-8daa-e4eef18bc885,f35d1a42-00a0-464d-bd65-64b7e21a5f61,419ce…"
type input "3d32fec7-31fa-41a3-8b0d-c50462704563"
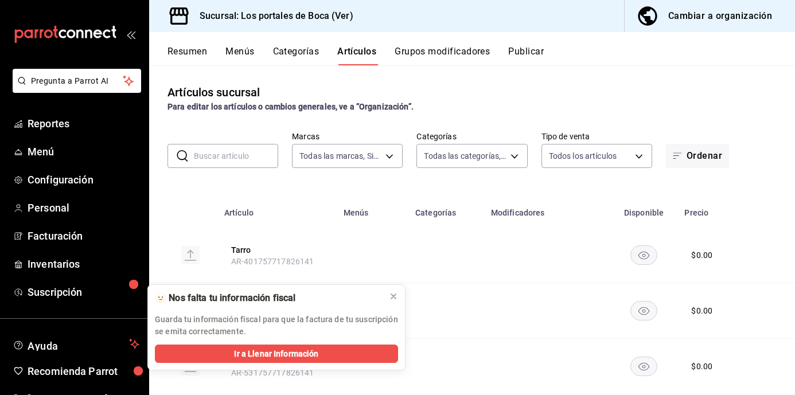
click at [714, 21] on div "Cambiar a organización" at bounding box center [720, 16] width 104 height 16
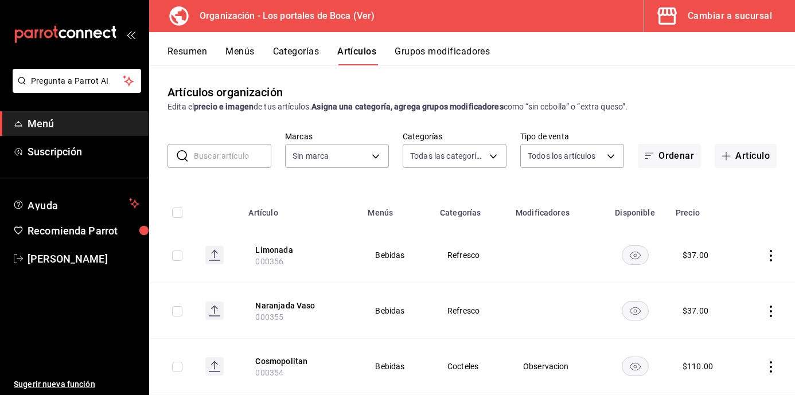
type input "3cb1c7d1-b678-45f1-8822-fafdb096e822,8b9dcd1e-86ce-40be-9bc7-b5ff9750edb9,ba916…"
type input "b5ad986e-3551-40cf-bef2-a4391ef287b1"
click at [220, 156] on input "text" at bounding box center [232, 156] width 77 height 23
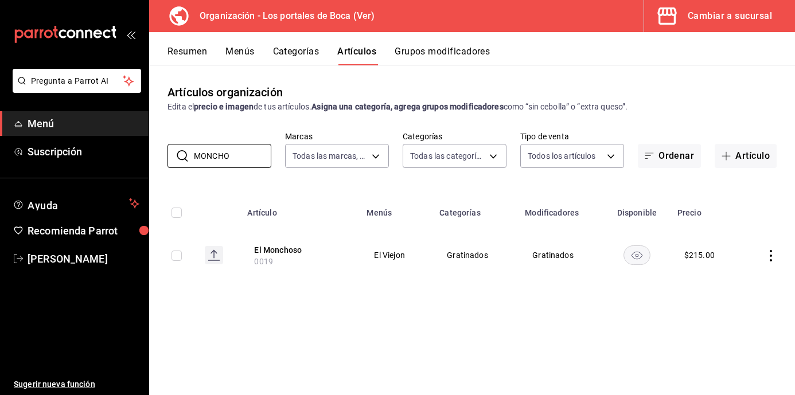
type input "MONCHO"
drag, startPoint x: 277, startPoint y: 267, endPoint x: 250, endPoint y: 267, distance: 27.0
click at [250, 267] on th "El Monchoso 0019" at bounding box center [299, 255] width 119 height 55
click at [351, 312] on div "Artículos organización Edita el precio e imagen de tus artículos. Asigna una ca…" at bounding box center [472, 229] width 646 height 329
drag, startPoint x: 356, startPoint y: 267, endPoint x: 345, endPoint y: 271, distance: 12.2
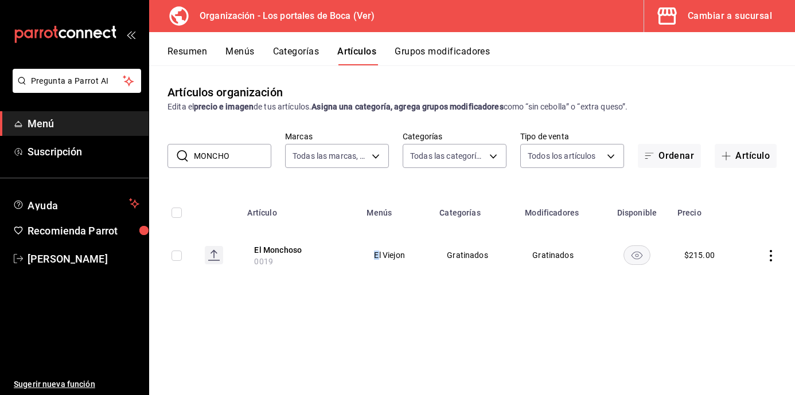
click at [344, 271] on tr "El Monchoso 0019 El Viejon Gratinados Gratinados $ 215.00" at bounding box center [472, 255] width 646 height 55
click at [482, 312] on div "Artículos organización Edita el precio e imagen de tus artículos. Asigna una ca…" at bounding box center [472, 229] width 646 height 329
click at [230, 56] on button "Menús" at bounding box center [239, 56] width 29 height 20
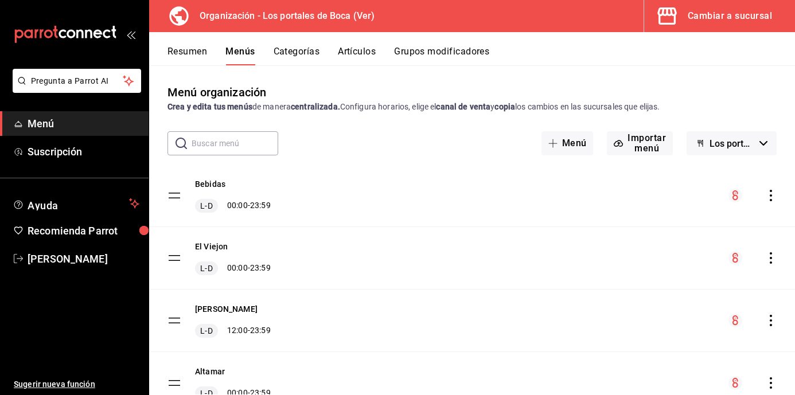
scroll to position [57, 0]
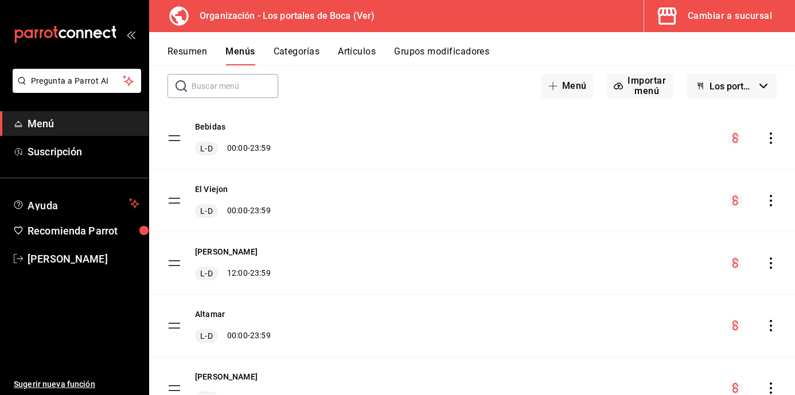
click at [765, 135] on icon "actions" at bounding box center [770, 138] width 11 height 11
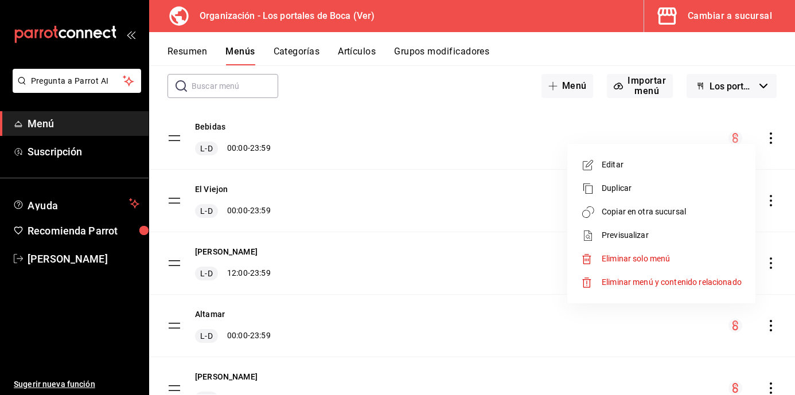
click at [629, 213] on span "Copiar en otra sucursal" at bounding box center [672, 212] width 140 height 12
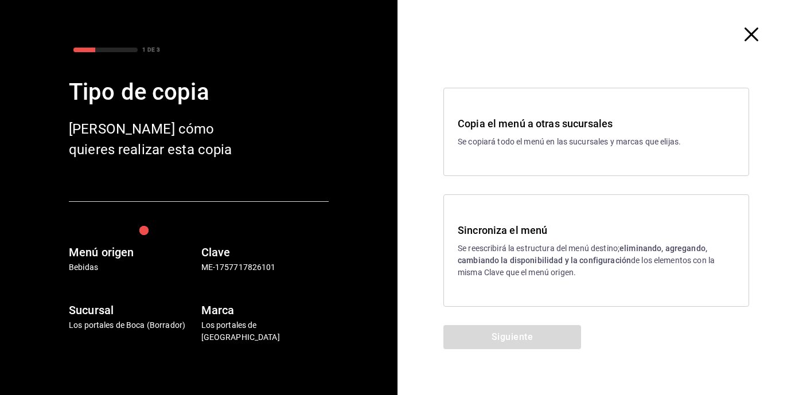
click at [750, 34] on icon "button" at bounding box center [752, 35] width 14 height 14
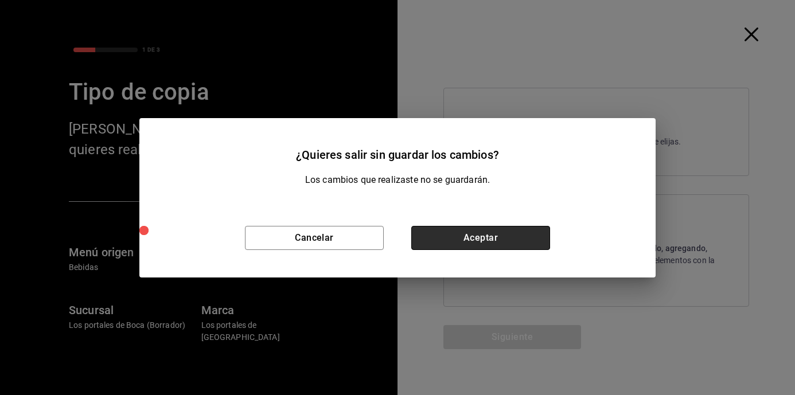
click at [480, 239] on button "Aceptar" at bounding box center [480, 238] width 139 height 24
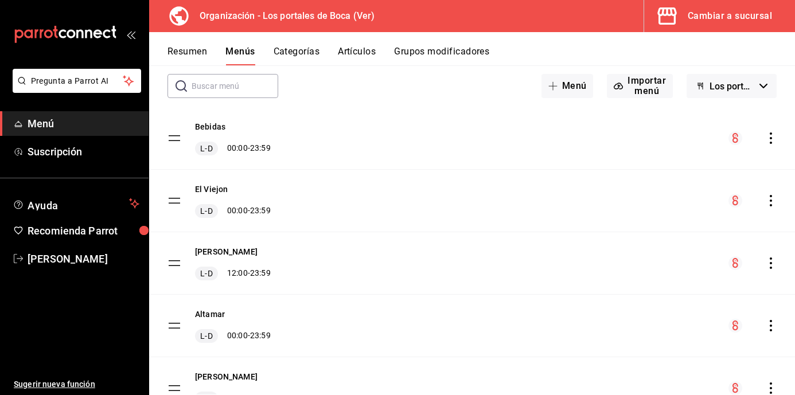
click at [770, 206] on icon "actions" at bounding box center [771, 200] width 2 height 11
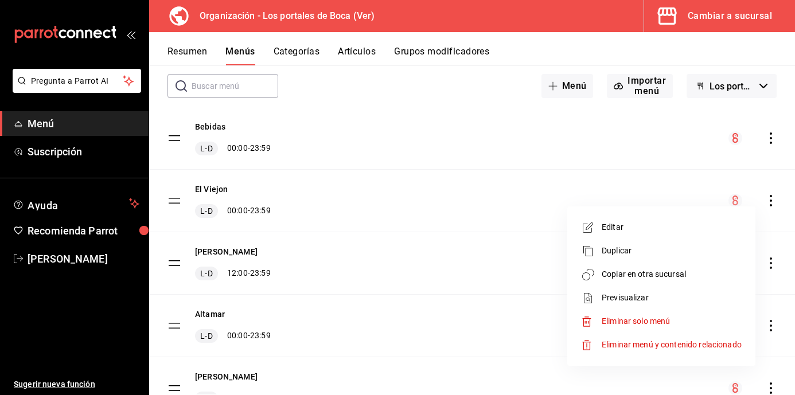
click at [643, 273] on span "Copiar en otra sucursal" at bounding box center [672, 274] width 140 height 12
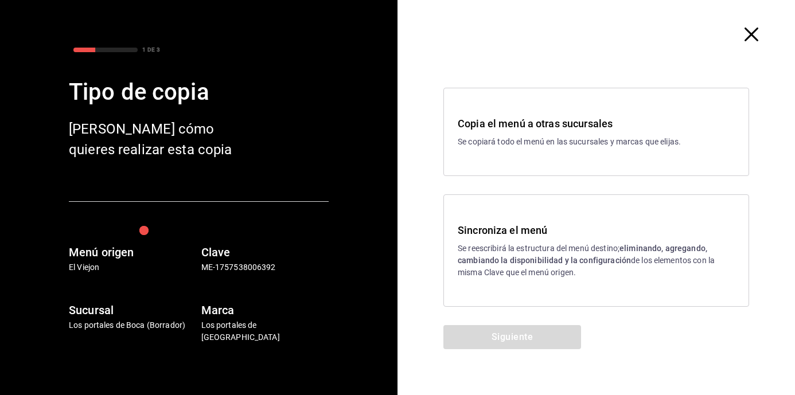
click at [517, 247] on p "Se reescribirá la estructura del menú destino; eliminando, agregando, cambiando…" at bounding box center [596, 261] width 277 height 36
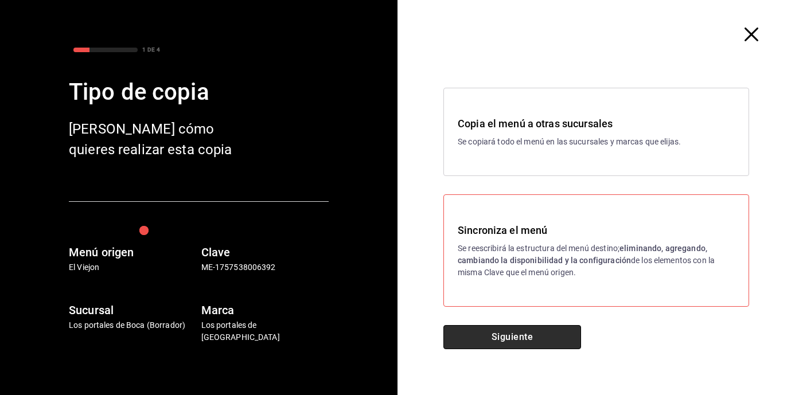
click at [484, 341] on button "Siguiente" at bounding box center [512, 337] width 138 height 24
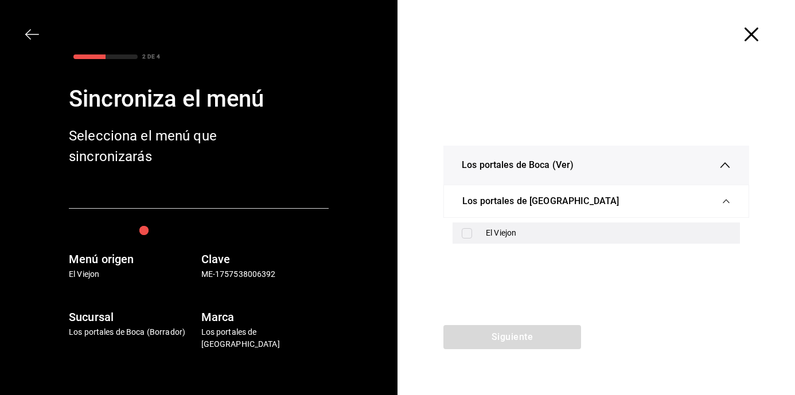
click at [470, 233] on input "checkbox" at bounding box center [467, 233] width 10 height 10
checkbox input "true"
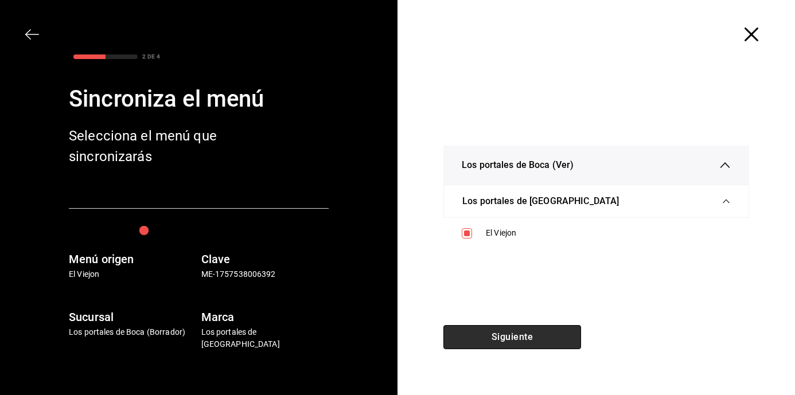
click at [515, 341] on button "Siguiente" at bounding box center [512, 337] width 138 height 24
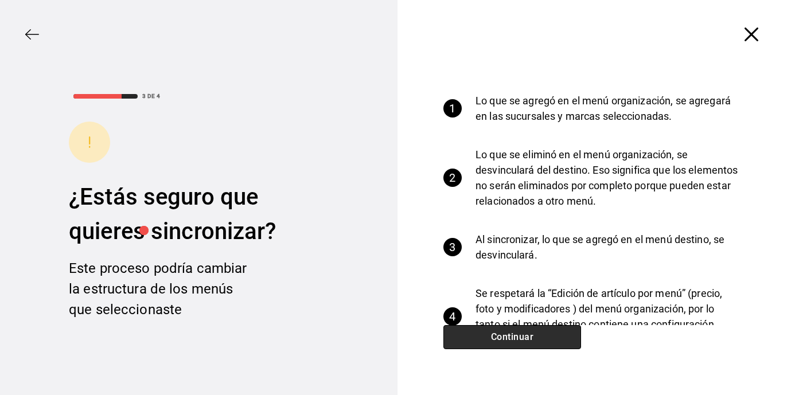
click at [469, 341] on button "Continuar" at bounding box center [512, 337] width 138 height 24
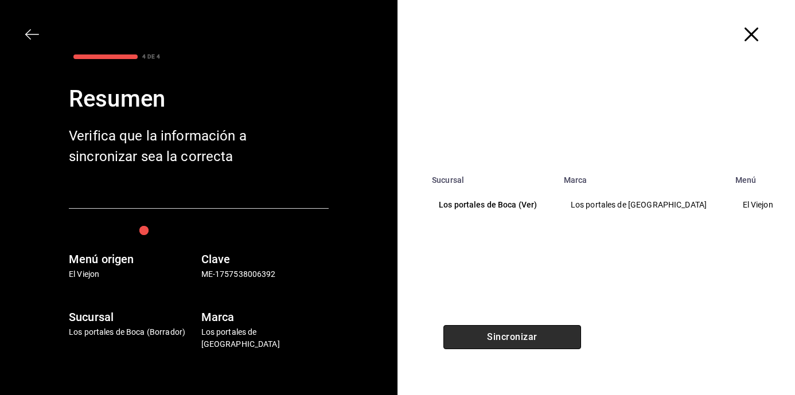
click at [498, 327] on button "Sincronizar" at bounding box center [512, 337] width 138 height 24
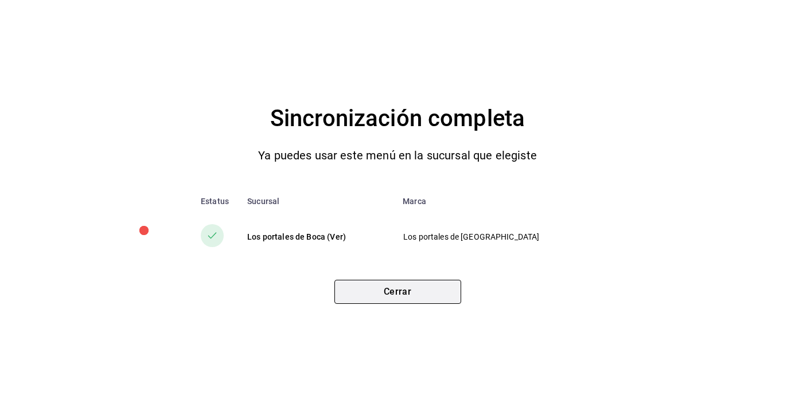
click at [388, 304] on button "Cerrar" at bounding box center [397, 292] width 127 height 24
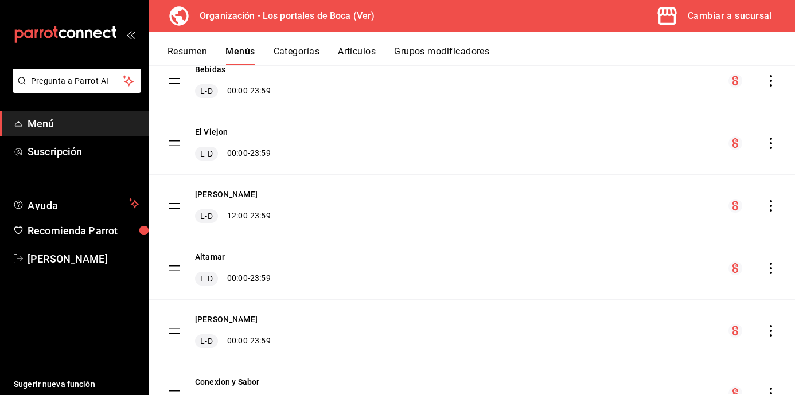
scroll to position [172, 0]
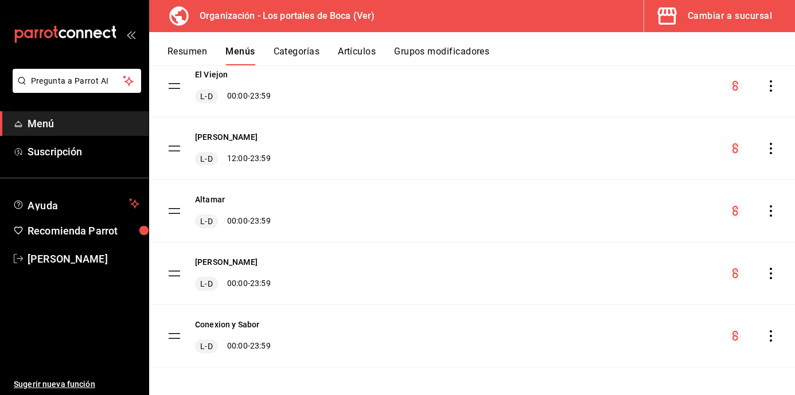
click at [765, 152] on icon "actions" at bounding box center [770, 148] width 11 height 11
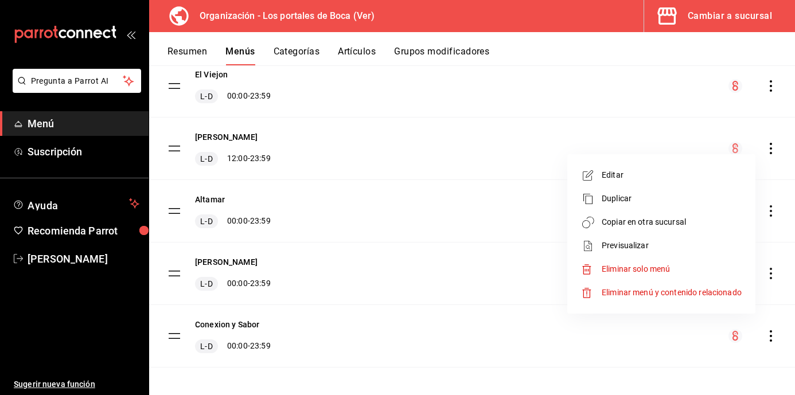
click at [641, 225] on span "Copiar en otra sucursal" at bounding box center [672, 222] width 140 height 12
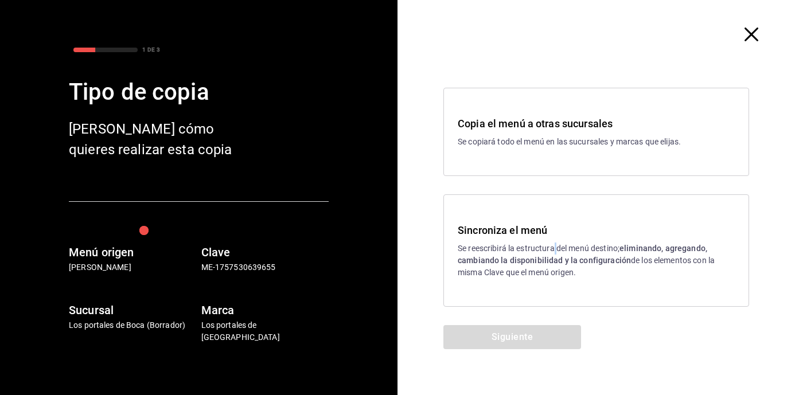
click at [556, 249] on p "Se reescribirá la estructura del menú destino; eliminando, agregando, cambiando…" at bounding box center [596, 261] width 277 height 36
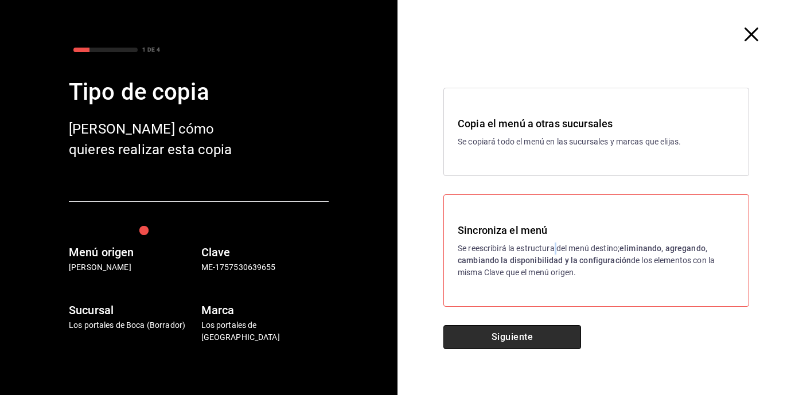
click at [507, 335] on button "Siguiente" at bounding box center [512, 337] width 138 height 24
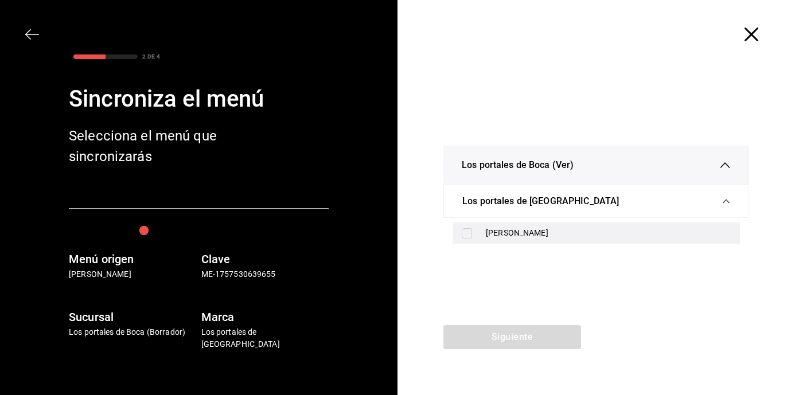
click at [466, 230] on input "checkbox" at bounding box center [467, 233] width 10 height 10
checkbox input "true"
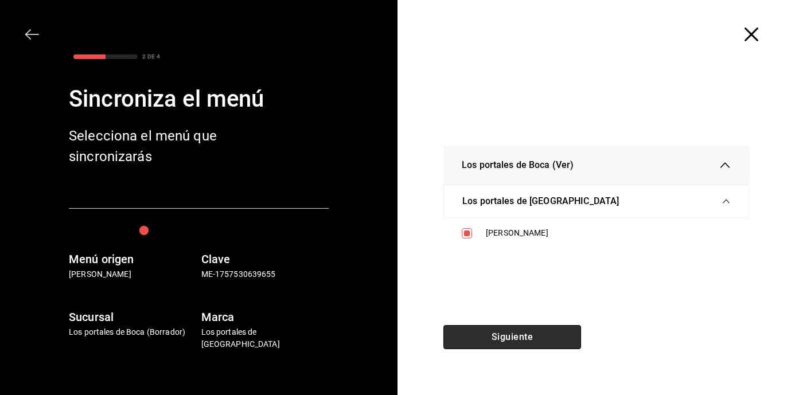
click at [531, 341] on button "Siguiente" at bounding box center [512, 337] width 138 height 24
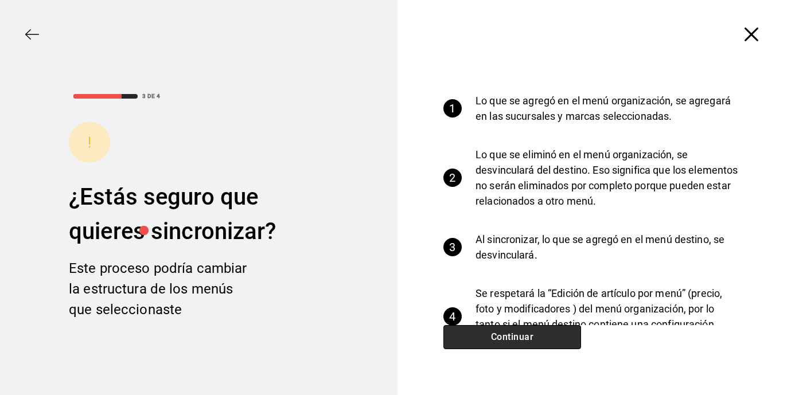
click at [511, 333] on button "Continuar" at bounding box center [512, 337] width 138 height 24
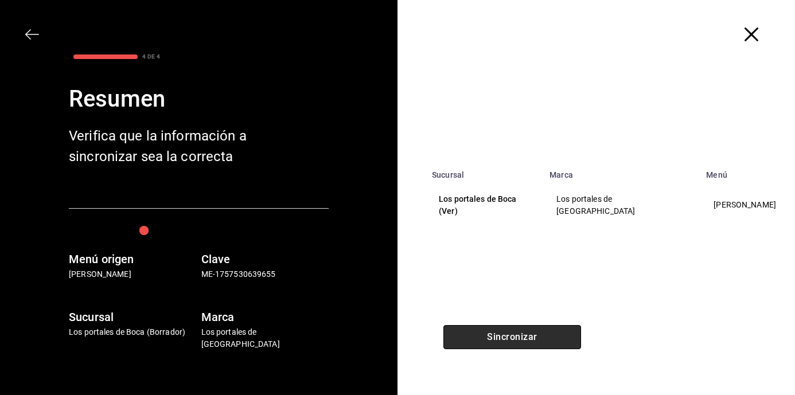
click at [468, 339] on button "Sincronizar" at bounding box center [512, 337] width 138 height 24
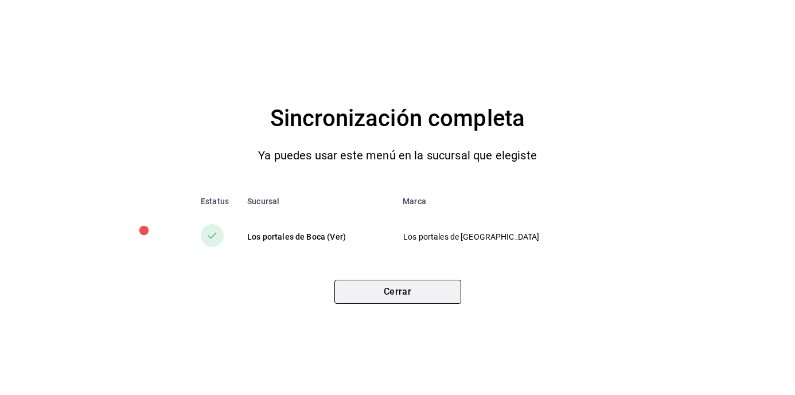
click at [403, 298] on button "Cerrar" at bounding box center [397, 292] width 127 height 24
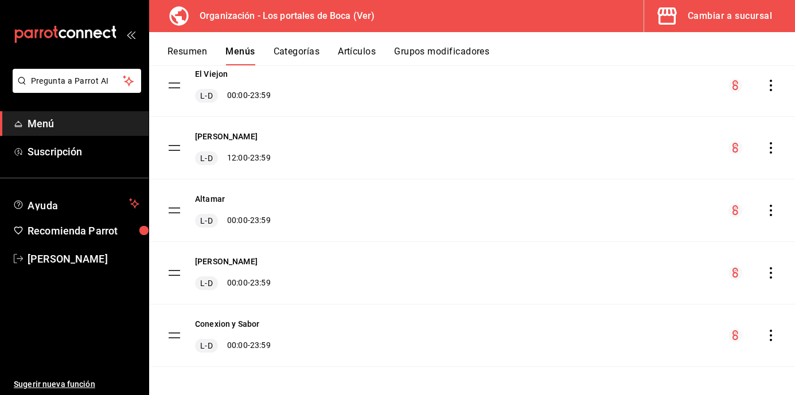
scroll to position [177, 0]
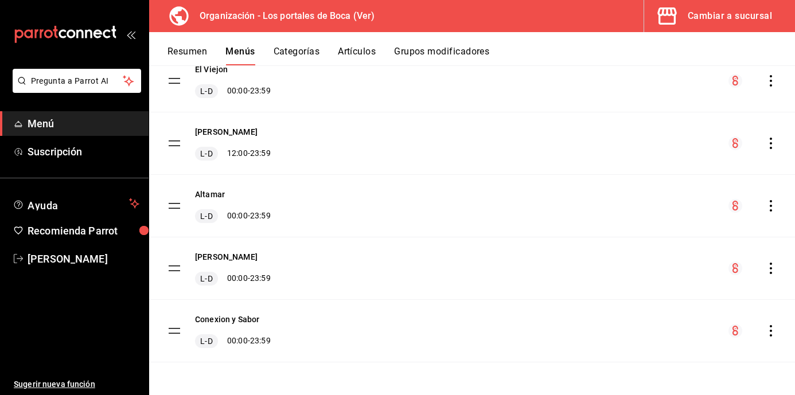
click at [765, 330] on icon "actions" at bounding box center [770, 330] width 11 height 11
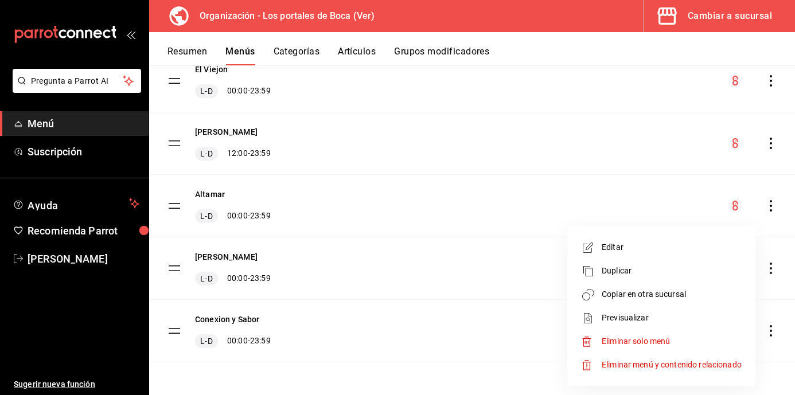
click at [653, 295] on span "Copiar en otra sucursal" at bounding box center [672, 295] width 140 height 12
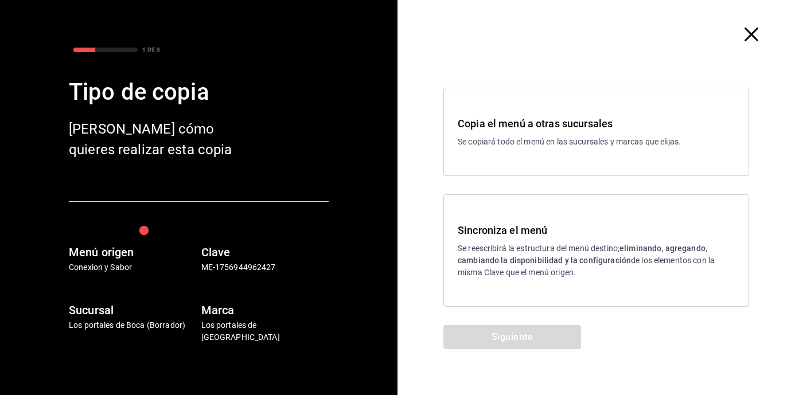
click at [527, 240] on div "Sincroniza el menú Se reescribirá la estructura del menú destino; eliminando, a…" at bounding box center [596, 251] width 277 height 56
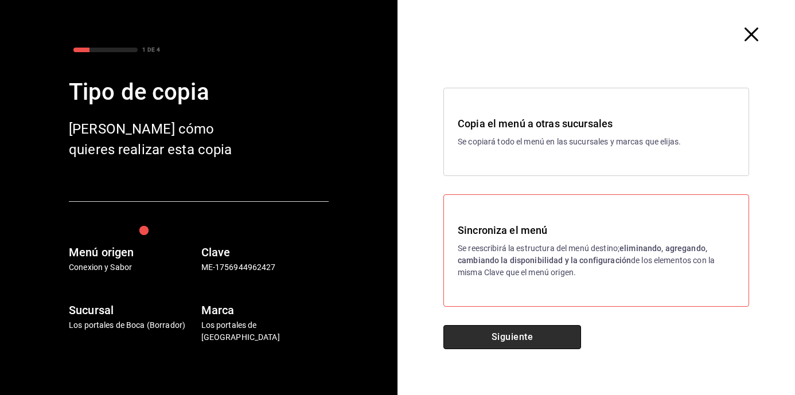
click at [505, 341] on button "Siguiente" at bounding box center [512, 337] width 138 height 24
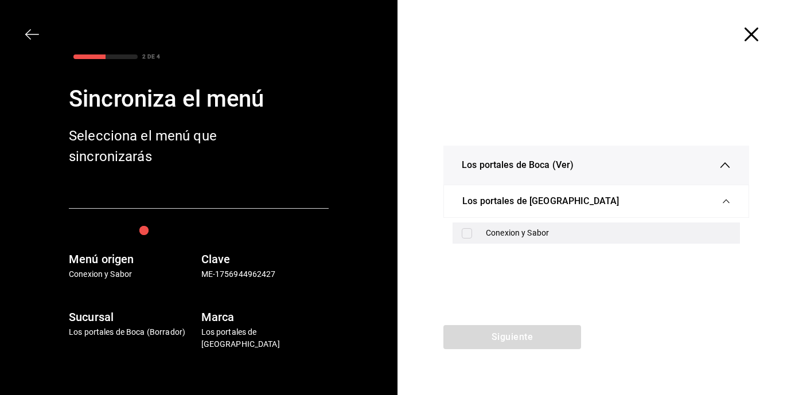
click at [454, 233] on div "Conexion y Sabor" at bounding box center [596, 233] width 287 height 21
checkbox input "true"
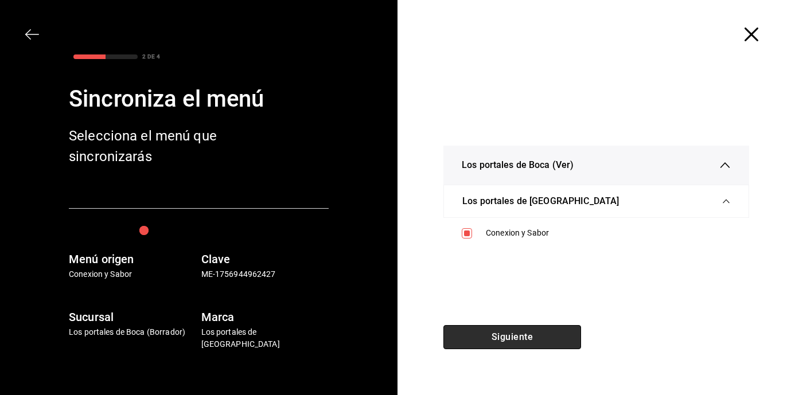
click at [516, 340] on button "Siguiente" at bounding box center [512, 337] width 138 height 24
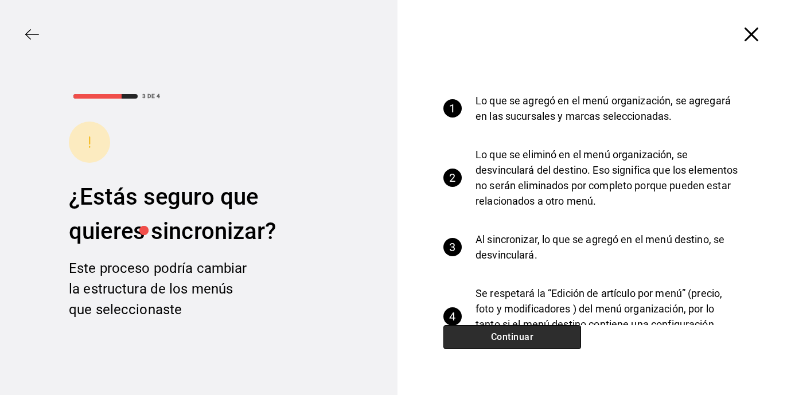
click at [498, 330] on button "Continuar" at bounding box center [512, 337] width 138 height 24
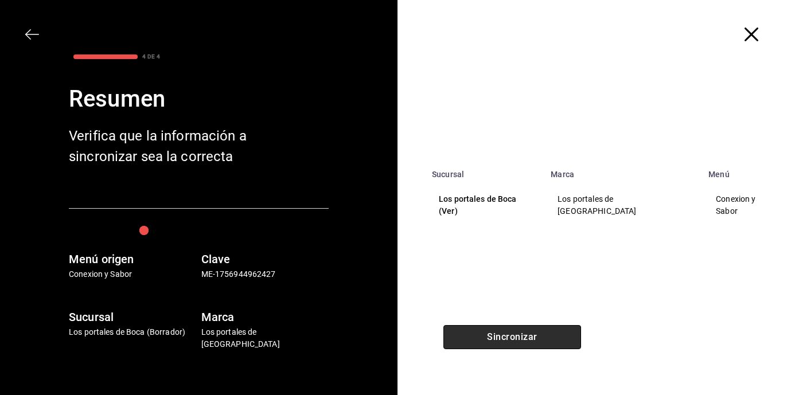
click at [519, 332] on button "Sincronizar" at bounding box center [512, 337] width 138 height 24
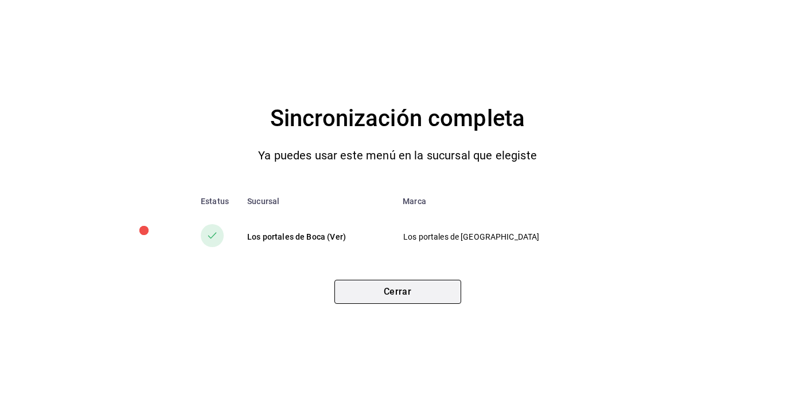
click at [393, 302] on button "Cerrar" at bounding box center [397, 292] width 127 height 24
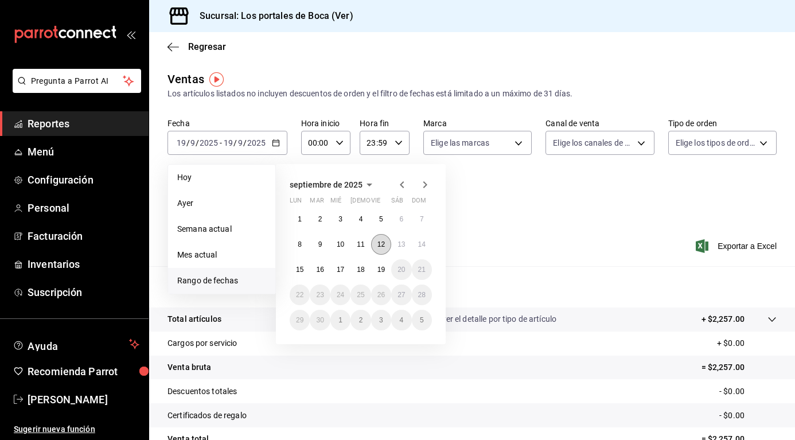
click at [384, 247] on abbr "12" at bounding box center [380, 244] width 7 height 8
click at [298, 274] on button "15" at bounding box center [300, 269] width 20 height 21
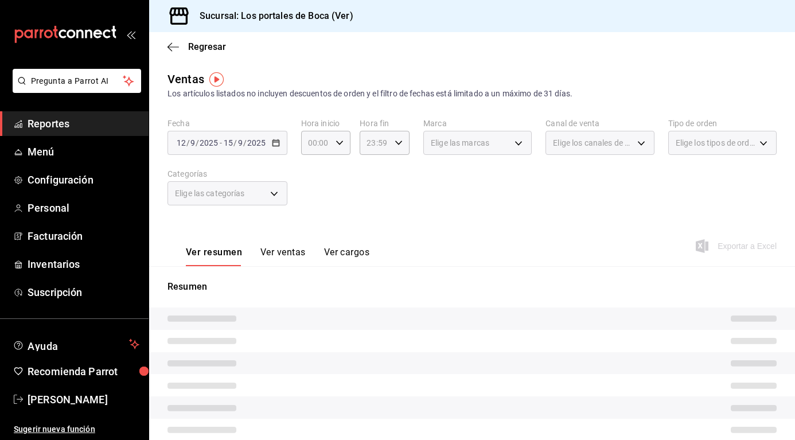
click at [274, 193] on div "Elige las categorías" at bounding box center [228, 193] width 120 height 24
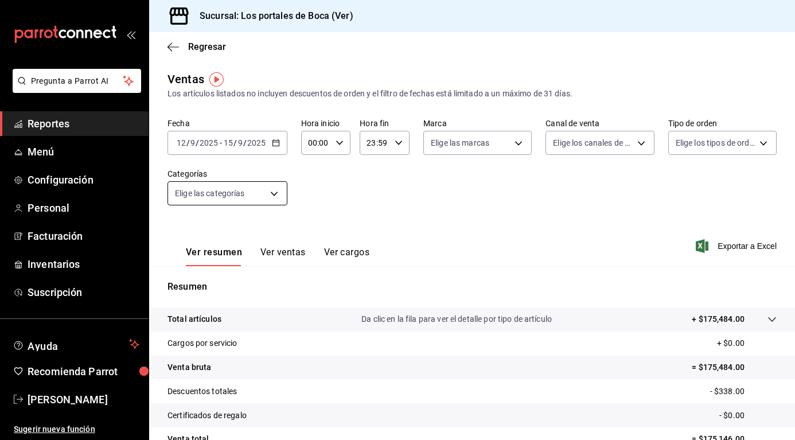
click at [279, 188] on body "Pregunta a Parrot AI Reportes Menú Configuración Personal Facturación Inventari…" at bounding box center [397, 220] width 795 height 440
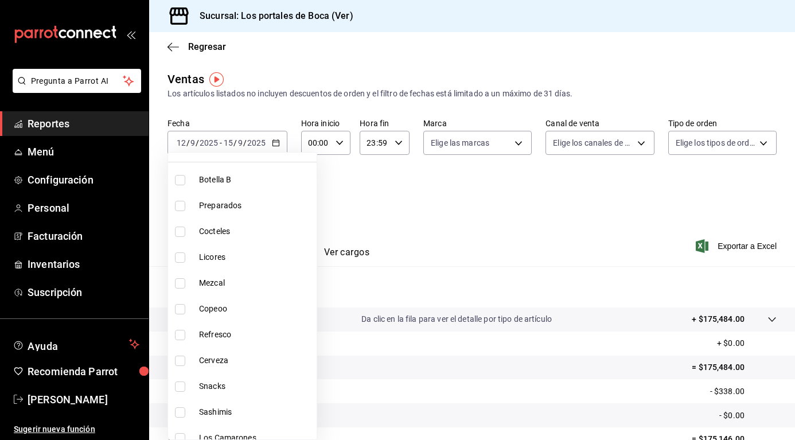
scroll to position [172, 0]
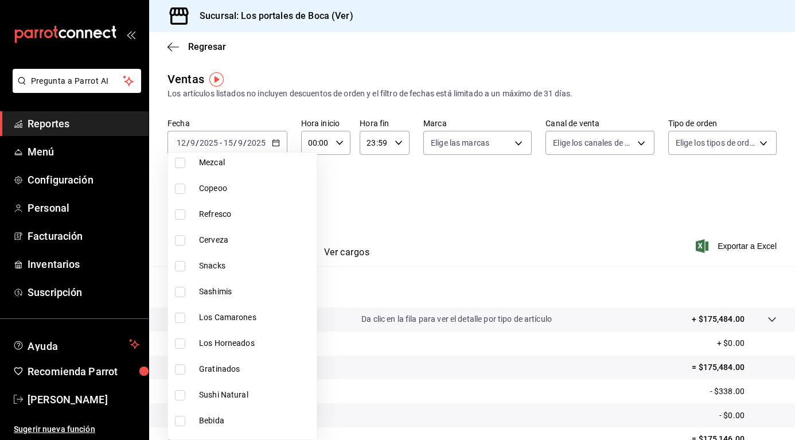
drag, startPoint x: 214, startPoint y: 269, endPoint x: 201, endPoint y: 283, distance: 19.1
click at [213, 270] on span "Snacks" at bounding box center [255, 266] width 113 height 12
type input "b85eb0da-0072-4fb0-a011-dd517b230770"
checkbox input "true"
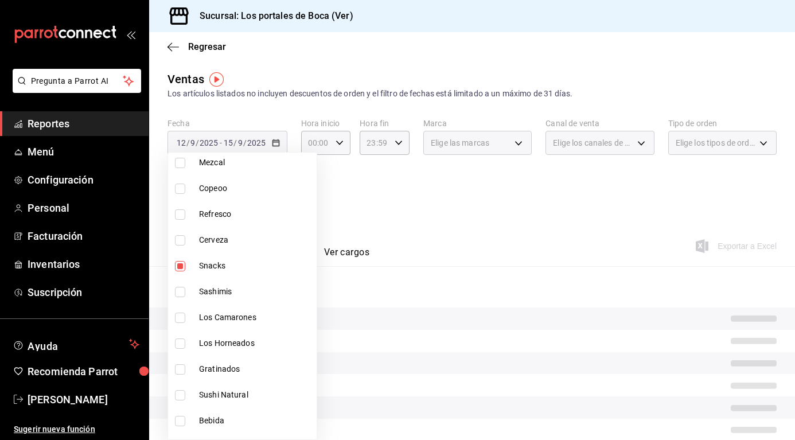
click at [204, 290] on span "Sashimis" at bounding box center [255, 292] width 113 height 12
type input "b85eb0da-0072-4fb0-a011-dd517b230770,c5bde795-9ce8-45b7-bcae-1904cb50fcb1"
checkbox input "true"
click at [212, 314] on span "Los Camarones" at bounding box center [255, 318] width 113 height 12
type input "b85eb0da-0072-4fb0-a011-dd517b230770,c5bde795-9ce8-45b7-bcae-1904cb50fcb1,8477d…"
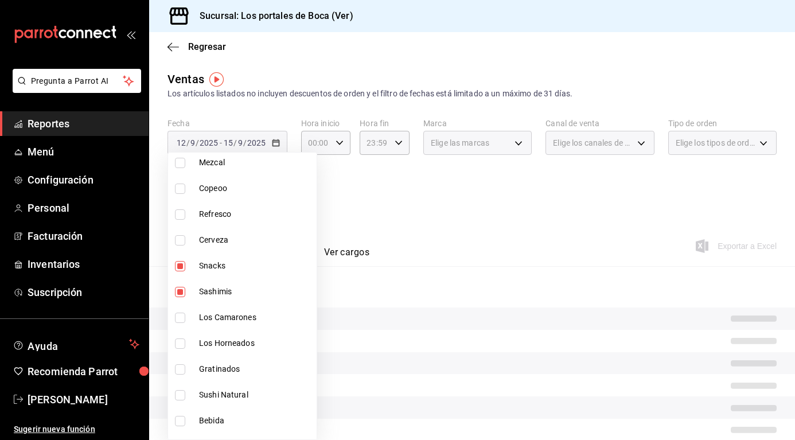
checkbox input "true"
drag, startPoint x: 209, startPoint y: 344, endPoint x: 205, endPoint y: 369, distance: 25.6
click at [209, 344] on span "Los Horneados" at bounding box center [255, 343] width 113 height 12
type input "b85eb0da-0072-4fb0-a011-dd517b230770,c5bde795-9ce8-45b7-bcae-1904cb50fcb1,8477d…"
checkbox input "true"
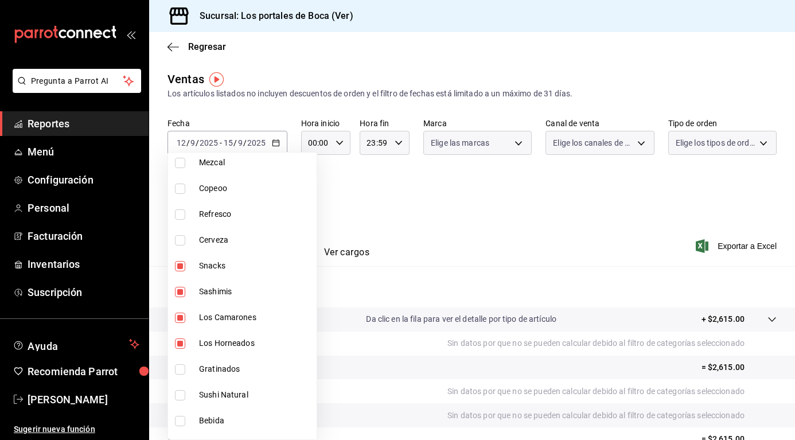
drag, startPoint x: 205, startPoint y: 370, endPoint x: 200, endPoint y: 407, distance: 37.1
click at [204, 370] on span "Gratinados" at bounding box center [255, 369] width 113 height 12
type input "b85eb0da-0072-4fb0-a011-dd517b230770,c5bde795-9ce8-45b7-bcae-1904cb50fcb1,8477d…"
checkbox input "true"
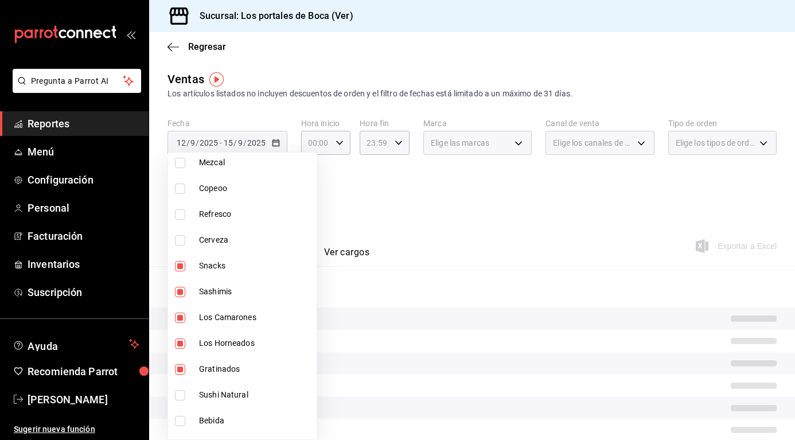
click at [200, 396] on span "Sushi Natural" at bounding box center [255, 395] width 113 height 12
type input "b85eb0da-0072-4fb0-a011-dd517b230770,c5bde795-9ce8-45b7-bcae-1904cb50fcb1,8477d…"
checkbox input "true"
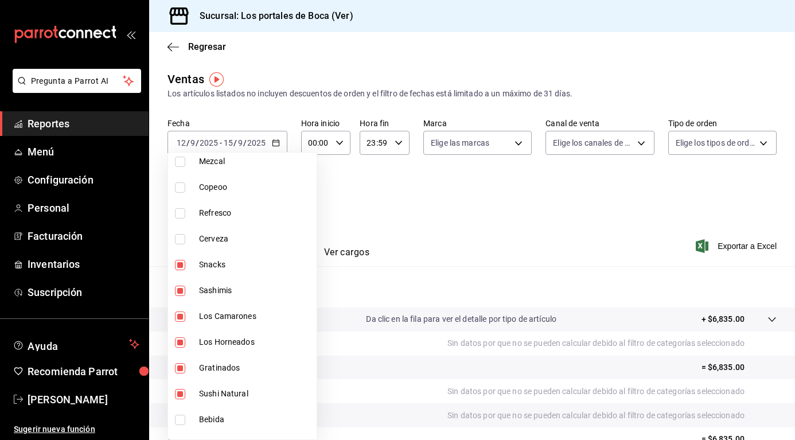
scroll to position [172, 0]
click at [712, 251] on div at bounding box center [397, 220] width 795 height 440
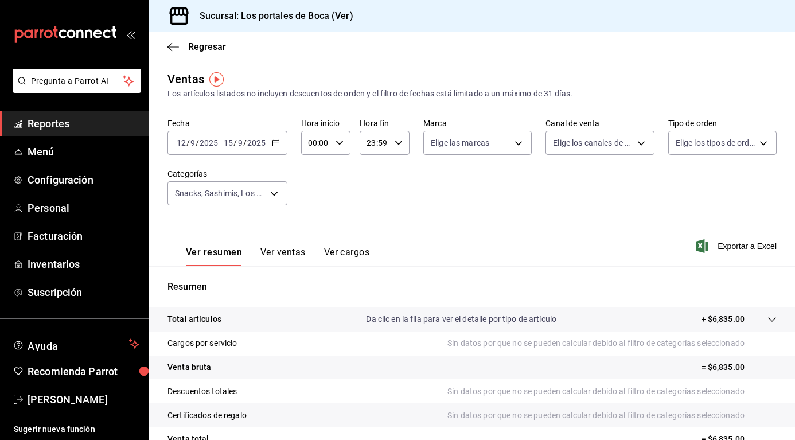
click at [717, 247] on span "Exportar a Excel" at bounding box center [737, 246] width 79 height 14
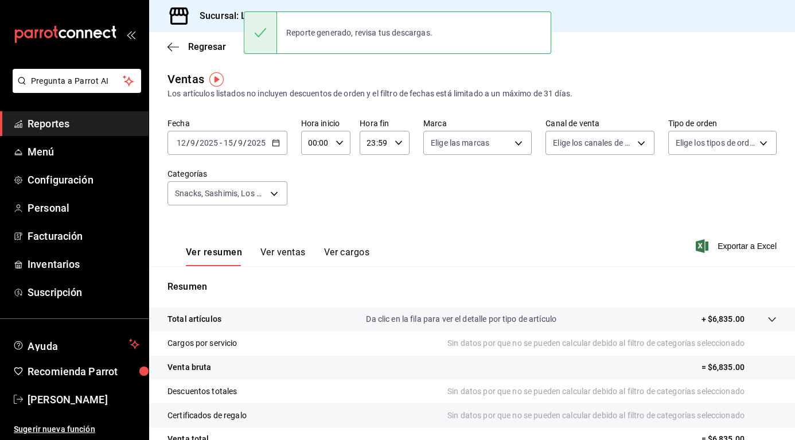
click at [344, 45] on div "Reporte generado, revisa tus descargas." at bounding box center [359, 32] width 165 height 25
click at [345, 44] on div "Reporte generado, revisa tus descargas." at bounding box center [359, 32] width 165 height 25
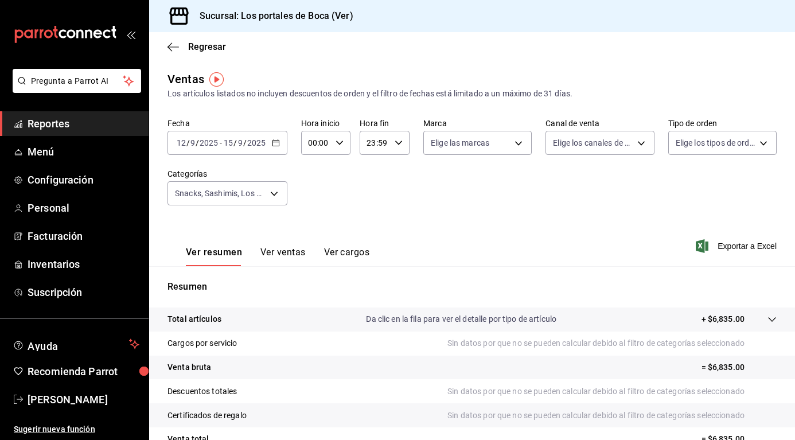
click at [247, 350] on tr "Cargos por servicio Sin datos por que no se pueden calcular debido al filtro de…" at bounding box center [472, 344] width 646 height 24
click at [252, 348] on tr "Cargos por servicio Sin datos por que no se pueden calcular debido al filtro de…" at bounding box center [472, 344] width 646 height 24
click at [447, 343] on p "Sin datos por que no se pueden calcular debido al filtro de categorías seleccio…" at bounding box center [611, 343] width 329 height 12
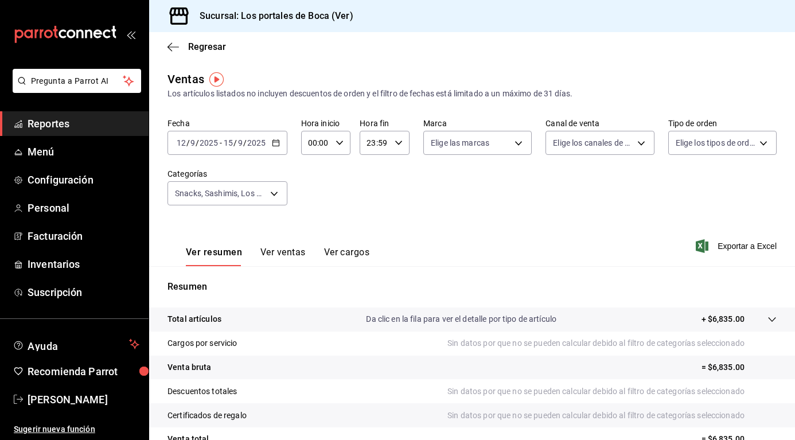
click at [353, 317] on div "Total artículos Da clic en la fila para ver el detalle por tipo de artículo + $…" at bounding box center [456, 319] width 577 height 12
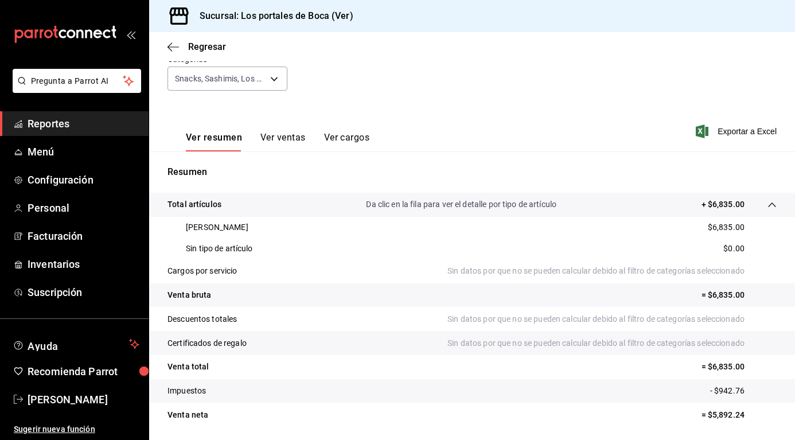
scroll to position [0, 0]
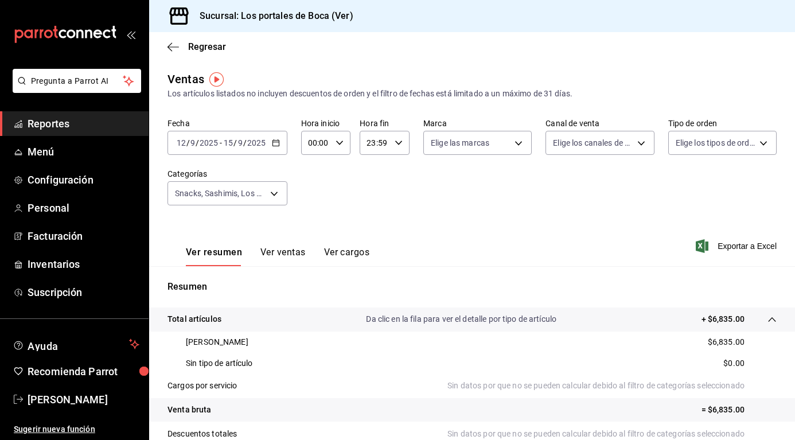
click at [270, 138] on div "2025-09-12 12 / 9 / 2025 - 2025-09-15 15 / 9 / 2025" at bounding box center [228, 143] width 120 height 24
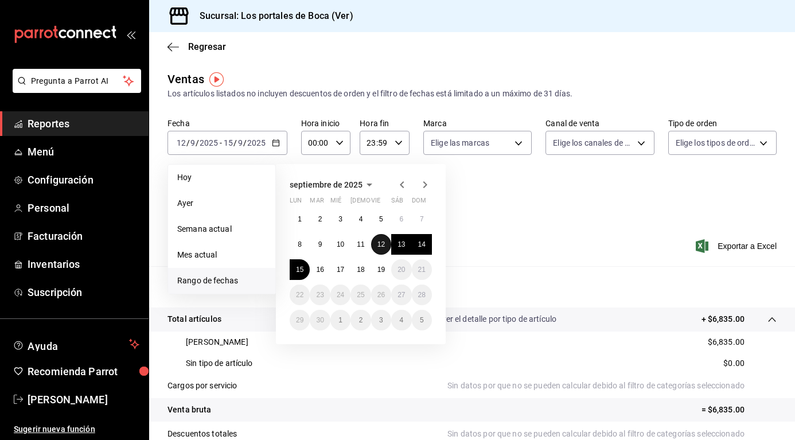
click at [385, 250] on button "12" at bounding box center [381, 244] width 20 height 21
click at [401, 248] on button "13" at bounding box center [401, 244] width 20 height 21
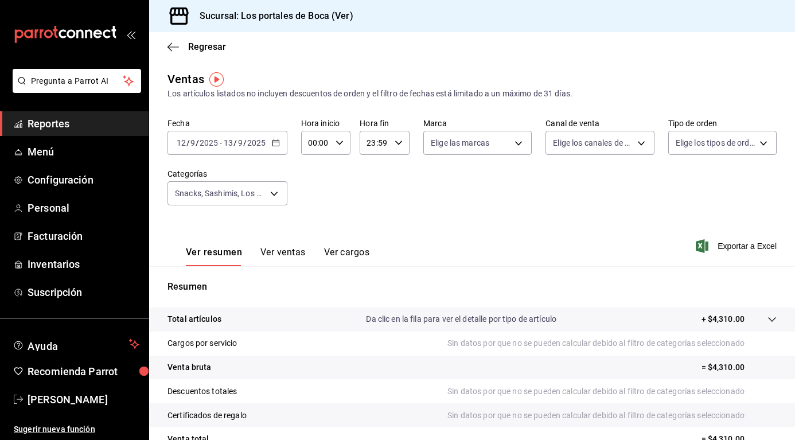
click at [383, 325] on p "Da clic en la fila para ver el detalle por tipo de artículo" at bounding box center [461, 319] width 190 height 12
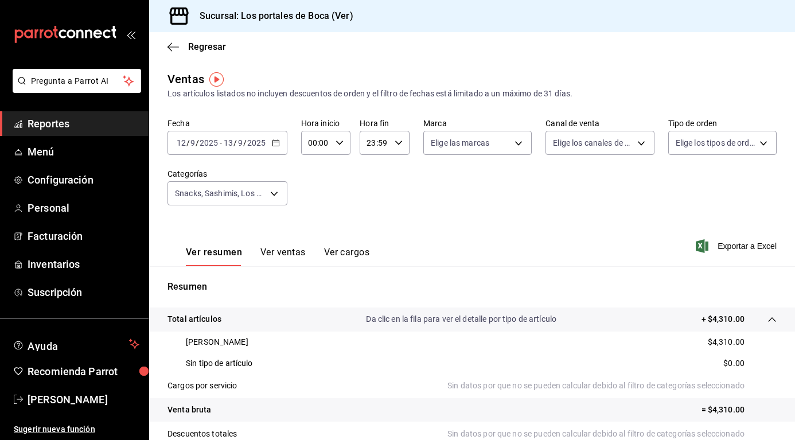
click at [274, 141] on \(Stroke\) "button" at bounding box center [276, 143] width 7 height 6
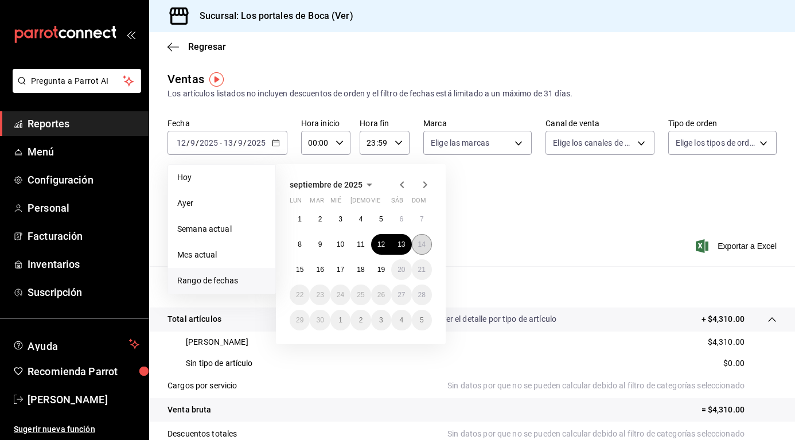
click at [423, 247] on abbr "14" at bounding box center [421, 244] width 7 height 8
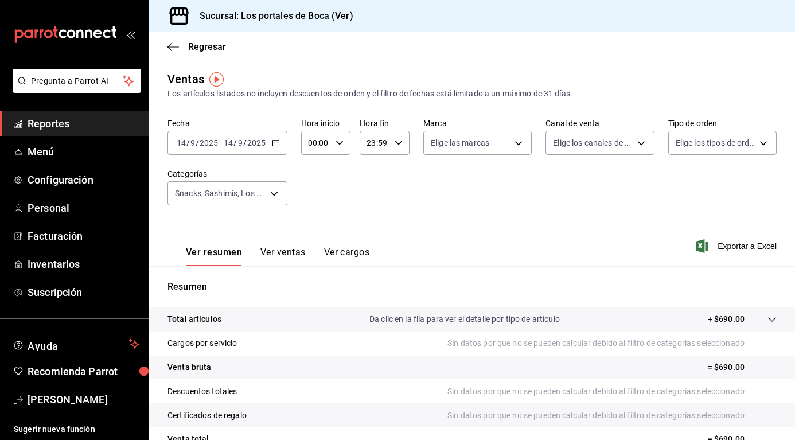
click at [443, 321] on p "Da clic en la fila para ver el detalle por tipo de artículo" at bounding box center [464, 319] width 190 height 12
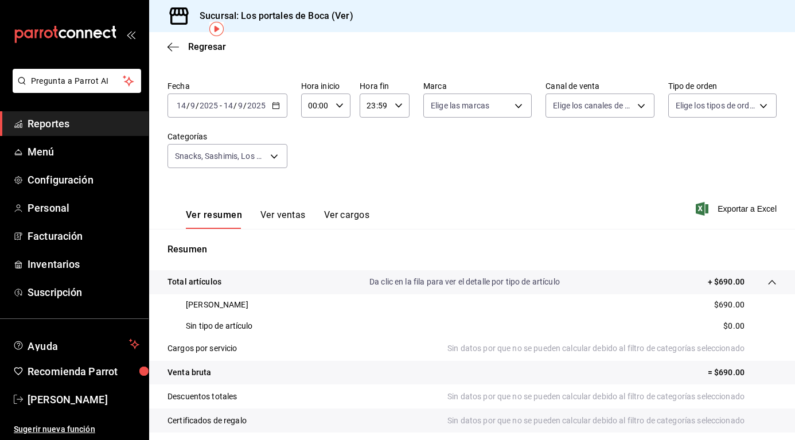
scroll to position [57, 0]
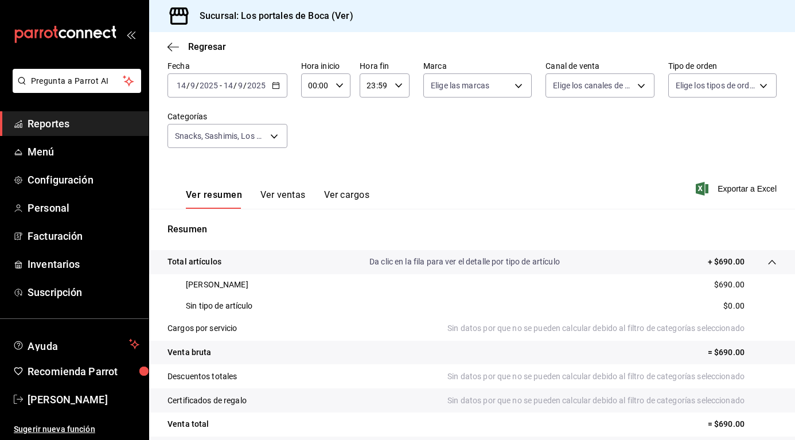
click at [272, 88] on icon "button" at bounding box center [276, 85] width 8 height 8
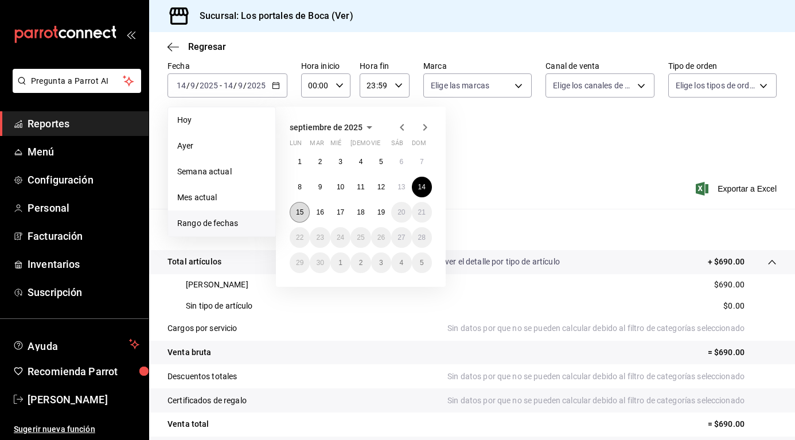
click at [295, 213] on button "15" at bounding box center [300, 212] width 20 height 21
click at [296, 213] on abbr "15" at bounding box center [299, 212] width 7 height 8
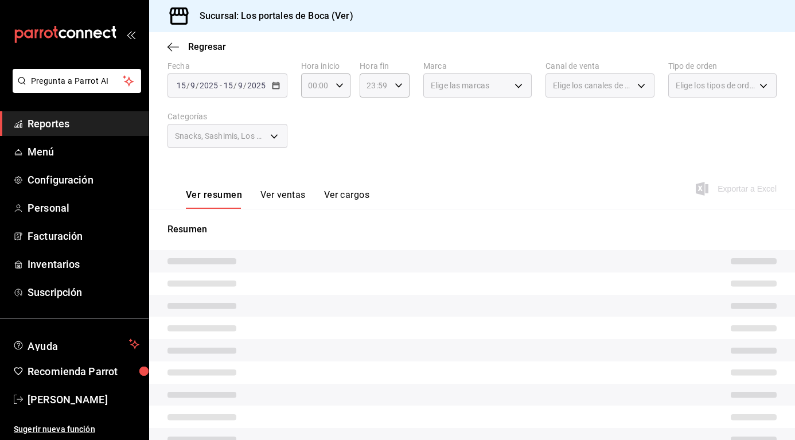
click at [301, 210] on div "Resumen" at bounding box center [472, 336] width 646 height 255
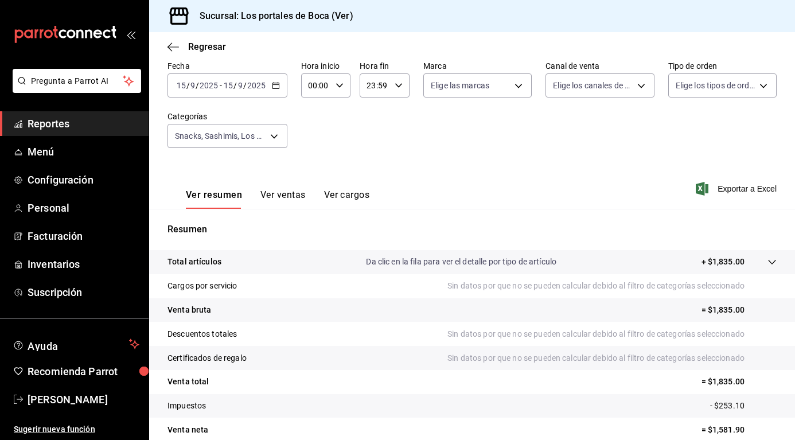
click at [416, 252] on tr "Total artículos Da clic en la fila para ver el detalle por tipo de artículo + $…" at bounding box center [472, 262] width 646 height 24
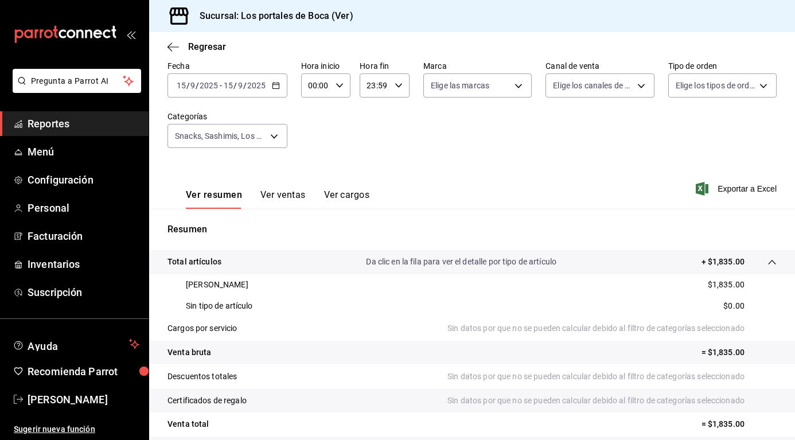
click at [281, 88] on div "2025-09-15 15 / 9 / 2025 - 2025-09-15 15 / 9 / 2025" at bounding box center [228, 85] width 120 height 24
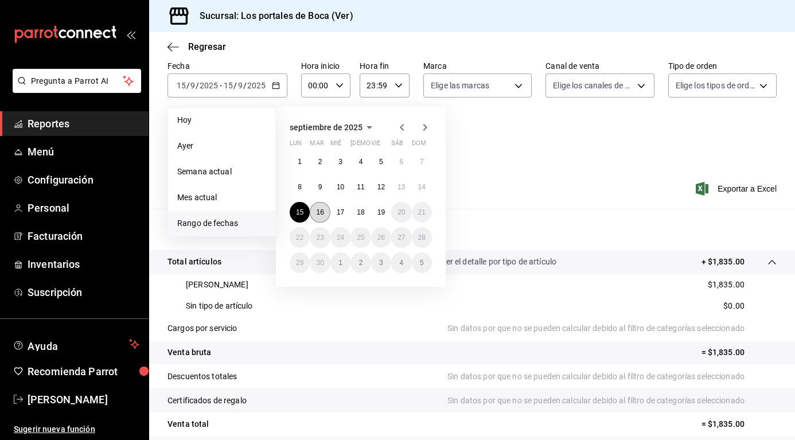
click at [313, 208] on button "16" at bounding box center [320, 212] width 20 height 21
click at [315, 208] on button "16" at bounding box center [320, 212] width 20 height 21
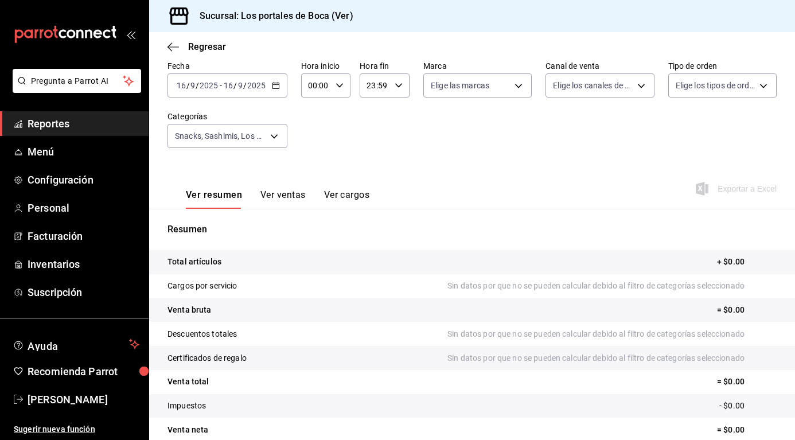
click at [273, 88] on icon "button" at bounding box center [276, 85] width 8 height 8
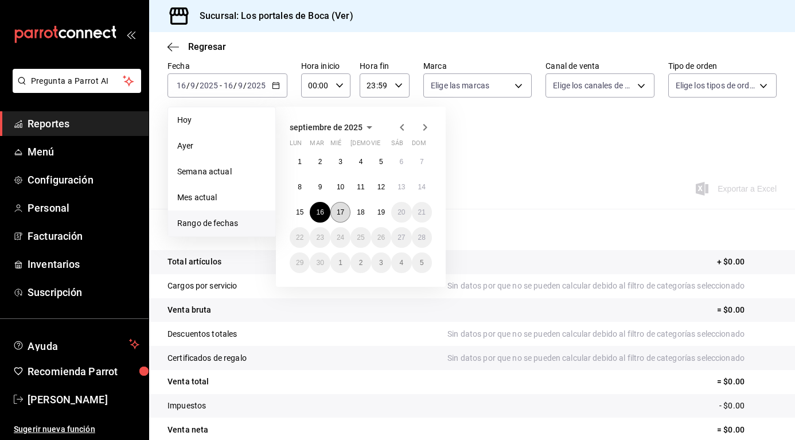
click at [340, 216] on button "17" at bounding box center [340, 212] width 20 height 21
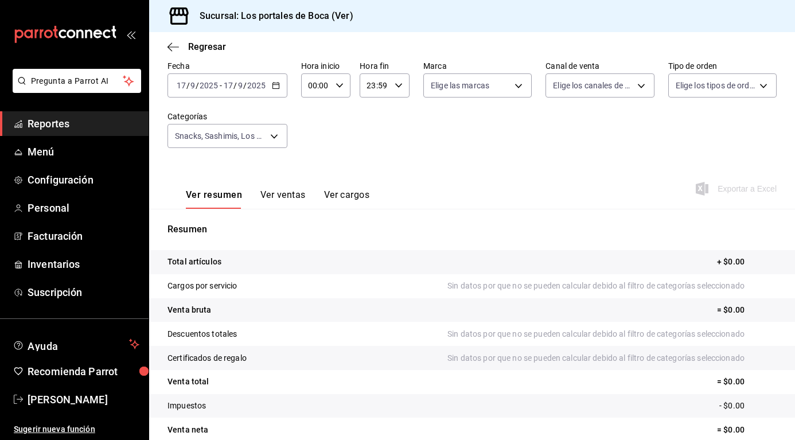
click at [273, 88] on \(Stroke\) "button" at bounding box center [276, 86] width 7 height 6
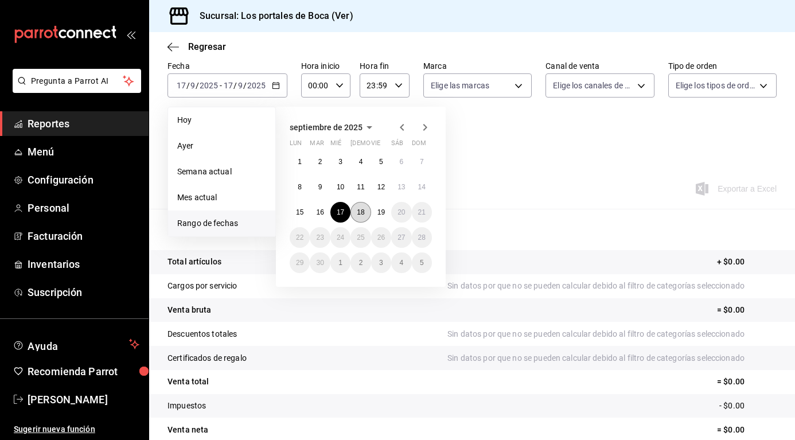
click at [364, 213] on abbr "18" at bounding box center [360, 212] width 7 height 8
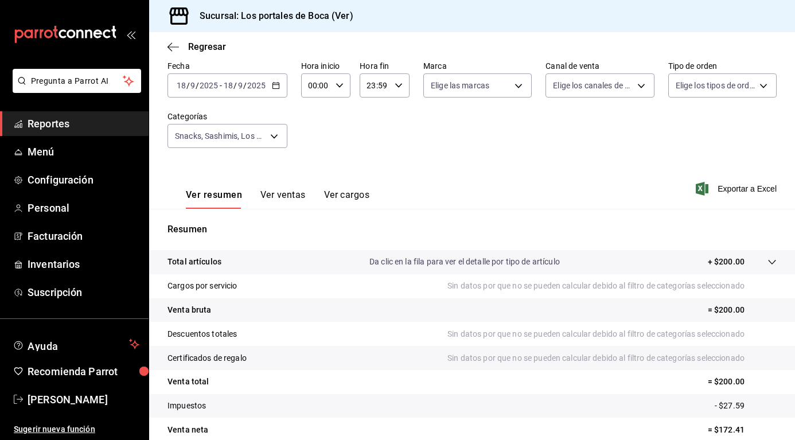
click at [443, 254] on tr "Total artículos Da clic en la fila para ver el detalle por tipo de artículo + $…" at bounding box center [472, 262] width 646 height 24
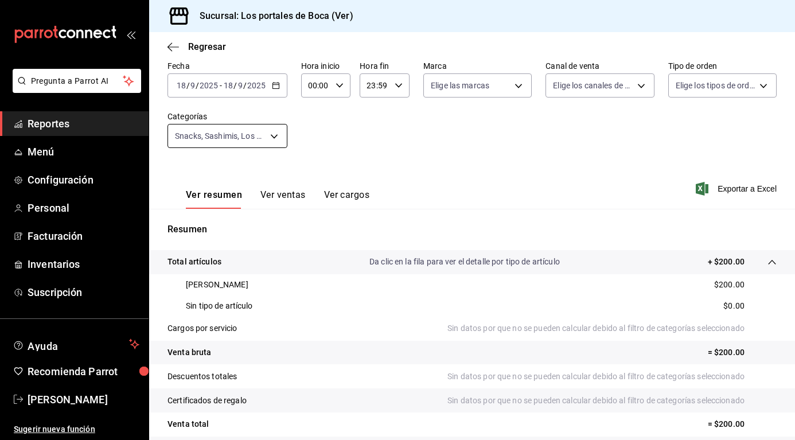
click at [268, 133] on body "Pregunta a Parrot AI Reportes Menú Configuración Personal Facturación Inventari…" at bounding box center [397, 220] width 795 height 440
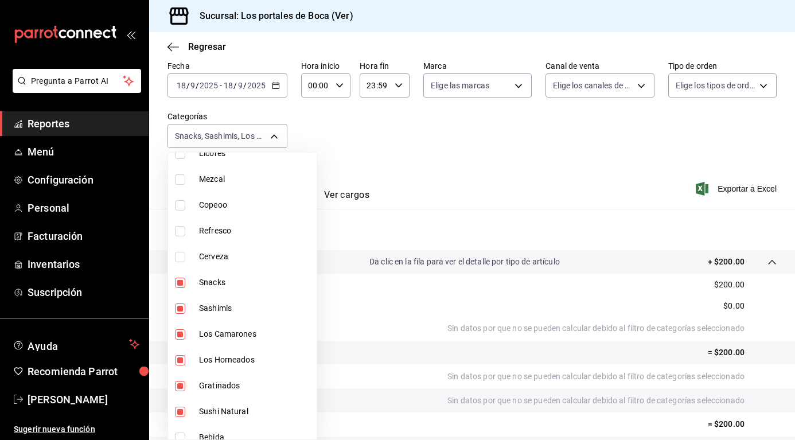
scroll to position [172, 0]
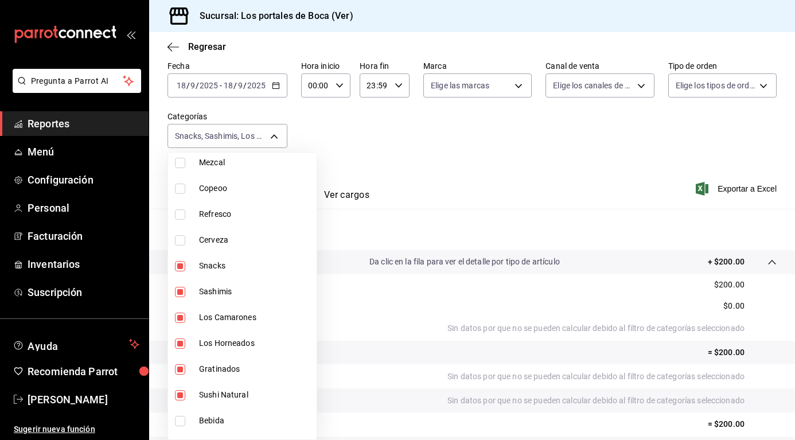
drag, startPoint x: 186, startPoint y: 268, endPoint x: 184, endPoint y: 294, distance: 25.9
click at [187, 267] on label at bounding box center [182, 266] width 15 height 10
click at [185, 267] on input "checkbox" at bounding box center [180, 266] width 10 height 10
checkbox input "true"
type input "c5bde795-9ce8-45b7-bcae-1904cb50fcb1,8477d8bf-ea8e-494e-989b-c23d152d3133,96b04…"
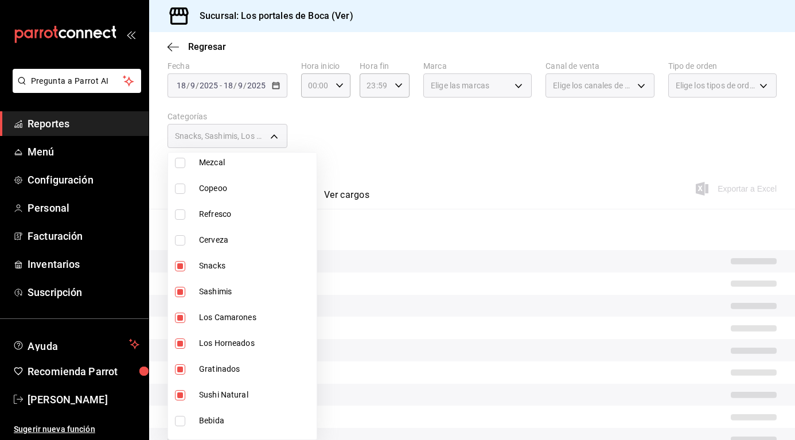
click at [184, 294] on input "checkbox" at bounding box center [180, 292] width 10 height 10
checkbox input "false"
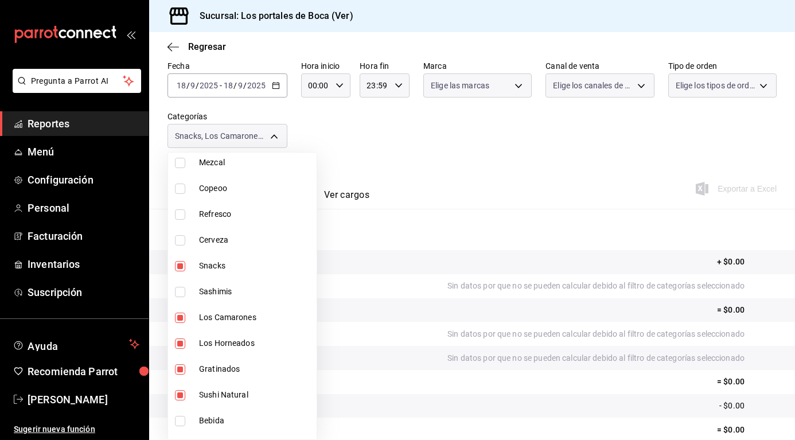
type input "8477d8bf-ea8e-494e-989b-c23d152d3133,96b04a13-3b9a-4e2d-8fa1-97ba04029cbd,7b460…"
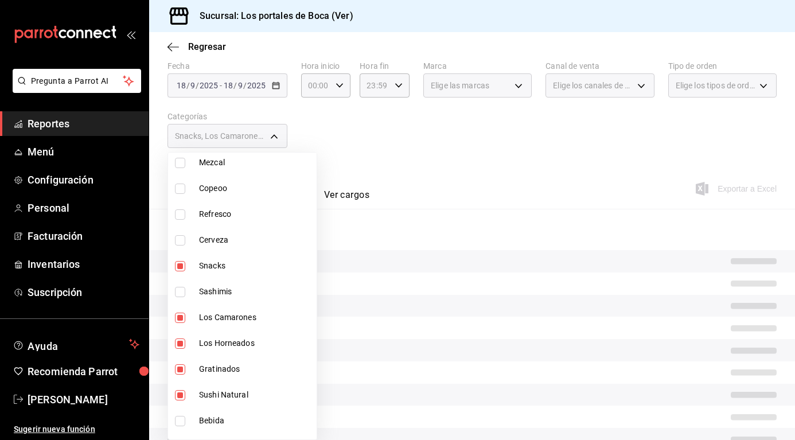
drag, startPoint x: 181, startPoint y: 264, endPoint x: 182, endPoint y: 282, distance: 17.8
click at [182, 264] on input "checkbox" at bounding box center [180, 266] width 10 height 10
checkbox input "false"
type input "8477d8bf-ea8e-494e-989b-c23d152d3133,96b04a13-3b9a-4e2d-8fa1-97ba04029cbd,7b460…"
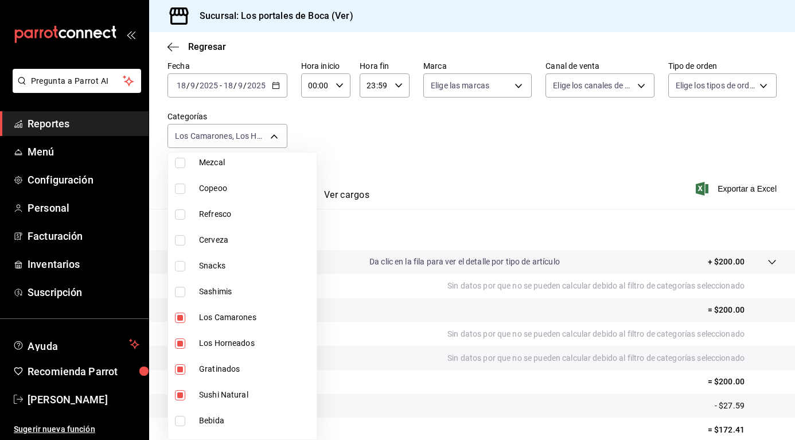
click at [179, 320] on input "checkbox" at bounding box center [180, 318] width 10 height 10
checkbox input "false"
type input "96b04a13-3b9a-4e2d-8fa1-97ba04029cbd,7b460526-2a2c-4f61-b43d-bdfba619c55d,3c9a1…"
click at [180, 346] on input "checkbox" at bounding box center [180, 343] width 10 height 10
checkbox input "false"
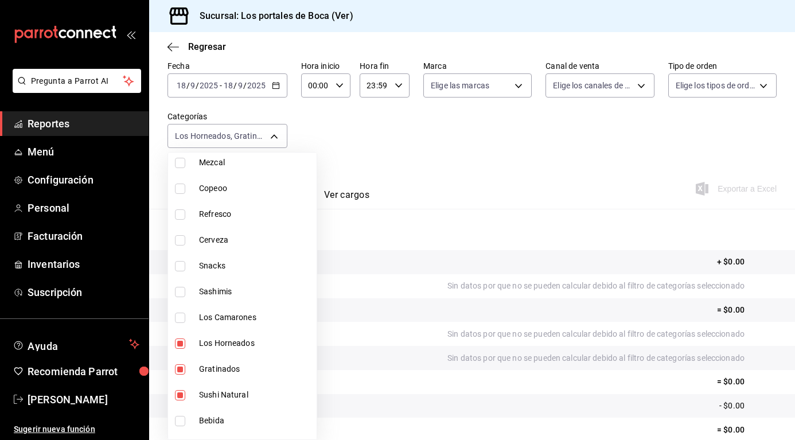
type input "7b460526-2a2c-4f61-b43d-bdfba619c55d,3c9a1f1a-5d74-4485-99f2-18436a0a8be0"
click at [176, 372] on input "checkbox" at bounding box center [180, 369] width 10 height 10
checkbox input "false"
type input "3c9a1f1a-5d74-4485-99f2-18436a0a8be0"
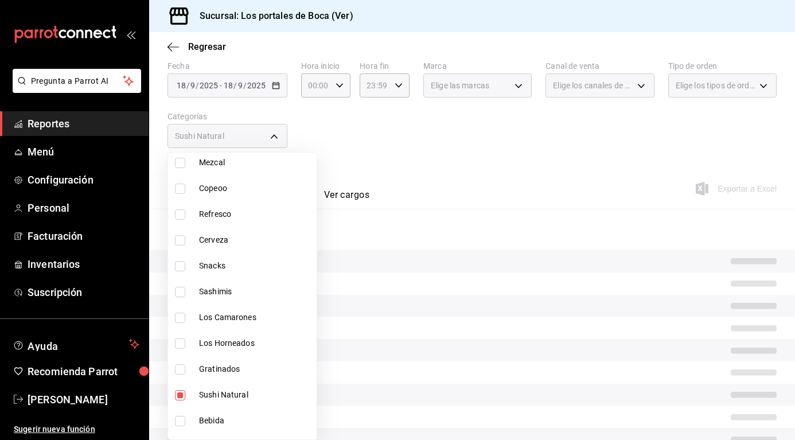
click at [178, 390] on input "checkbox" at bounding box center [180, 395] width 10 height 10
checkbox input "false"
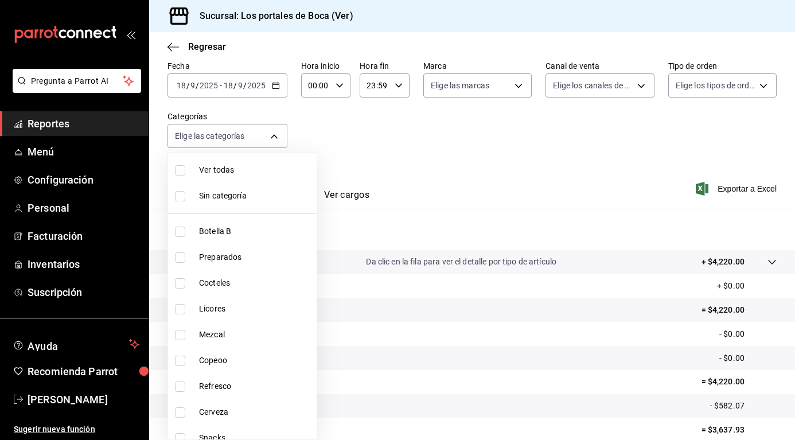
click at [191, 172] on li "Ver todas" at bounding box center [242, 170] width 149 height 26
type input "1b6c659a-7616-4a54-8daa-e4eef18bc885,f35d1a42-00a0-464d-bd65-64b7e21a5f61,419ce…"
checkbox input "true"
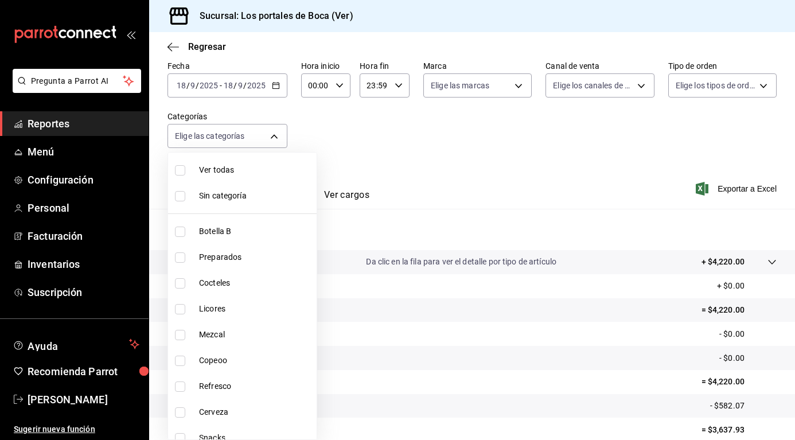
checkbox input "true"
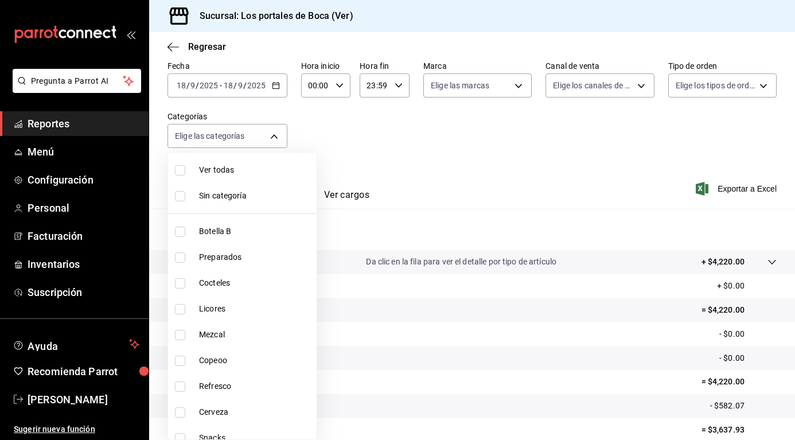
checkbox input "true"
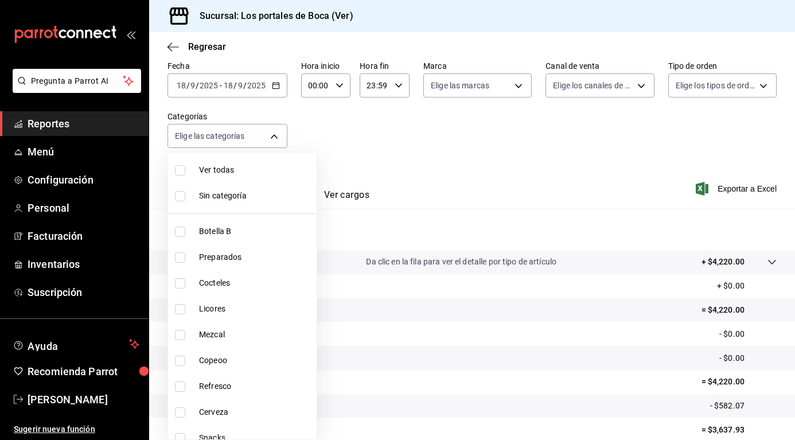
checkbox input "true"
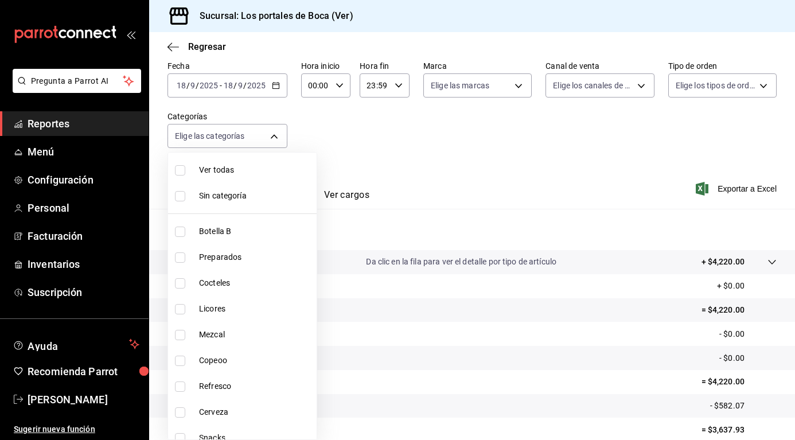
checkbox input "true"
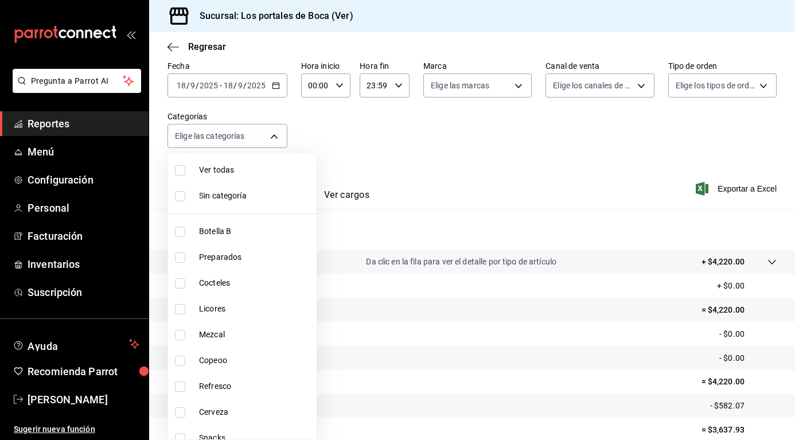
checkbox input "true"
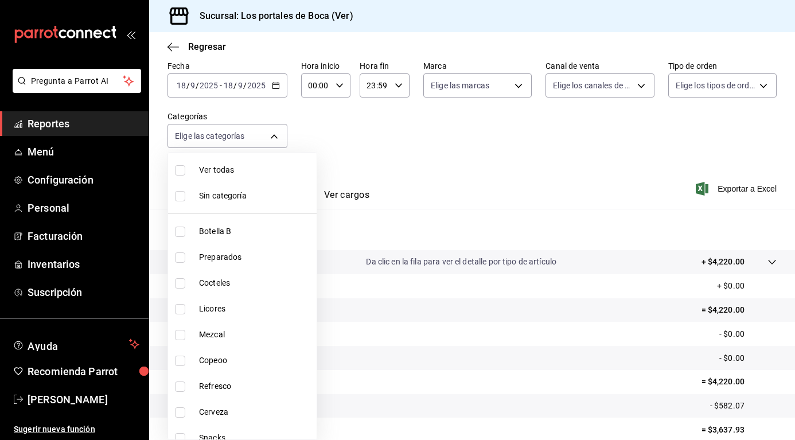
checkbox input "true"
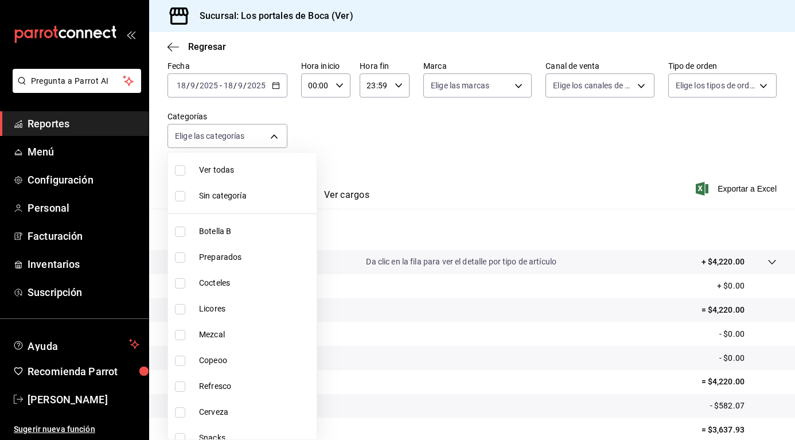
checkbox input "true"
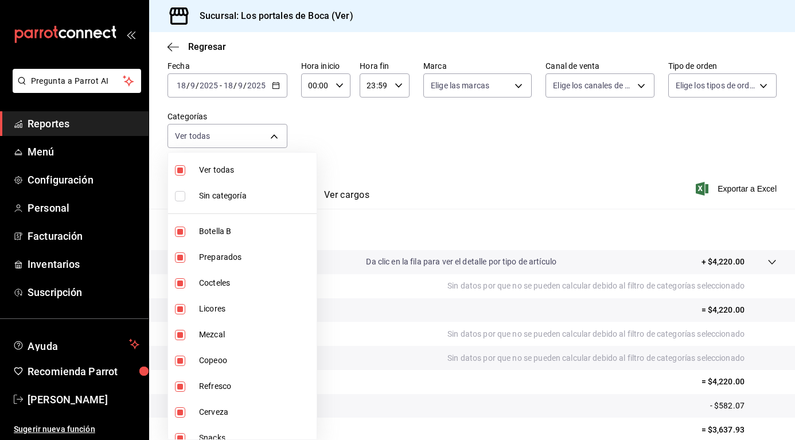
click at [186, 196] on label at bounding box center [182, 196] width 15 height 10
click at [185, 196] on input "checkbox" at bounding box center [180, 196] width 10 height 10
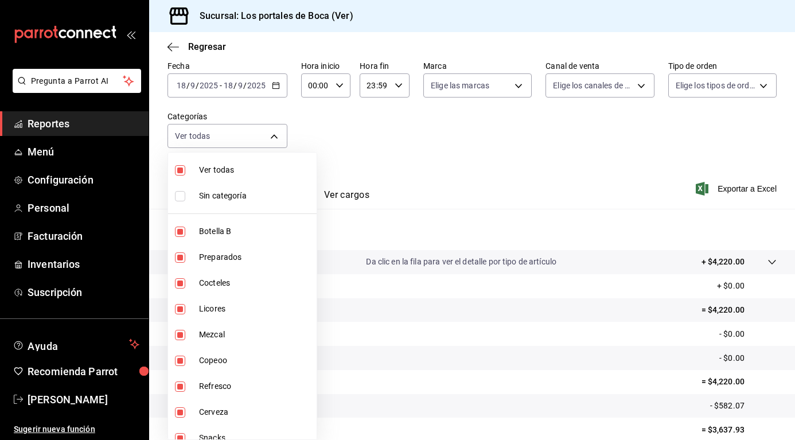
click at [173, 196] on li "Sin categoría" at bounding box center [242, 196] width 149 height 26
checkbox input "true"
click at [406, 181] on div at bounding box center [397, 220] width 795 height 440
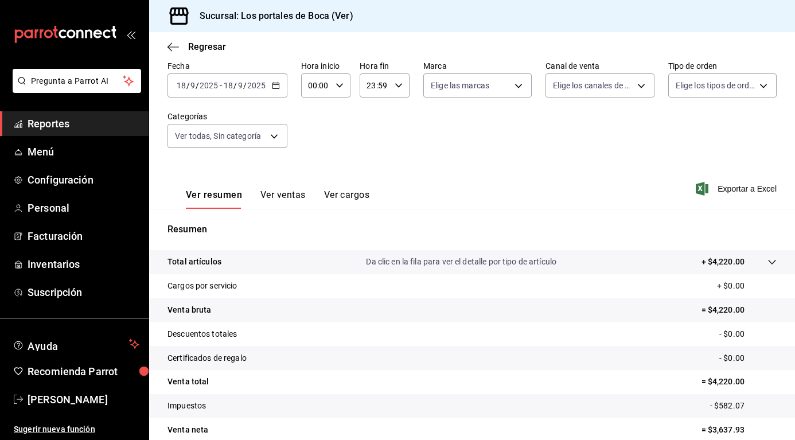
click at [440, 262] on p "Da clic en la fila para ver el detalle por tipo de artículo" at bounding box center [461, 262] width 190 height 12
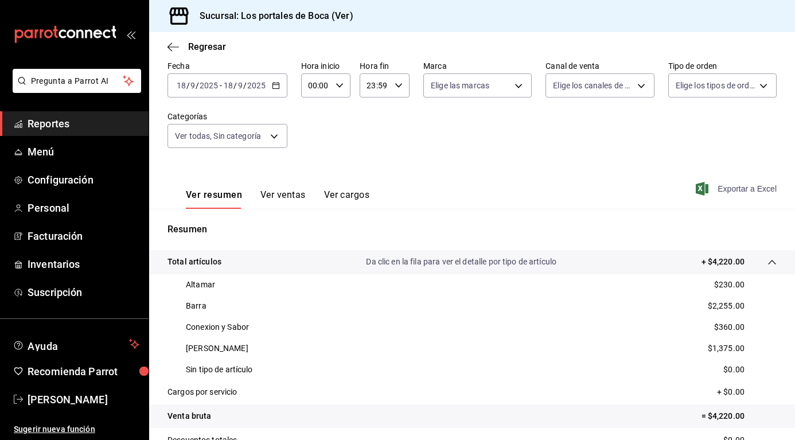
click at [729, 188] on span "Exportar a Excel" at bounding box center [737, 189] width 79 height 14
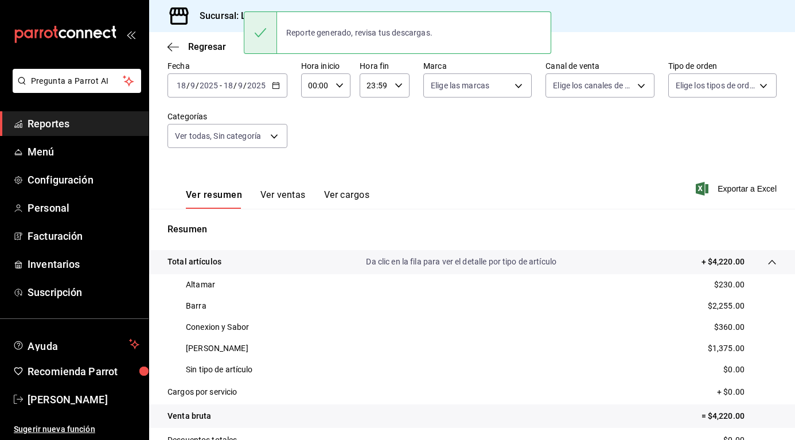
click at [273, 87] on \(Stroke\) "button" at bounding box center [276, 86] width 7 height 6
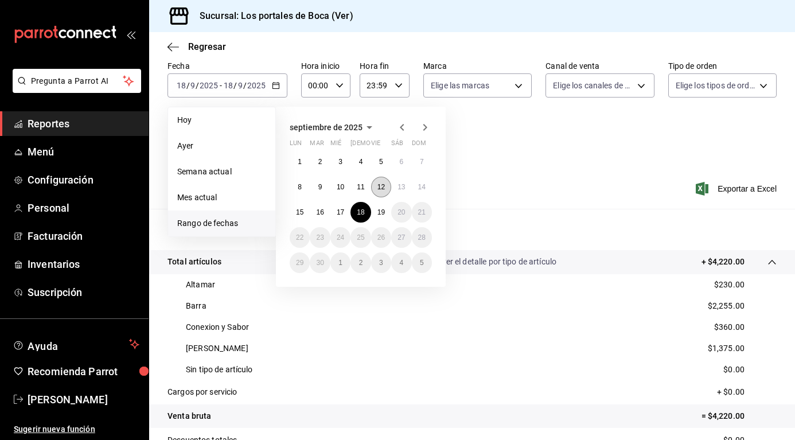
click at [377, 193] on button "12" at bounding box center [381, 187] width 20 height 21
click at [304, 215] on button "15" at bounding box center [300, 212] width 20 height 21
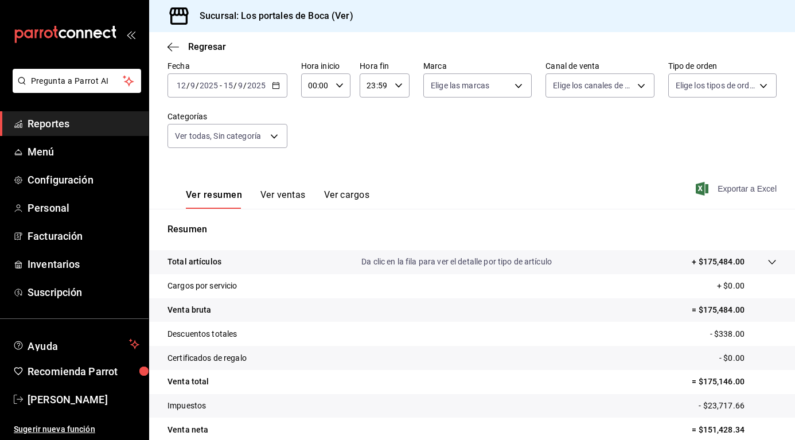
click at [710, 194] on span "Exportar a Excel" at bounding box center [737, 189] width 79 height 14
click at [266, 134] on body "Pregunta a Parrot AI Reportes Menú Configuración Personal Facturación Inventari…" at bounding box center [397, 220] width 795 height 440
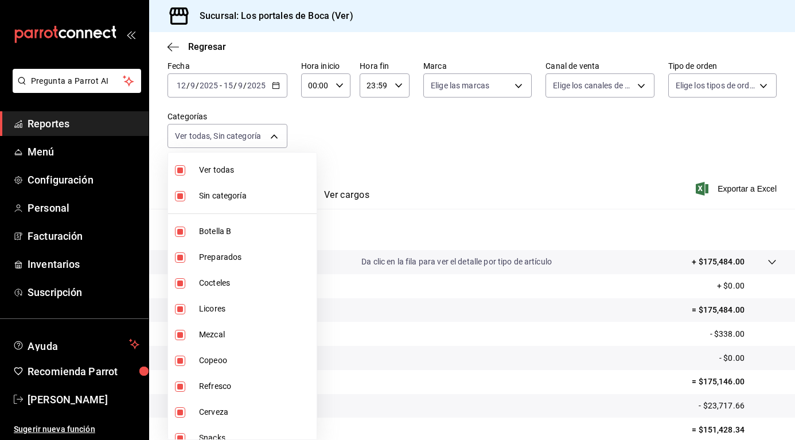
click at [217, 165] on span "Ver todas" at bounding box center [255, 170] width 113 height 12
checkbox input "false"
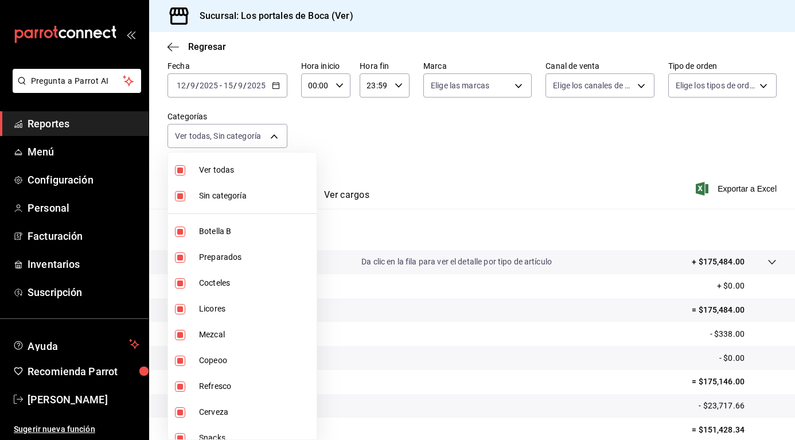
checkbox input "false"
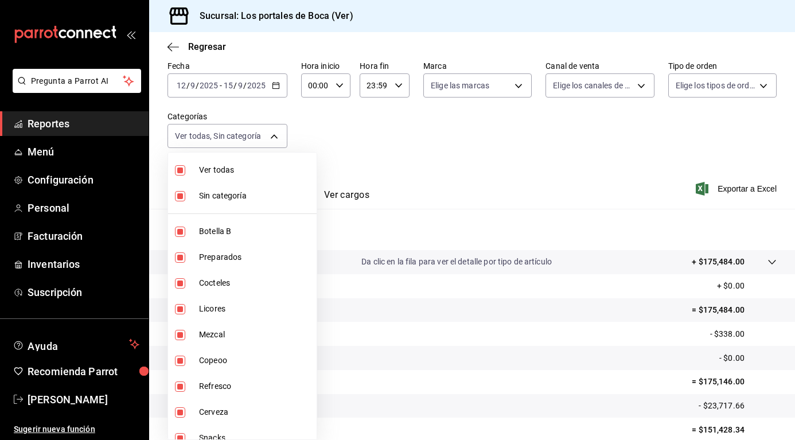
checkbox input "false"
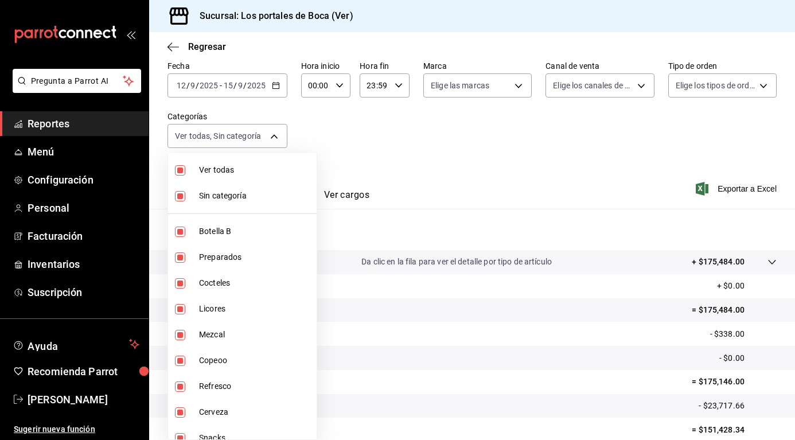
checkbox input "false"
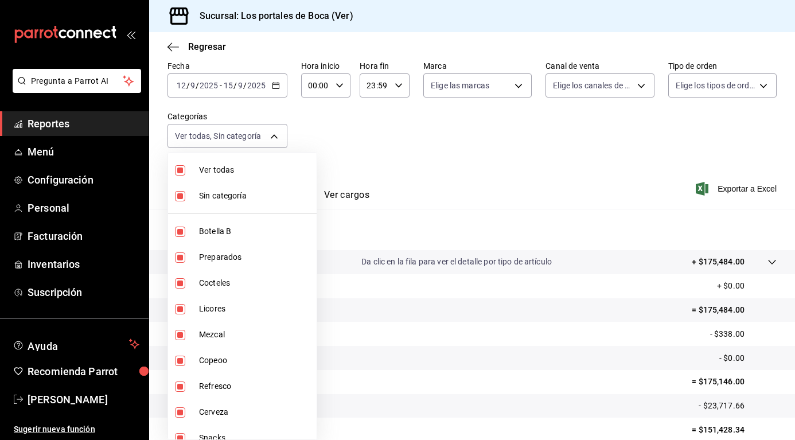
checkbox input "false"
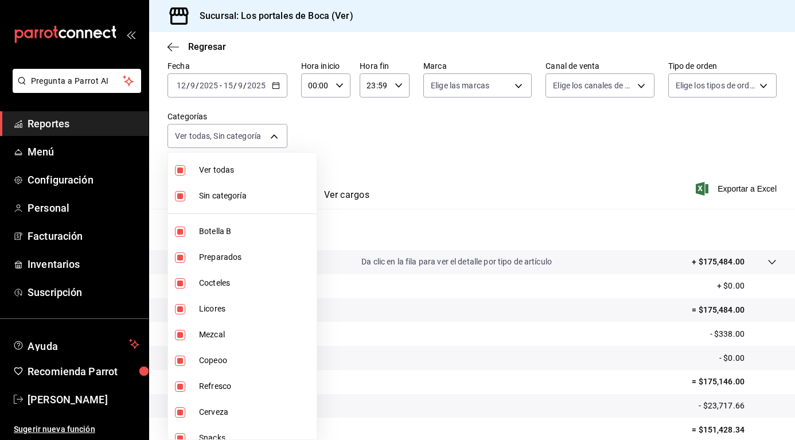
checkbox input "false"
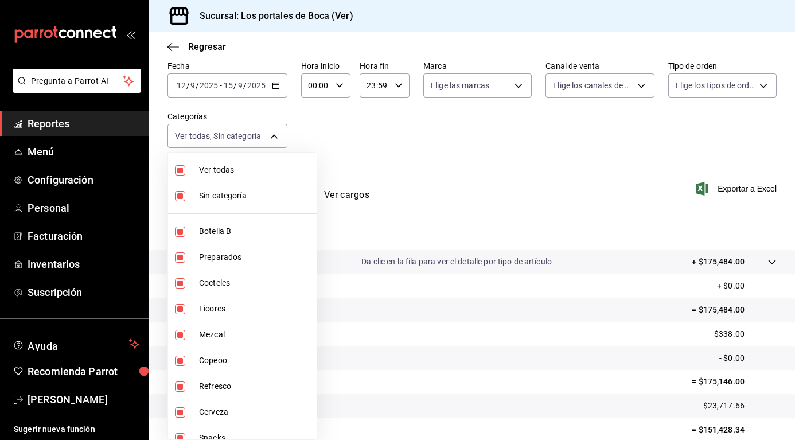
checkbox input "false"
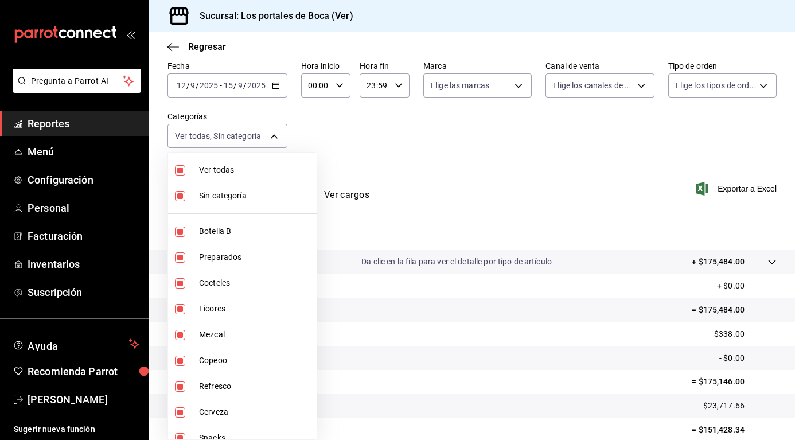
checkbox input "false"
click at [203, 191] on span "Sin categoría" at bounding box center [255, 196] width 113 height 12
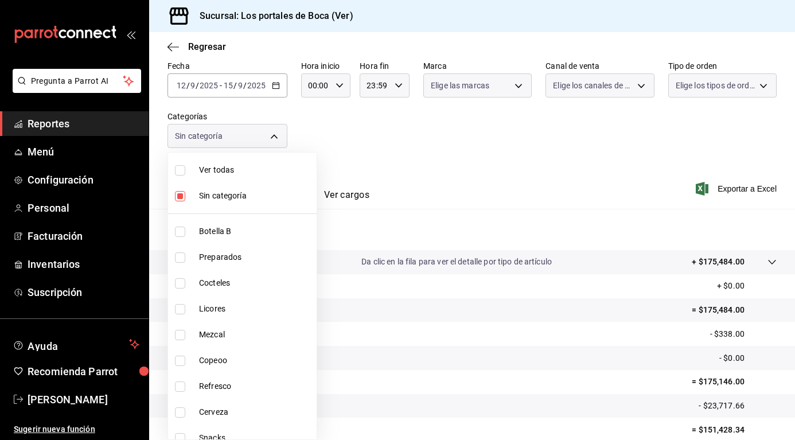
checkbox input "false"
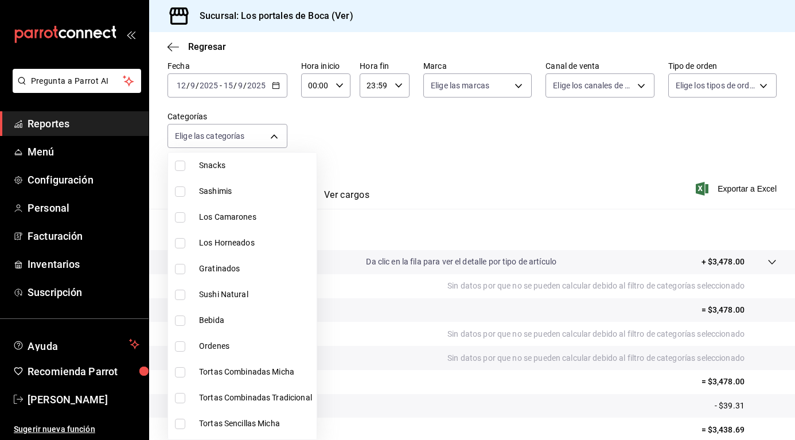
scroll to position [229, 0]
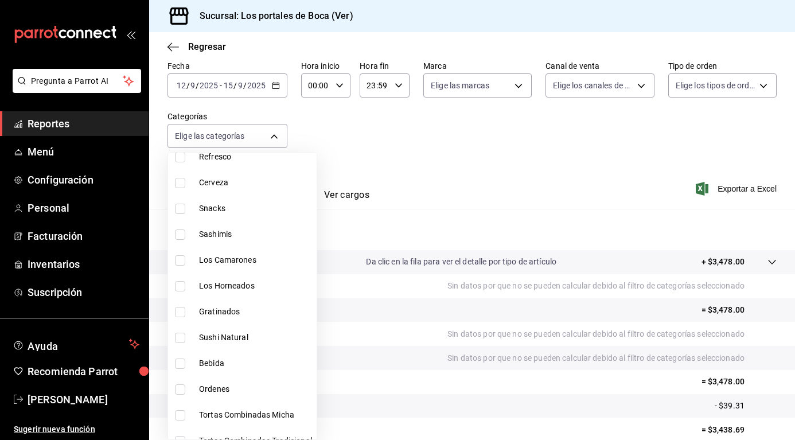
click at [216, 205] on span "Snacks" at bounding box center [255, 209] width 113 height 12
type input "b85eb0da-0072-4fb0-a011-dd517b230770"
checkbox input "true"
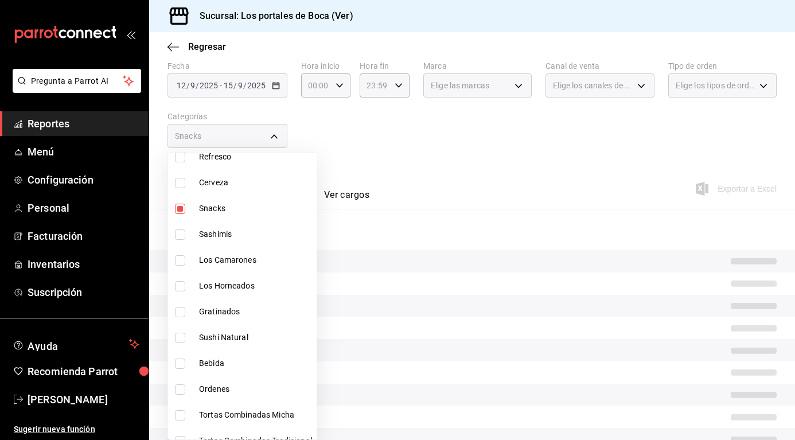
click at [208, 229] on span "Sashimis" at bounding box center [255, 234] width 113 height 12
type input "b85eb0da-0072-4fb0-a011-dd517b230770,c5bde795-9ce8-45b7-bcae-1904cb50fcb1"
checkbox input "true"
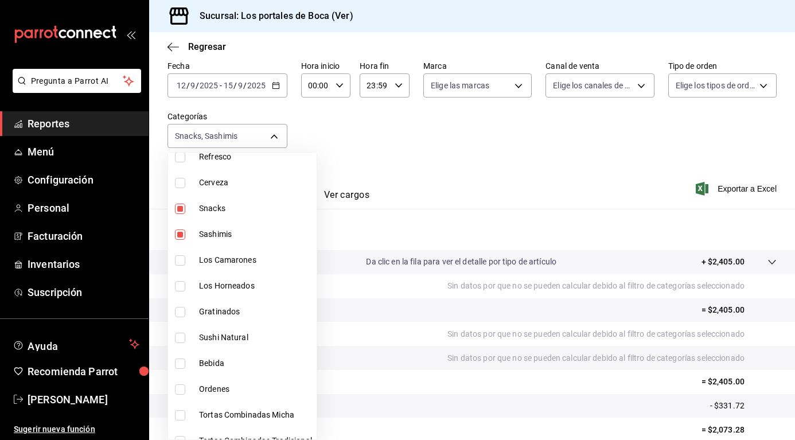
click at [211, 263] on span "Los Camarones" at bounding box center [255, 260] width 113 height 12
type input "b85eb0da-0072-4fb0-a011-dd517b230770,c5bde795-9ce8-45b7-bcae-1904cb50fcb1,8477d…"
checkbox input "true"
click at [211, 286] on span "Los Horneados" at bounding box center [255, 286] width 113 height 12
type input "b85eb0da-0072-4fb0-a011-dd517b230770,c5bde795-9ce8-45b7-bcae-1904cb50fcb1,8477d…"
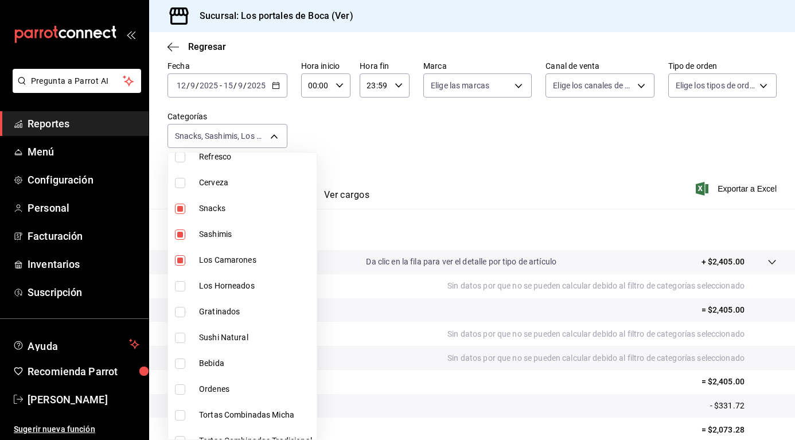
checkbox input "true"
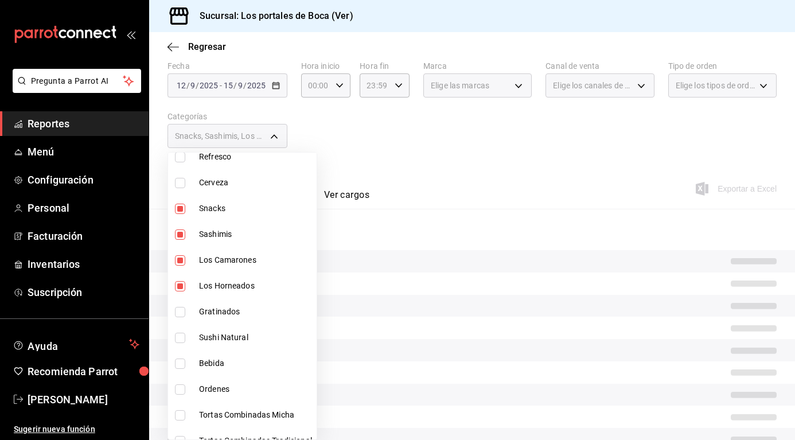
click at [205, 306] on span "Gratinados" at bounding box center [255, 312] width 113 height 12
type input "b85eb0da-0072-4fb0-a011-dd517b230770,c5bde795-9ce8-45b7-bcae-1904cb50fcb1,8477d…"
checkbox input "true"
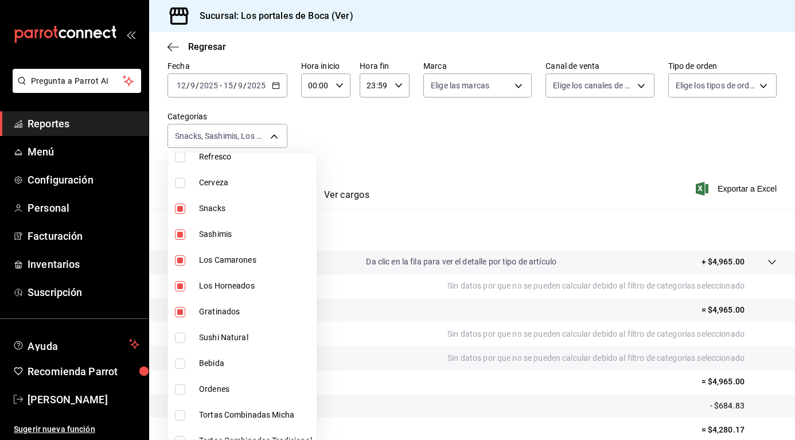
click at [205, 330] on li "Sushi Natural" at bounding box center [242, 338] width 149 height 26
type input "b85eb0da-0072-4fb0-a011-dd517b230770,c5bde795-9ce8-45b7-bcae-1904cb50fcb1,8477d…"
checkbox input "true"
click at [408, 233] on div at bounding box center [397, 220] width 795 height 440
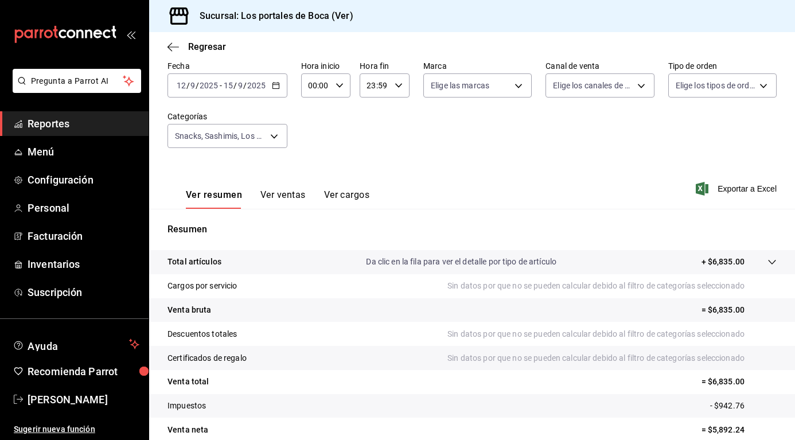
click at [409, 261] on p "Da clic en la fila para ver el detalle por tipo de artículo" at bounding box center [461, 262] width 190 height 12
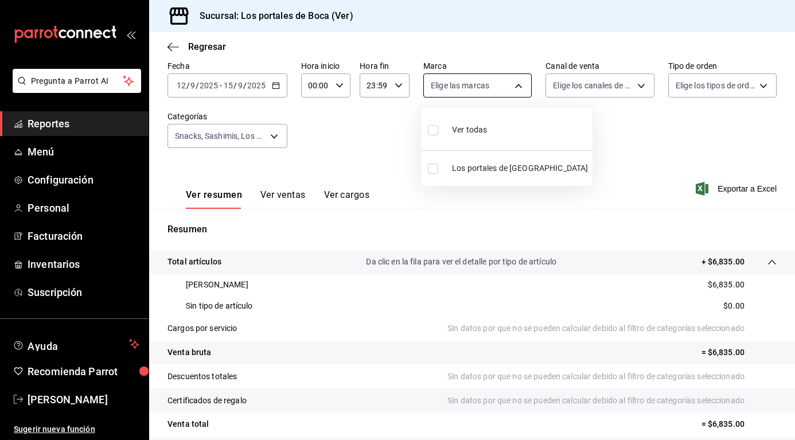
click at [489, 97] on body "Pregunta a Parrot AI Reportes Menú Configuración Personal Facturación Inventari…" at bounding box center [397, 220] width 795 height 440
click at [480, 162] on li "Los portales de [GEOGRAPHIC_DATA]" at bounding box center [507, 168] width 172 height 26
type input "3d32fec7-31fa-41a3-8b0d-c50462704563"
checkbox input "true"
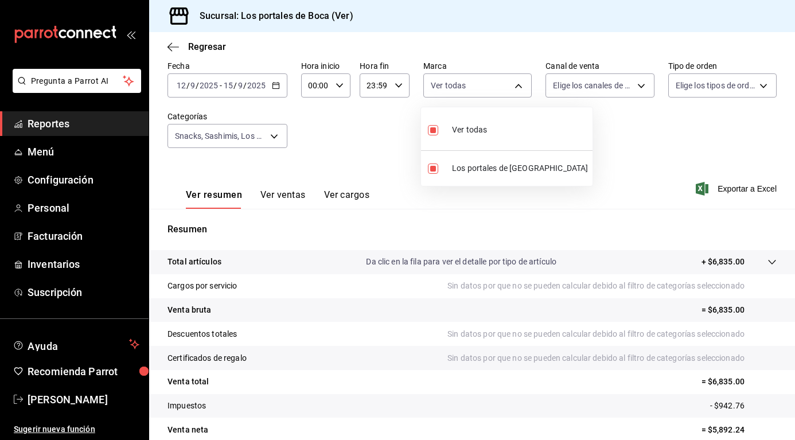
click at [414, 263] on div at bounding box center [397, 220] width 795 height 440
click at [414, 263] on p "Da clic en la fila para ver el detalle por tipo de artículo" at bounding box center [461, 262] width 190 height 12
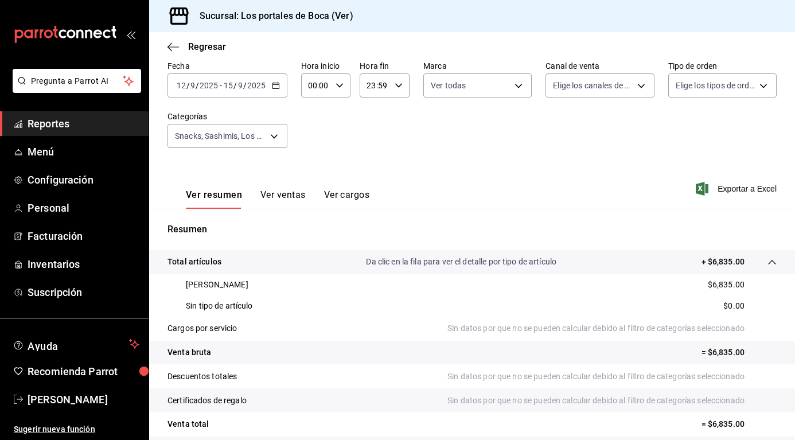
click at [415, 262] on p "Da clic en la fila para ver el detalle por tipo de artículo" at bounding box center [461, 262] width 190 height 12
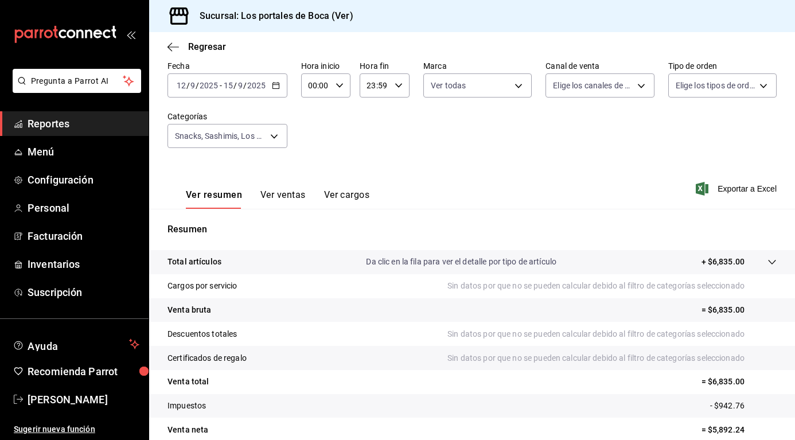
click at [273, 90] on div "2025-09-12 12 / 9 / 2025 - 2025-09-15 15 / 9 / 2025" at bounding box center [228, 85] width 120 height 24
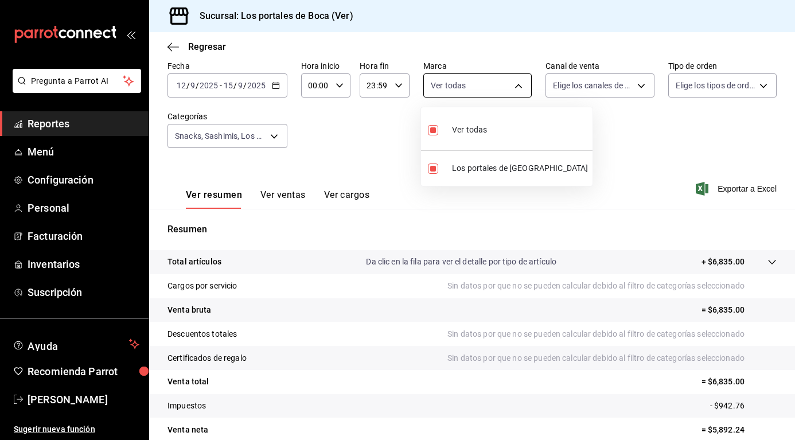
click at [509, 87] on body "Pregunta a Parrot AI Reportes Menú Configuración Personal Facturación Inventari…" at bounding box center [397, 220] width 795 height 440
click at [595, 91] on div at bounding box center [397, 220] width 795 height 440
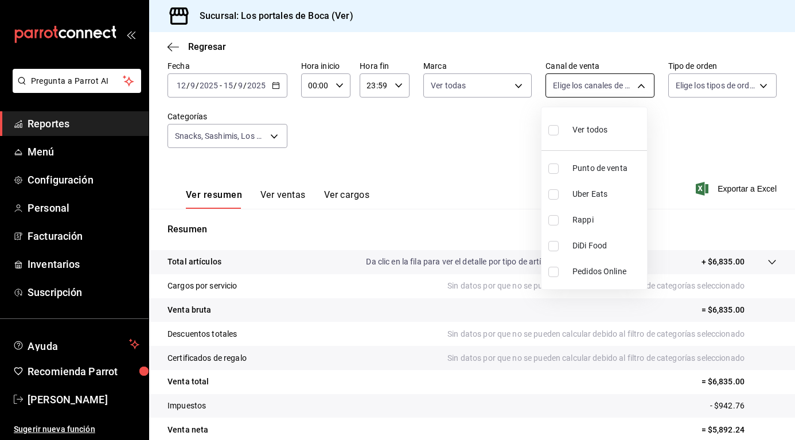
click at [595, 87] on body "Pregunta a Parrot AI Reportes Menú Configuración Personal Facturación Inventari…" at bounding box center [397, 220] width 795 height 440
click at [687, 83] on div at bounding box center [397, 220] width 795 height 440
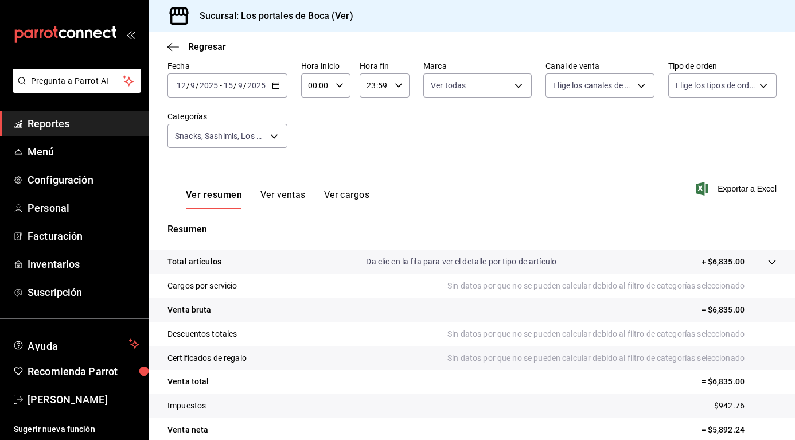
click at [687, 83] on body "Pregunta a Parrot AI Reportes Menú Configuración Personal Facturación Inventari…" at bounding box center [397, 220] width 795 height 440
click at [687, 83] on div at bounding box center [397, 220] width 795 height 440
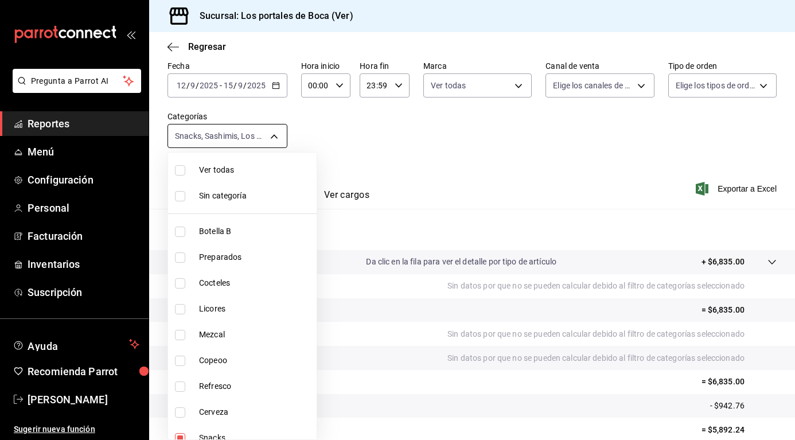
click at [279, 135] on body "Pregunta a Parrot AI Reportes Menú Configuración Personal Facturación Inventari…" at bounding box center [397, 220] width 795 height 440
click at [278, 135] on div at bounding box center [397, 220] width 795 height 440
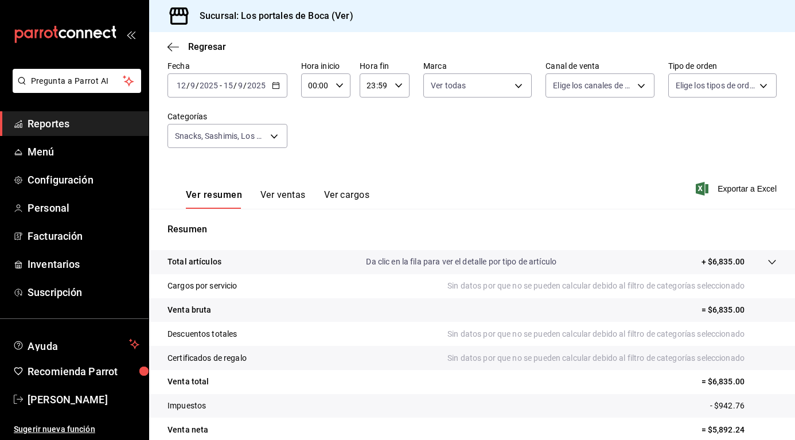
click at [355, 164] on div "Ver resumen Ver ventas Ver cargos Exportar a Excel" at bounding box center [472, 185] width 646 height 47
click at [274, 197] on button "Ver ventas" at bounding box center [282, 199] width 45 height 20
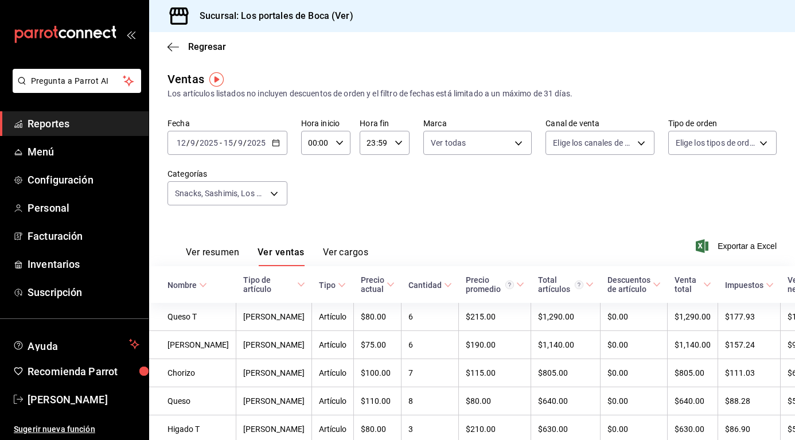
click at [329, 252] on button "Ver cargos" at bounding box center [346, 257] width 46 height 20
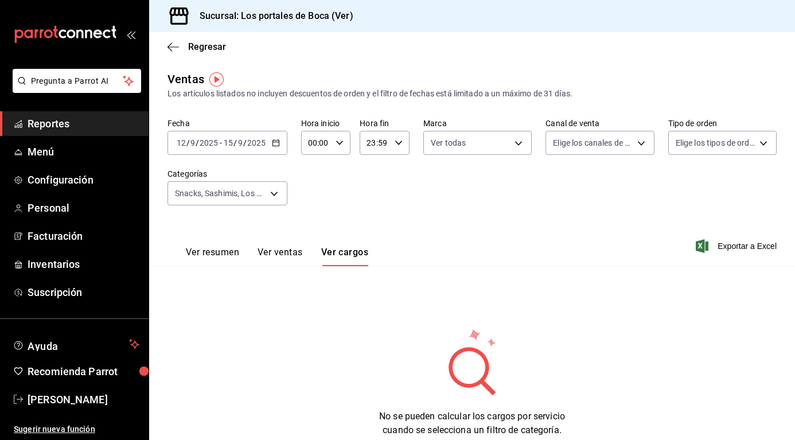
click at [236, 250] on button "Ver resumen" at bounding box center [212, 257] width 53 height 20
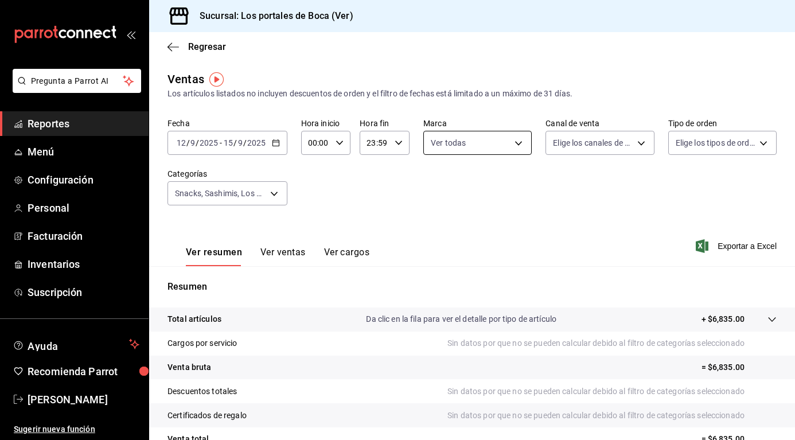
click at [512, 143] on body "Pregunta a Parrot AI Reportes Menú Configuración Personal Facturación Inventari…" at bounding box center [397, 220] width 795 height 440
click at [512, 143] on div at bounding box center [397, 220] width 795 height 440
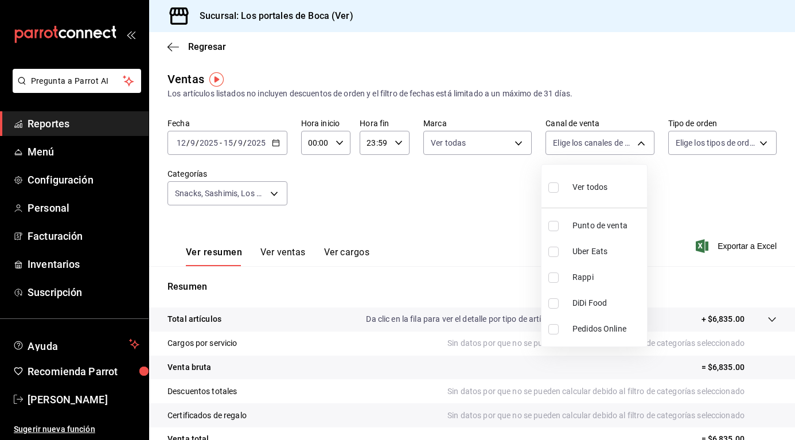
click at [574, 144] on body "Pregunta a Parrot AI Reportes Menú Configuración Personal Facturación Inventari…" at bounding box center [397, 220] width 795 height 440
click at [574, 144] on div at bounding box center [397, 220] width 795 height 440
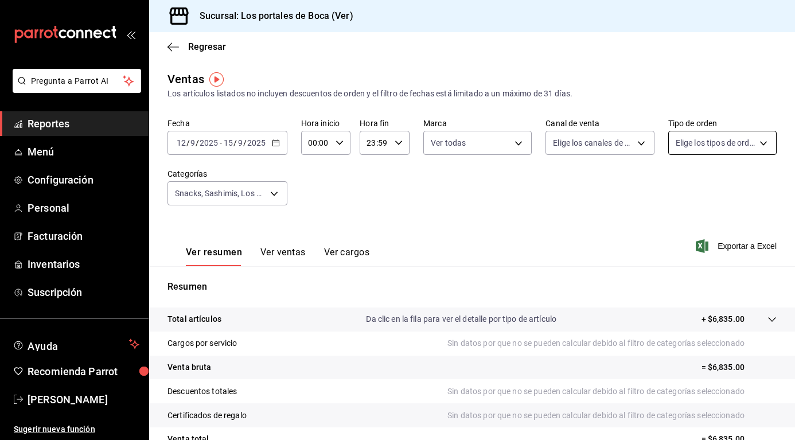
click at [692, 142] on body "Pregunta a Parrot AI Reportes Menú Configuración Personal Facturación Inventari…" at bounding box center [397, 220] width 795 height 440
click at [692, 142] on div at bounding box center [397, 220] width 795 height 440
click at [261, 194] on body "Pregunta a Parrot AI Reportes Menú Configuración Personal Facturación Inventari…" at bounding box center [397, 220] width 795 height 440
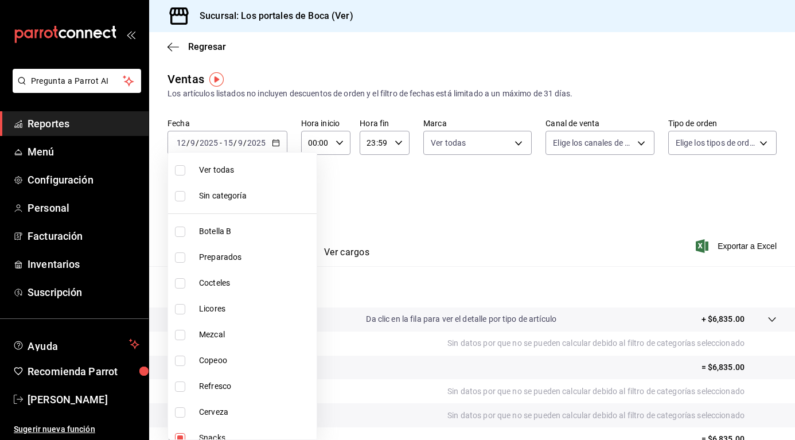
click at [367, 208] on div at bounding box center [397, 220] width 795 height 440
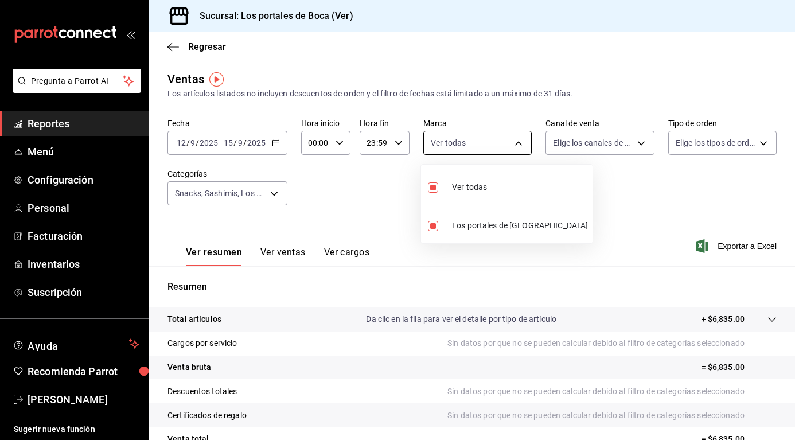
click at [469, 138] on body "Pregunta a Parrot AI Reportes Menú Configuración Personal Facturación Inventari…" at bounding box center [397, 220] width 795 height 440
click at [471, 139] on div at bounding box center [397, 220] width 795 height 440
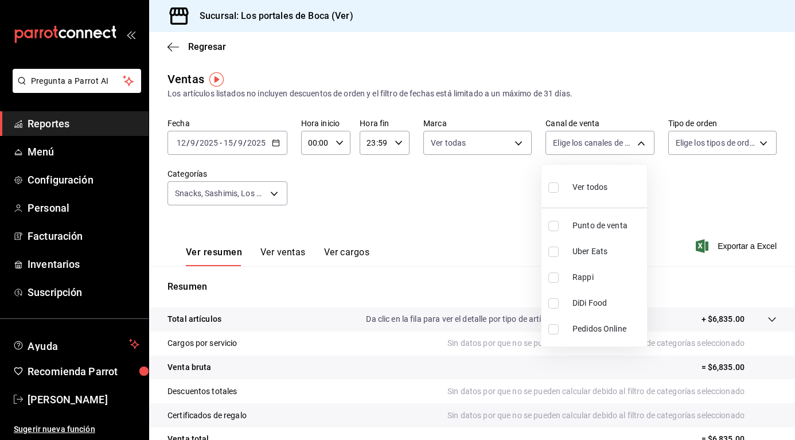
click at [569, 141] on body "Pregunta a Parrot AI Reportes Menú Configuración Personal Facturación Inventari…" at bounding box center [397, 220] width 795 height 440
click at [569, 141] on div at bounding box center [397, 220] width 795 height 440
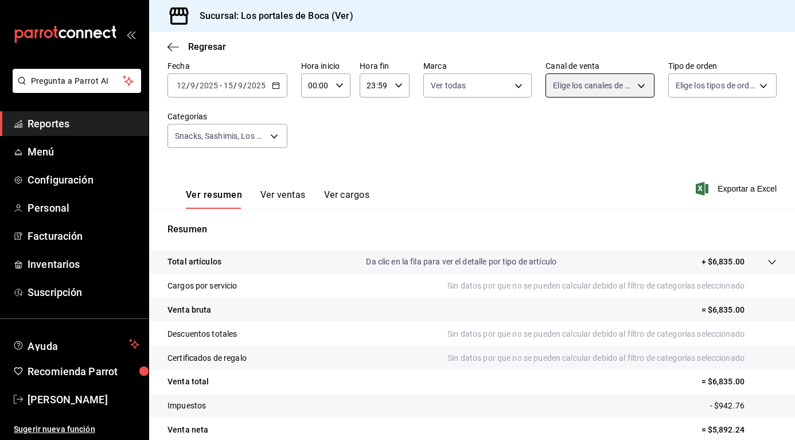
scroll to position [110, 0]
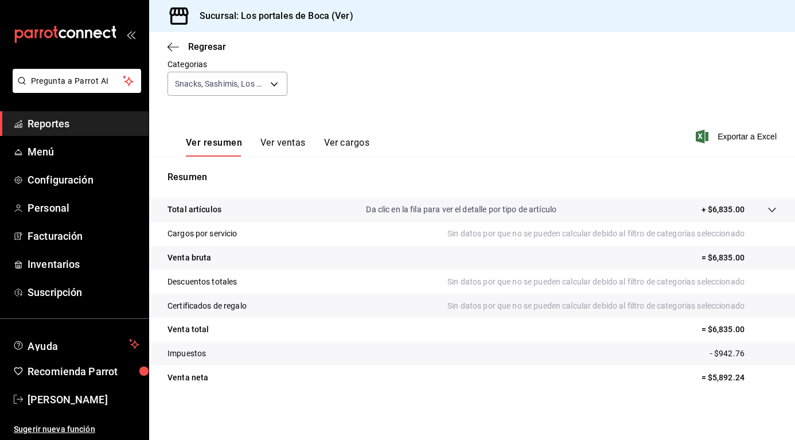
click at [470, 209] on p "Da clic en la fila para ver el detalle por tipo de artículo" at bounding box center [461, 210] width 190 height 12
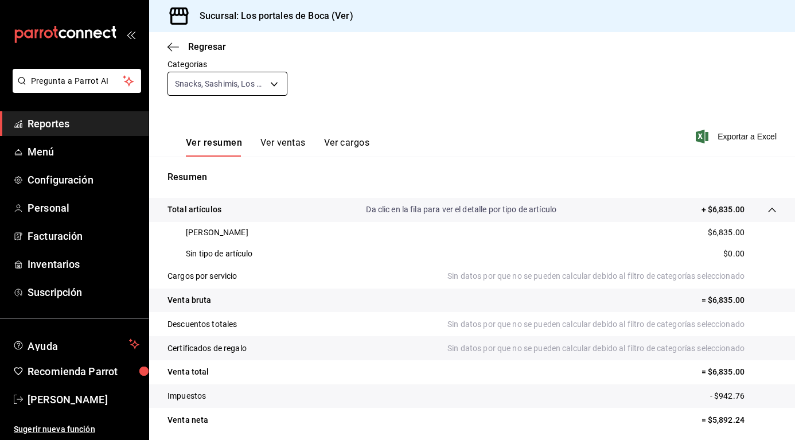
click at [279, 83] on body "Pregunta a Parrot AI Reportes Menú Configuración Personal Facturación Inventari…" at bounding box center [397, 220] width 795 height 440
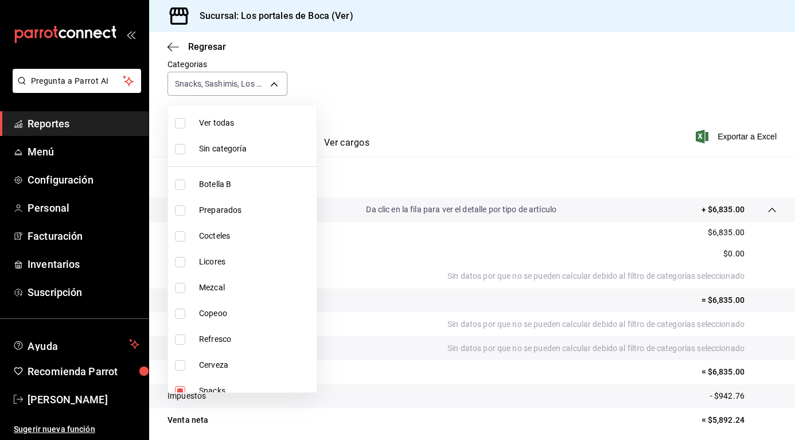
click at [216, 129] on li "Ver todas" at bounding box center [242, 123] width 149 height 26
type input "1b6c659a-7616-4a54-8daa-e4eef18bc885,f35d1a42-00a0-464d-bd65-64b7e21a5f61,419ce…"
checkbox input "true"
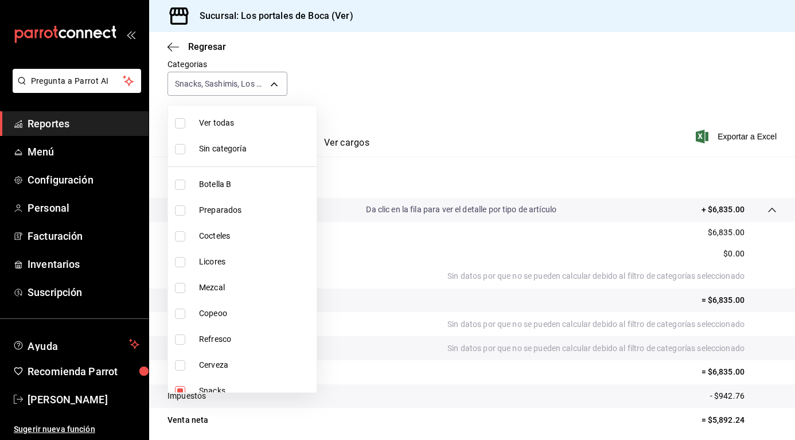
checkbox input "true"
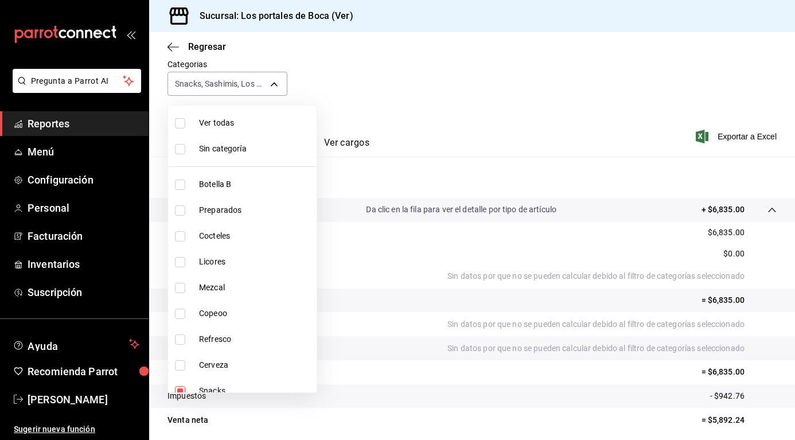
checkbox input "true"
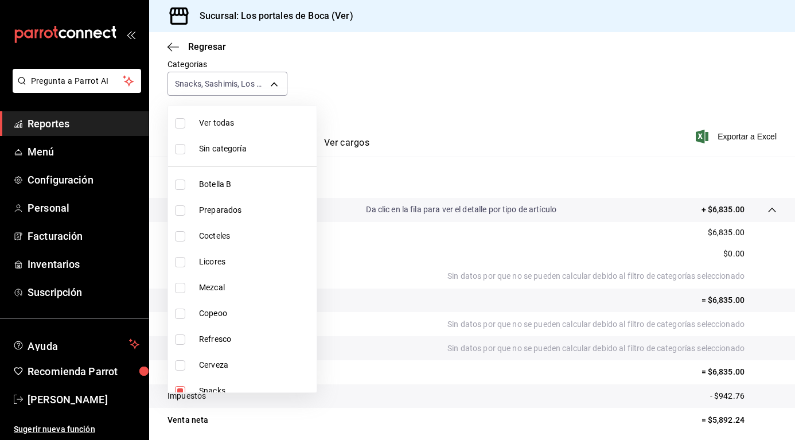
checkbox input "true"
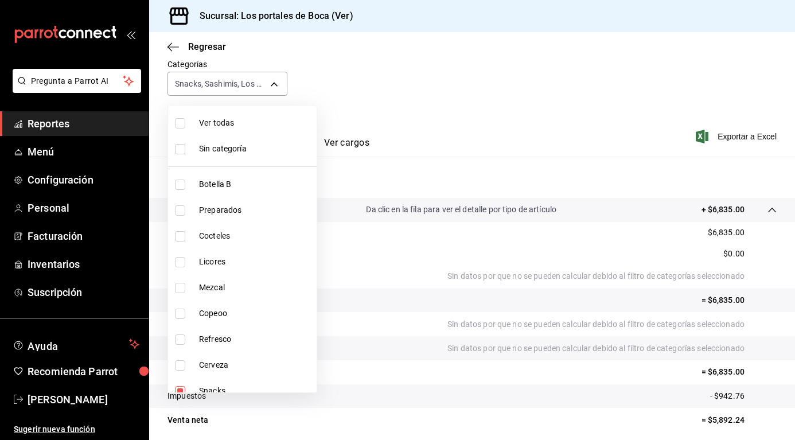
checkbox input "true"
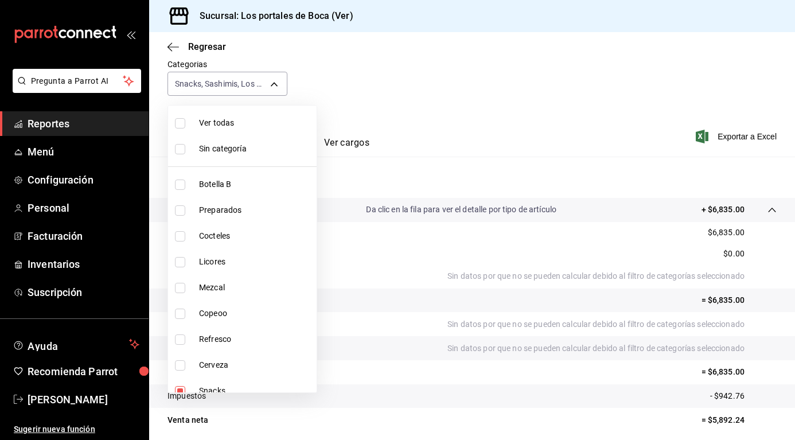
checkbox input "true"
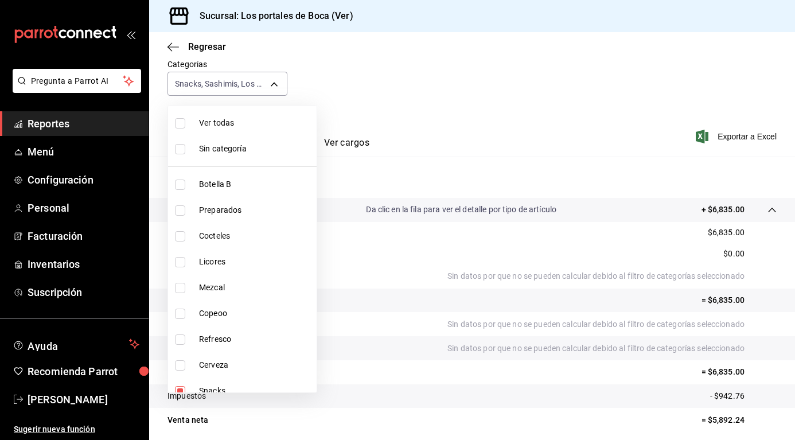
checkbox input "true"
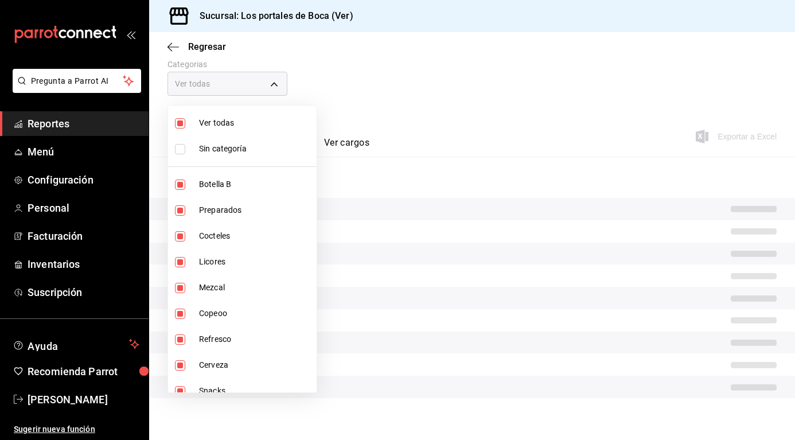
click at [209, 148] on span "Sin categoría" at bounding box center [255, 149] width 113 height 12
checkbox input "true"
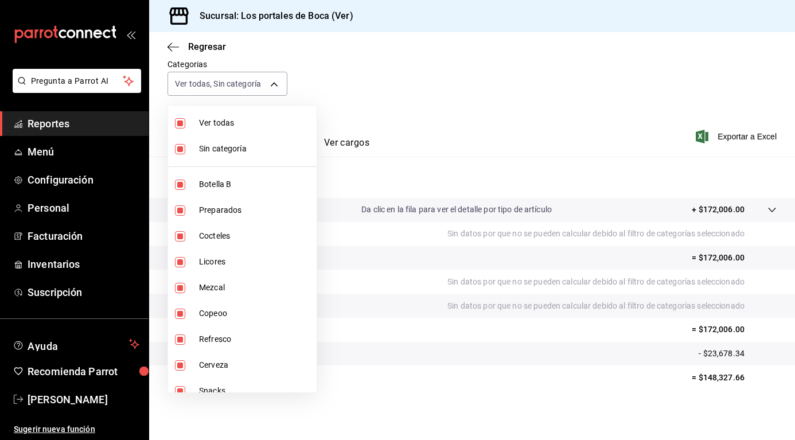
click at [508, 92] on div at bounding box center [397, 220] width 795 height 440
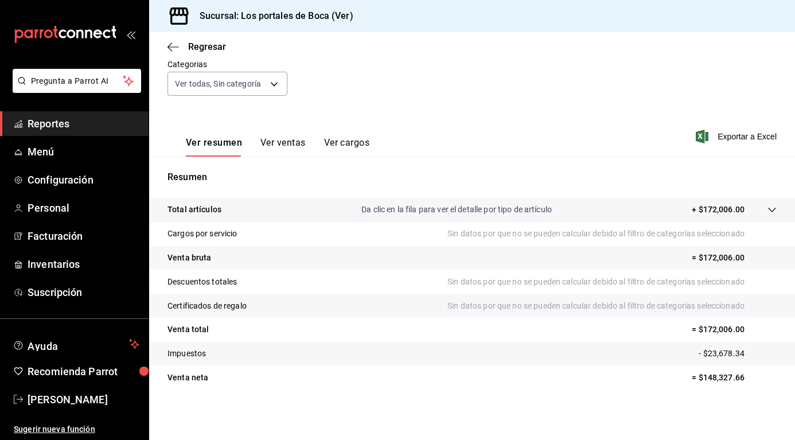
click at [433, 205] on p "Da clic en la fila para ver el detalle por tipo de artículo" at bounding box center [456, 210] width 190 height 12
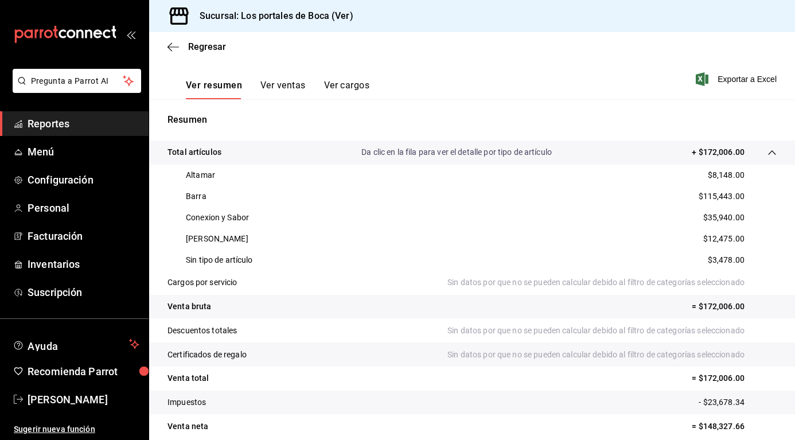
scroll to position [110, 0]
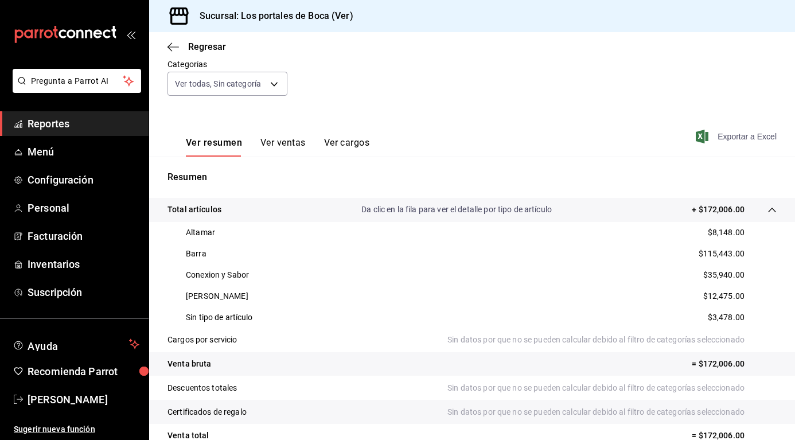
click at [723, 135] on span "Exportar a Excel" at bounding box center [737, 137] width 79 height 14
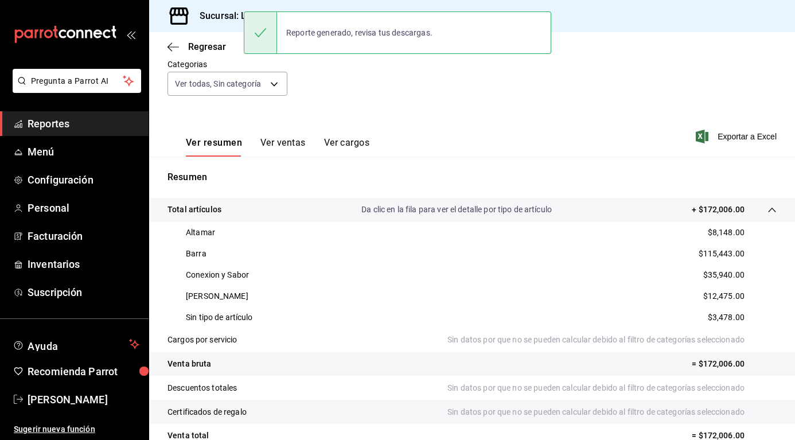
click at [396, 42] on div "Reporte generado, revisa tus descargas." at bounding box center [359, 32] width 165 height 25
click at [334, 36] on div "Reporte generado, revisa tus descargas." at bounding box center [359, 32] width 165 height 25
click at [530, 117] on div "Ver resumen Ver ventas Ver cargos Exportar a Excel" at bounding box center [472, 133] width 646 height 47
